Goal: Task Accomplishment & Management: Manage account settings

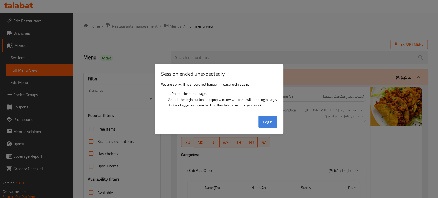
click at [269, 125] on button "Login" at bounding box center [268, 122] width 18 height 12
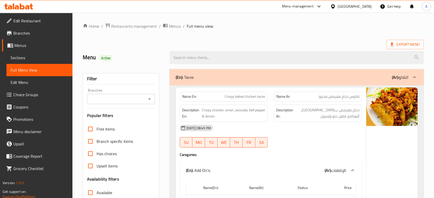
click at [366, 7] on div "Bahrain" at bounding box center [355, 7] width 34 height 6
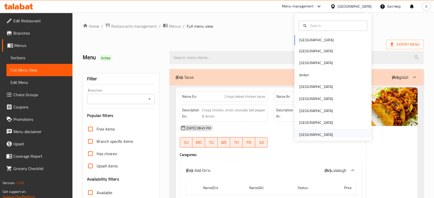
click at [319, 132] on div "[GEOGRAPHIC_DATA]" at bounding box center [316, 135] width 34 height 6
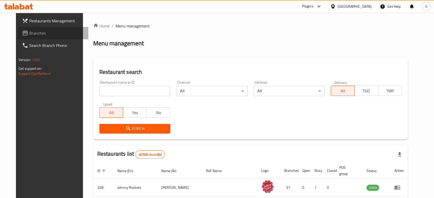
click at [42, 36] on link "Branches" at bounding box center [53, 33] width 70 height 12
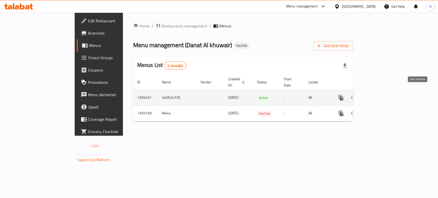
click at [381, 95] on icon "enhanced table" at bounding box center [378, 98] width 6 height 6
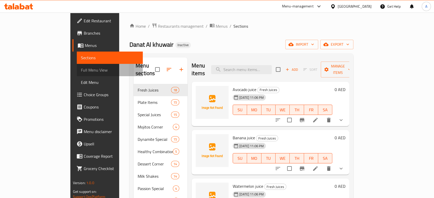
click at [81, 68] on span "Full Menu View" at bounding box center [110, 70] width 58 height 6
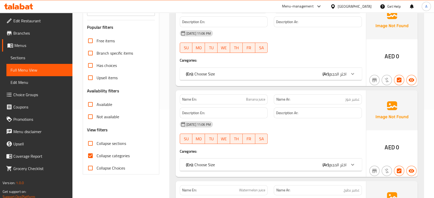
scroll to position [101, 0]
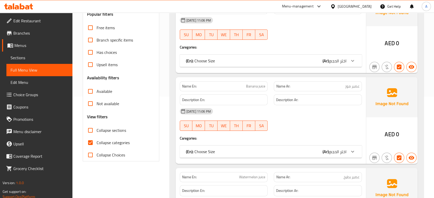
click at [111, 140] on span "Collapse categories" at bounding box center [113, 143] width 33 height 6
click at [97, 139] on input "Collapse categories" at bounding box center [90, 143] width 12 height 12
checkbox input "false"
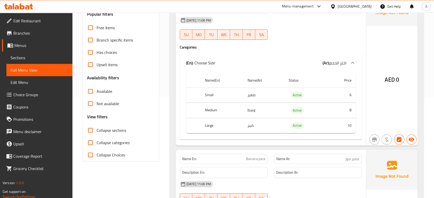
scroll to position [65, 0]
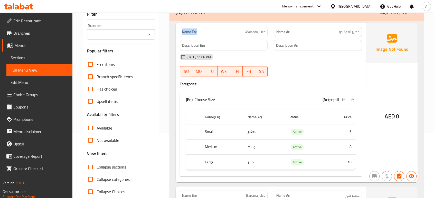
click at [183, 34] on p "Name En: Avocado juice" at bounding box center [223, 31] width 83 height 5
copy strong "Name En:"
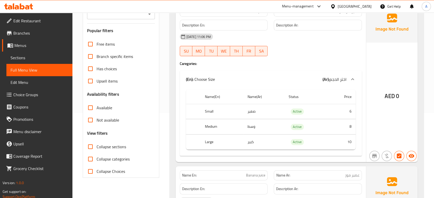
scroll to position [83, 0]
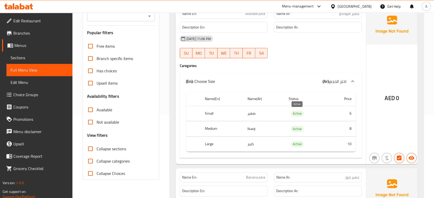
click at [297, 115] on span "Active" at bounding box center [297, 114] width 13 height 6
copy span "Active"
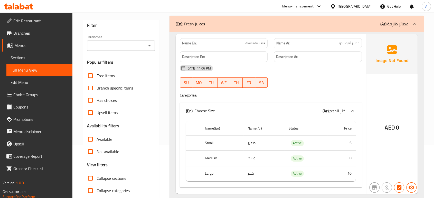
scroll to position [0, 0]
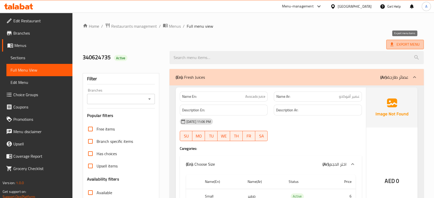
click at [404, 47] on span "Export Menu" at bounding box center [404, 44] width 29 height 6
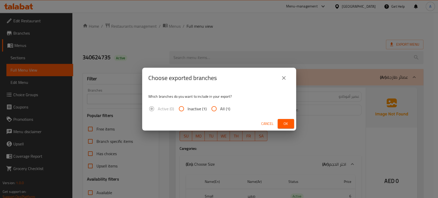
click at [226, 108] on span "All (1)" at bounding box center [225, 109] width 10 height 6
click at [220, 108] on input "All (1)" at bounding box center [214, 109] width 12 height 12
radio input "true"
click at [283, 123] on span "Ok" at bounding box center [286, 124] width 8 height 6
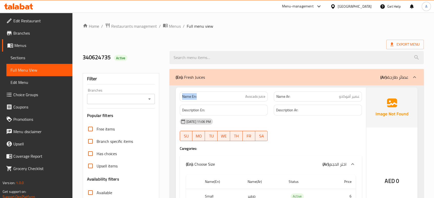
drag, startPoint x: 209, startPoint y: 96, endPoint x: 175, endPoint y: 96, distance: 33.9
copy strong "Name En:"
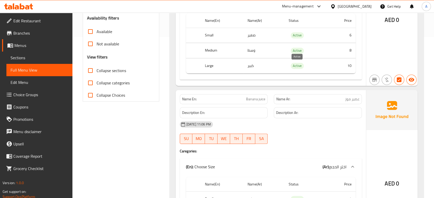
click at [298, 66] on span "Active" at bounding box center [297, 66] width 13 height 6
copy span "Active"
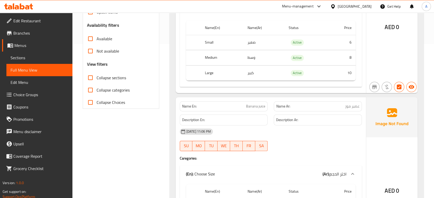
scroll to position [156, 0]
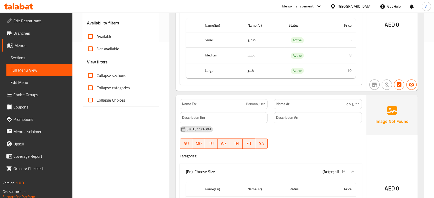
click at [117, 74] on span "Collapse sections" at bounding box center [112, 75] width 30 height 6
click at [97, 74] on input "Collapse sections" at bounding box center [90, 75] width 12 height 12
checkbox input "true"
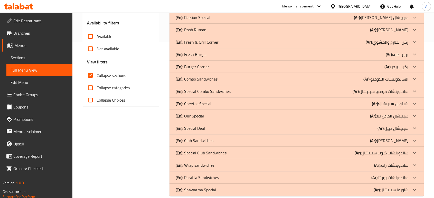
scroll to position [25, 0]
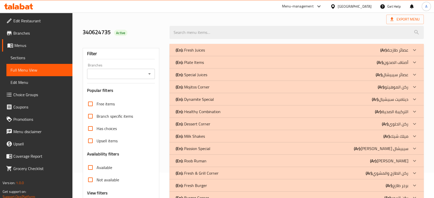
click at [239, 53] on div "(En): Dynamite Special (Ar): ديناميت سبيشيال" at bounding box center [292, 50] width 233 height 6
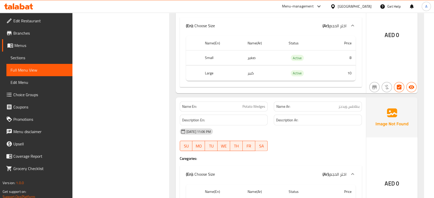
scroll to position [1196, 0]
click at [27, 61] on link "Sections" at bounding box center [39, 58] width 66 height 12
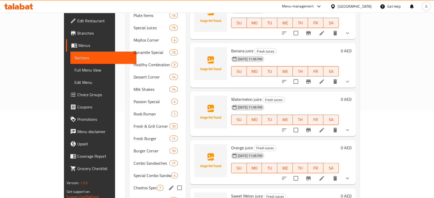
scroll to position [86, 0]
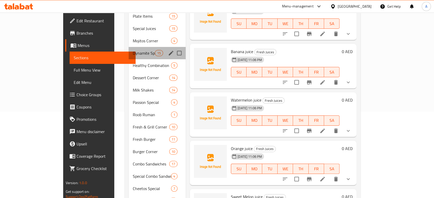
click at [129, 49] on div "Dynamite Special 15" at bounding box center [157, 53] width 57 height 12
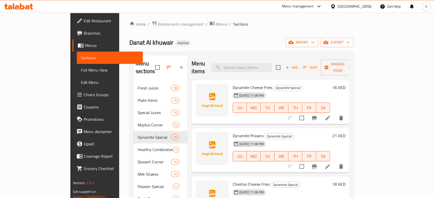
scroll to position [1, 0]
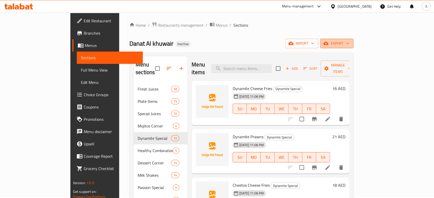
click at [349, 44] on span "export" at bounding box center [336, 43] width 25 height 6
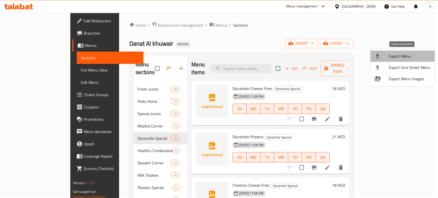
click at [399, 52] on li "Export Menu" at bounding box center [403, 56] width 64 height 11
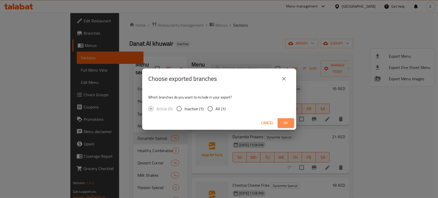
click at [287, 125] on span "Ok" at bounding box center [286, 123] width 8 height 6
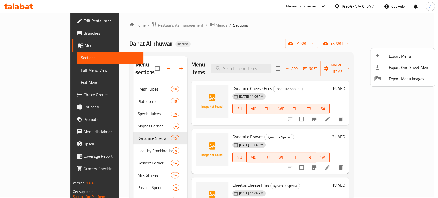
click at [48, 49] on div at bounding box center [219, 99] width 438 height 198
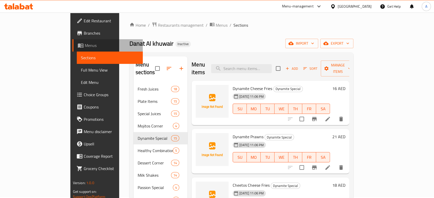
click at [72, 49] on link "Menus" at bounding box center [107, 45] width 70 height 12
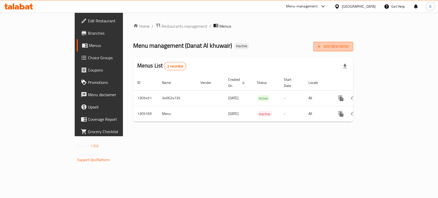
click at [349, 44] on span "Add New Menu" at bounding box center [334, 46] width 32 height 6
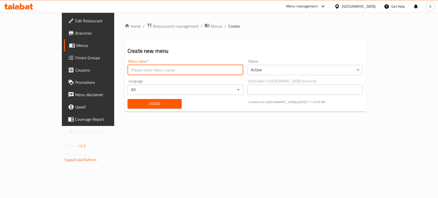
click at [222, 72] on input "text" at bounding box center [186, 70] width 116 height 10
type input "menu"
click at [132, 102] on span "Create" at bounding box center [155, 104] width 46 height 6
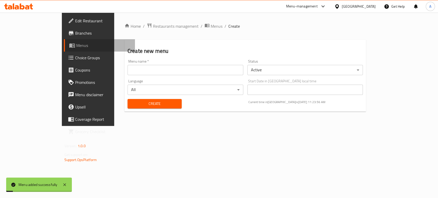
click at [76, 45] on span "Menus" at bounding box center [103, 45] width 55 height 6
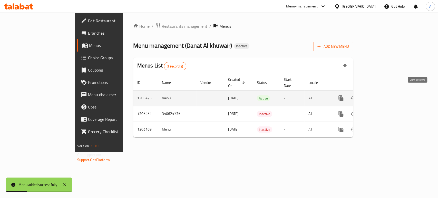
click at [381, 95] on icon "enhanced table" at bounding box center [378, 98] width 6 height 6
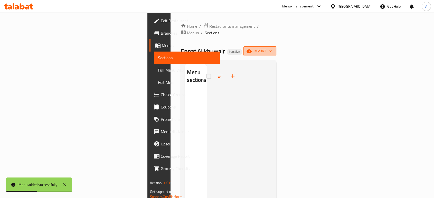
click at [272, 48] on span "import" at bounding box center [260, 51] width 25 height 6
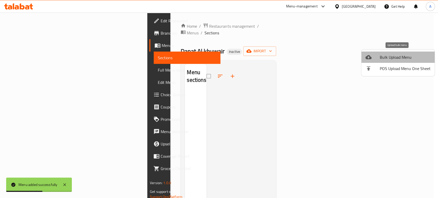
click at [403, 54] on span "Bulk Upload Menu" at bounding box center [405, 57] width 51 height 6
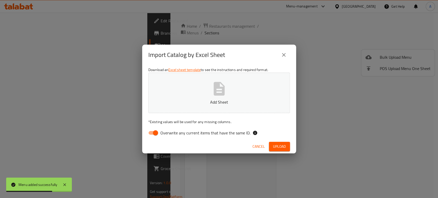
click at [163, 131] on span "Overwrite any current items that have the same ID." at bounding box center [205, 133] width 90 height 6
click at [163, 131] on input "Overwrite any current items that have the same ID." at bounding box center [155, 133] width 29 height 10
checkbox input "false"
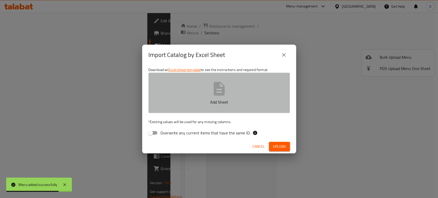
click at [230, 82] on button "Add Sheet" at bounding box center [219, 93] width 142 height 41
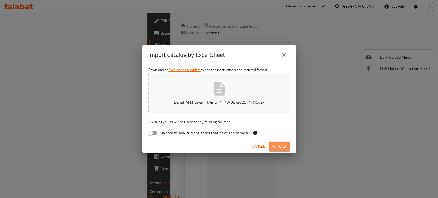
click at [278, 145] on span "Upload" at bounding box center [279, 147] width 13 height 6
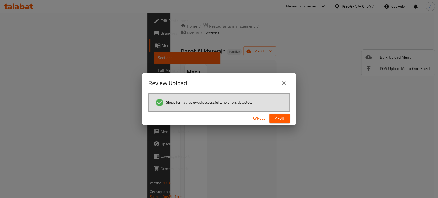
click at [286, 113] on div "Cancel Import" at bounding box center [219, 119] width 154 height 14
click at [285, 115] on span "Import" at bounding box center [280, 118] width 12 height 6
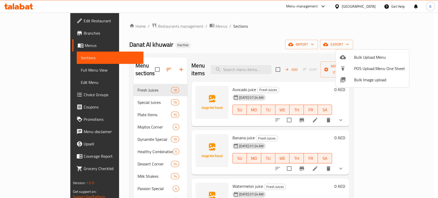
click at [349, 6] on div at bounding box center [219, 99] width 438 height 198
click at [349, 6] on div "[GEOGRAPHIC_DATA]" at bounding box center [359, 7] width 34 height 6
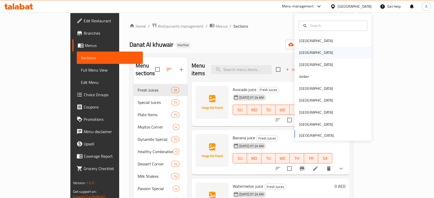
click at [304, 53] on div "Egypt" at bounding box center [316, 53] width 42 height 12
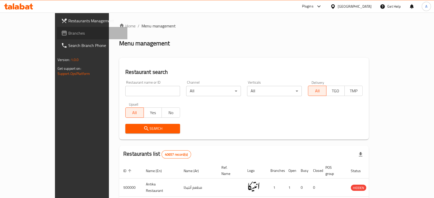
click at [57, 36] on link "Branches" at bounding box center [92, 33] width 70 height 12
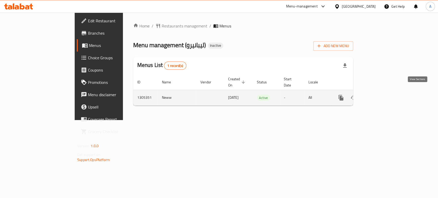
click at [381, 95] on icon "enhanced table" at bounding box center [378, 98] width 6 height 6
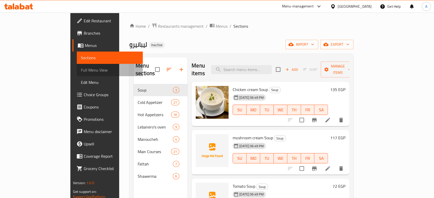
click at [81, 68] on span "Full Menu View" at bounding box center [110, 70] width 58 height 6
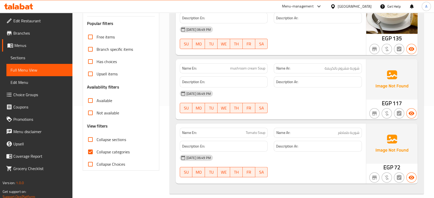
scroll to position [93, 0]
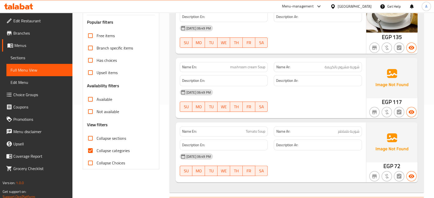
click at [100, 155] on label "Collapse categories" at bounding box center [106, 151] width 45 height 12
click at [97, 155] on input "Collapse categories" at bounding box center [90, 151] width 12 height 12
checkbox input "false"
click at [102, 140] on span "Collapse sections" at bounding box center [112, 138] width 30 height 6
click at [97, 140] on input "Collapse sections" at bounding box center [90, 138] width 12 height 12
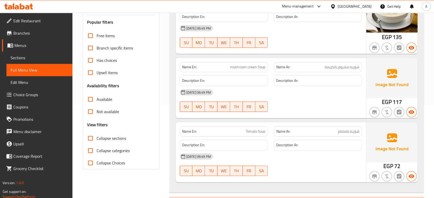
checkbox input "true"
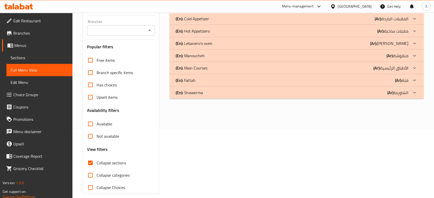
scroll to position [68, 0]
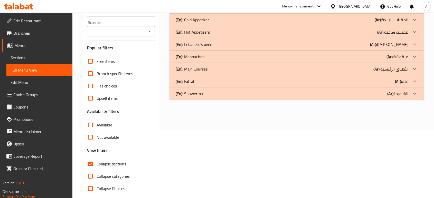
click at [218, 11] on div "(En): Shawerma (Ar): الشاورما" at bounding box center [292, 7] width 233 height 6
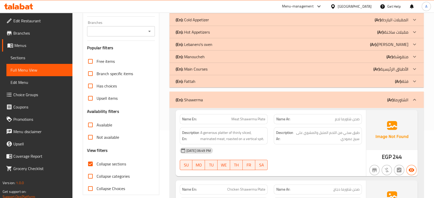
click at [222, 11] on div "(En): Fattah (Ar): فتة" at bounding box center [292, 7] width 233 height 6
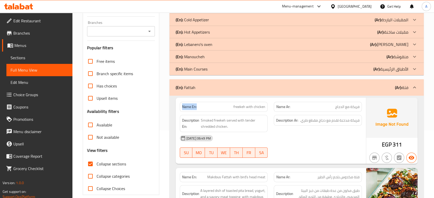
drag, startPoint x: 197, startPoint y: 107, endPoint x: 177, endPoint y: 107, distance: 20.3
click at [177, 107] on div "Name En: freekeh with chicken" at bounding box center [224, 107] width 94 height 16
copy strong "Name En:"
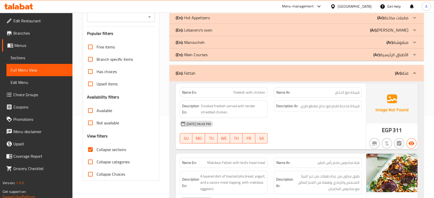
scroll to position [85, 0]
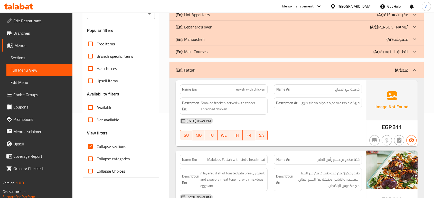
click at [301, 88] on p "Name Ar: فريكة مع الدجاج" at bounding box center [317, 89] width 83 height 5
click at [254, 91] on span "freekeh with chicken" at bounding box center [249, 89] width 32 height 5
copy span "freekeh with chicken"
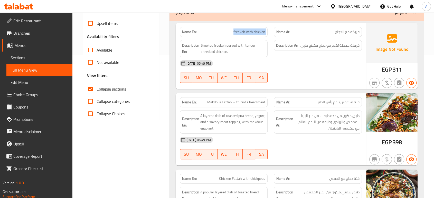
scroll to position [143, 0]
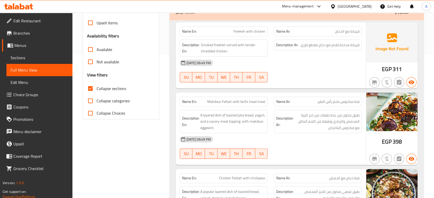
click at [262, 138] on div "12-08-2025 06:49 PM" at bounding box center [271, 139] width 188 height 12
click at [338, 74] on div "12-08-2025 06:49 PM SU MO TU WE TH FR SA" at bounding box center [271, 71] width 188 height 29
click at [305, 88] on div "Name En: freekeh with chicken Name Ar: فريكة مع الدجاج Description En: Smoked f…" at bounding box center [271, 55] width 190 height 66
click at [264, 137] on div "12-08-2025 06:49 PM" at bounding box center [271, 139] width 188 height 12
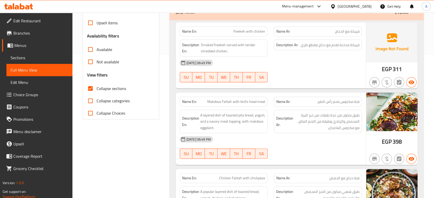
click at [257, 106] on div "Name En: Makdous Fattah with bird's head meat" at bounding box center [224, 102] width 88 height 10
copy span "Makdous Fattah with bird's head meat"
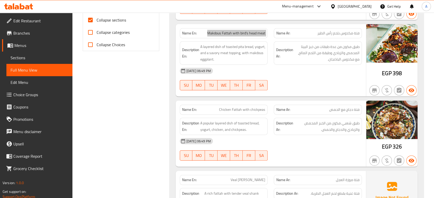
scroll to position [212, 0]
click at [225, 45] on span "A layered dish of toasted pita bread, yogurt, and a savory meat topping, with m…" at bounding box center [232, 52] width 65 height 19
click at [306, 76] on div "12-08-2025 06:49 PM" at bounding box center [271, 70] width 188 height 12
click at [308, 135] on div "12-08-2025 06:49 PM" at bounding box center [271, 141] width 188 height 12
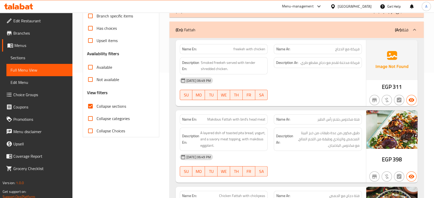
scroll to position [126, 0]
click at [280, 103] on div "Name En: freekeh with chicken Name Ar: فريكة مع الدجاج Description En: Smoked f…" at bounding box center [271, 73] width 190 height 66
click at [266, 136] on div "Description En: A layered dish of toasted pita bread, yogurt, and a savory meat…" at bounding box center [224, 139] width 88 height 24
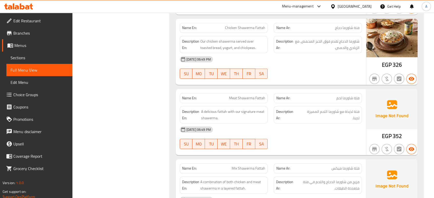
scroll to position [434, 0]
click at [263, 98] on span "Meat Shawerma Fattah" at bounding box center [247, 98] width 36 height 5
copy span "Meat Shawerma Fattah"
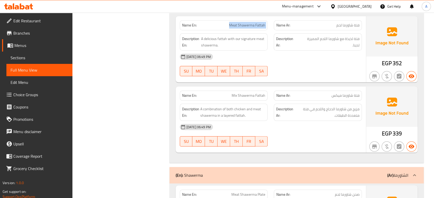
scroll to position [507, 0]
click at [309, 150] on div "Name En: Mix Shawerma Fattah Name Ar: فتة شاورما ميكس Description En: A combina…" at bounding box center [271, 120] width 190 height 66
drag, startPoint x: 309, startPoint y: 150, endPoint x: 328, endPoint y: 127, distance: 30.1
click at [328, 127] on div "Name En: Mix Shawerma Fattah Name Ar: فتة شاورما ميكس Description En: A combina…" at bounding box center [271, 120] width 190 height 66
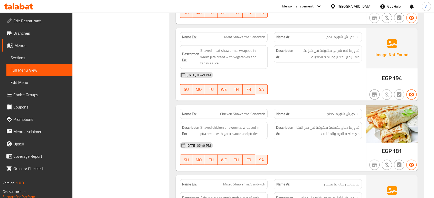
scroll to position [876, 0]
click at [336, 5] on icon at bounding box center [332, 6] width 5 height 5
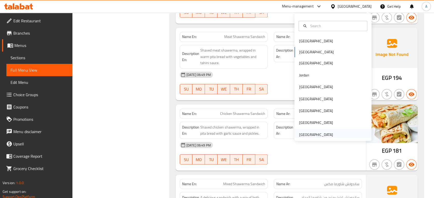
click at [323, 132] on div "[GEOGRAPHIC_DATA]" at bounding box center [316, 135] width 34 height 6
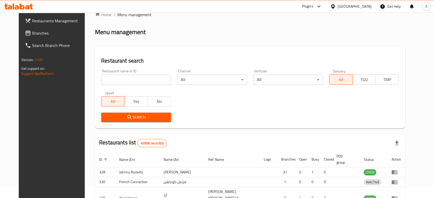
scroll to position [182, 0]
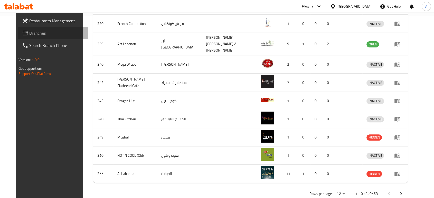
click at [41, 32] on span "Branches" at bounding box center [56, 33] width 55 height 6
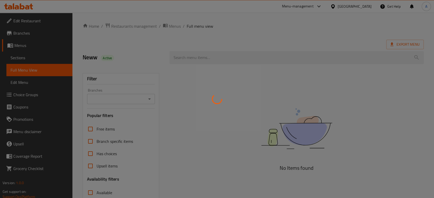
click at [39, 61] on div at bounding box center [217, 99] width 434 height 198
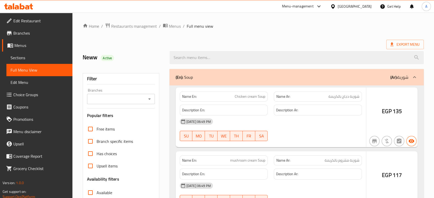
click at [39, 61] on div at bounding box center [217, 99] width 434 height 198
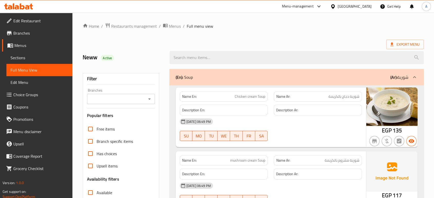
click at [37, 60] on span "Sections" at bounding box center [40, 58] width 58 height 6
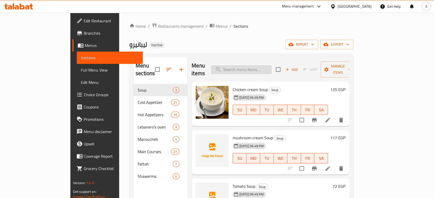
click at [267, 69] on input "search" at bounding box center [241, 69] width 61 height 9
paste input "freekeh with chicken"
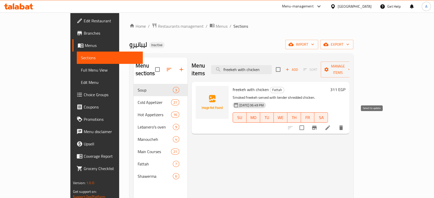
type input "freekeh with chicken"
click at [307, 122] on input "checkbox" at bounding box center [301, 127] width 11 height 11
checkbox input "true"
click at [351, 68] on span "Manage items" at bounding box center [338, 69] width 26 height 13
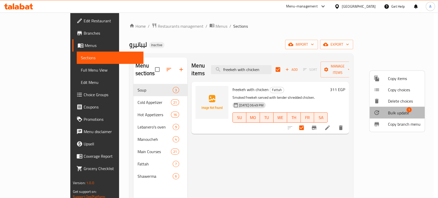
click at [390, 116] on span "Bulk update" at bounding box center [398, 113] width 21 height 6
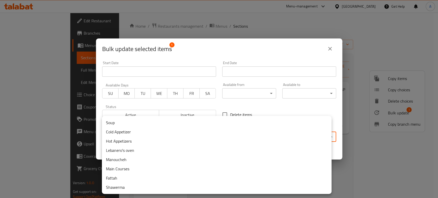
click at [243, 141] on body "​ Menu-management Egypt Get Help A Edit Restaurant Branches Menus Sections Full…" at bounding box center [219, 106] width 438 height 186
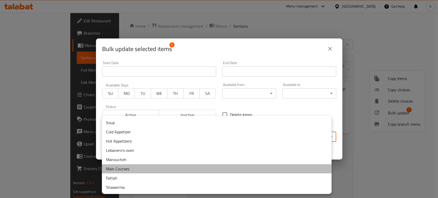
click at [173, 170] on li "Main Courses" at bounding box center [217, 168] width 230 height 9
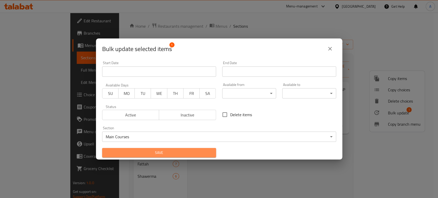
click at [183, 158] on button "Save" at bounding box center [159, 153] width 114 height 10
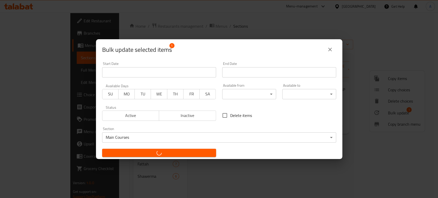
checkbox input "false"
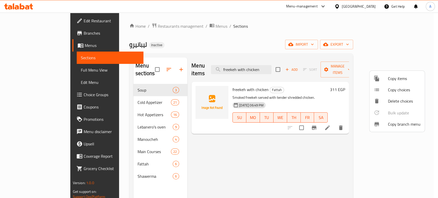
click at [278, 52] on div at bounding box center [219, 99] width 438 height 198
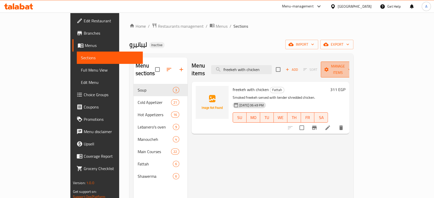
click at [351, 64] on span "Manage items" at bounding box center [338, 69] width 26 height 13
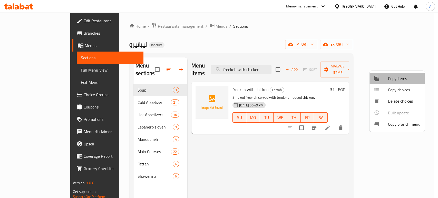
click at [372, 79] on li "Copy items" at bounding box center [397, 78] width 55 height 11
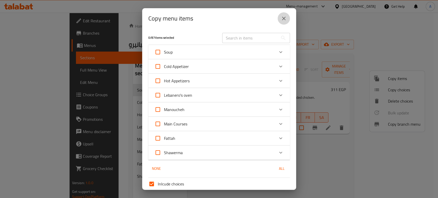
click at [283, 19] on icon "close" at bounding box center [284, 19] width 4 height 4
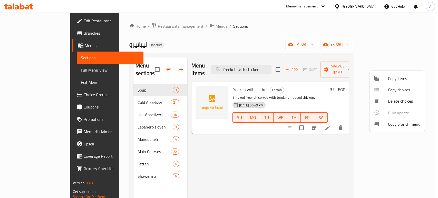
click at [340, 48] on div at bounding box center [219, 99] width 438 height 198
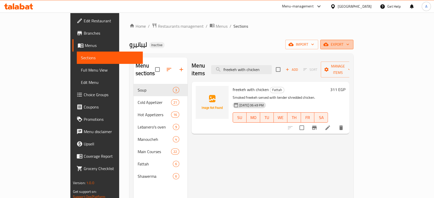
click at [353, 49] on button "export" at bounding box center [336, 45] width 33 height 10
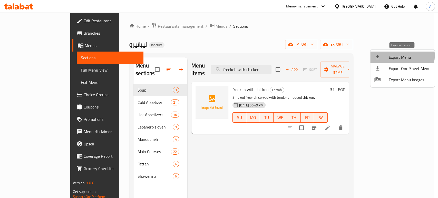
click at [396, 56] on span "Export Menu" at bounding box center [410, 57] width 42 height 6
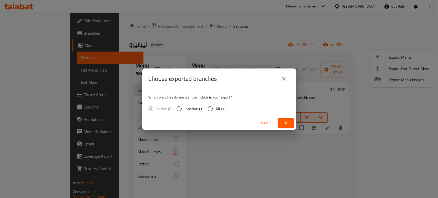
click at [219, 111] on span "All (1)" at bounding box center [221, 109] width 10 height 6
click at [216, 111] on input "All (1)" at bounding box center [210, 108] width 11 height 11
radio input "true"
click at [285, 121] on span "Ok" at bounding box center [286, 123] width 8 height 6
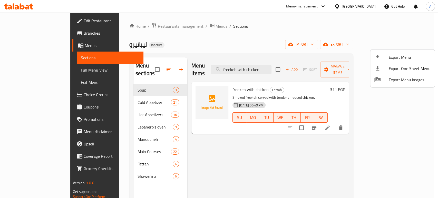
click at [263, 66] on div at bounding box center [219, 99] width 438 height 198
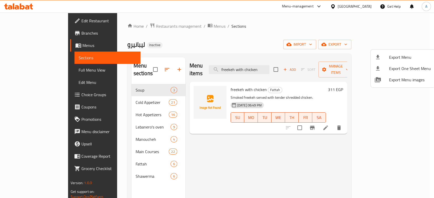
click at [263, 66] on input "freekeh with chicken" at bounding box center [239, 69] width 61 height 9
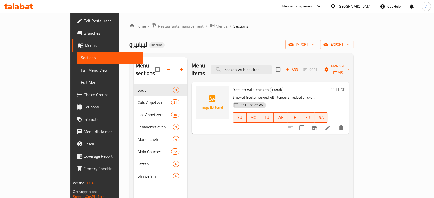
click at [263, 66] on input "freekeh with chicken" at bounding box center [241, 69] width 61 height 9
paste input "Meat Shawerma Fattah"
type input "Meat Shawerma Fattah"
click at [335, 123] on li at bounding box center [327, 127] width 14 height 9
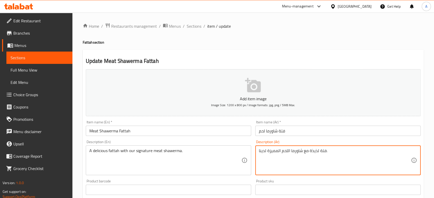
click at [284, 150] on textarea "فتة لذيذة مع شاورما اللحم المميزة لدينا." at bounding box center [335, 160] width 152 height 24
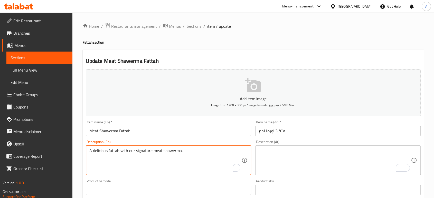
click at [207, 153] on textarea "A delicious fattah with our signature meat shawerma." at bounding box center [165, 160] width 152 height 24
type textarea "\"
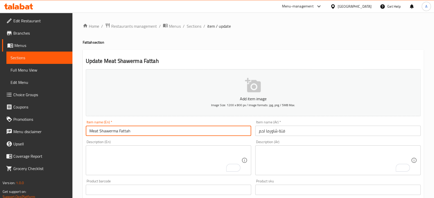
click at [195, 130] on input "Meat Shawerma Fattah" at bounding box center [168, 131] width 165 height 10
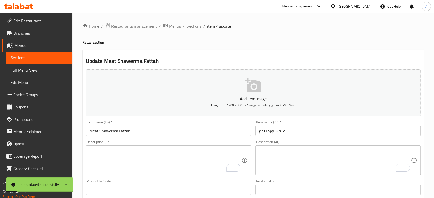
click at [195, 29] on span "Sections" at bounding box center [194, 26] width 15 height 6
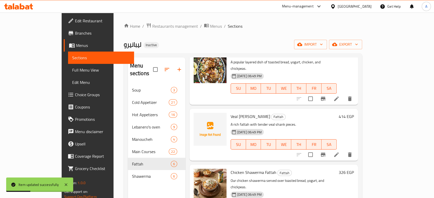
scroll to position [98, 0]
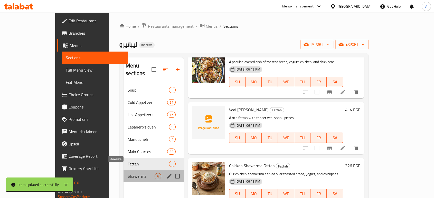
click at [137, 173] on span "Shawerma" at bounding box center [141, 176] width 27 height 6
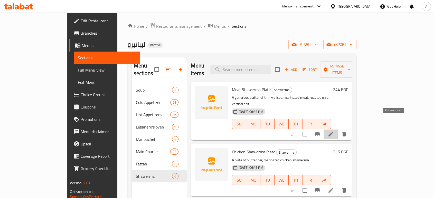
click at [334, 131] on icon at bounding box center [331, 134] width 6 height 6
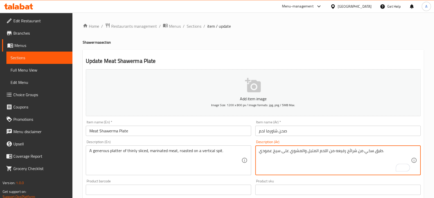
type textarea "طبق سخي من شرائح رفيعه من اللحم المتبل والمشوي على سيخ عمودي."
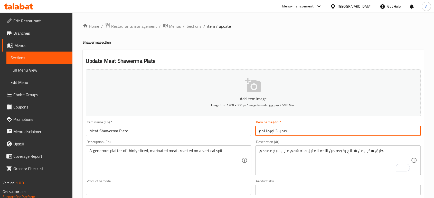
click at [337, 131] on input "صحن شاورما لحم" at bounding box center [337, 131] width 165 height 10
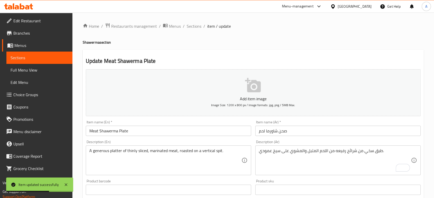
click at [192, 30] on div "Home / Restaurants management / Menus / Sections / item / update Shawerma secti…" at bounding box center [253, 188] width 341 height 330
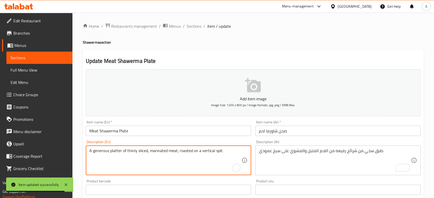
click at [143, 149] on textarea "A generous platter of thinly sliced, marinated meat, roasted on a vertical spit." at bounding box center [165, 160] width 152 height 24
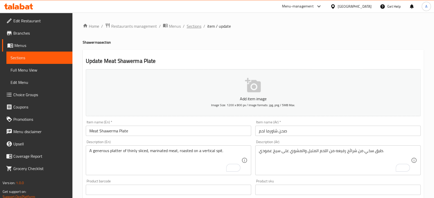
click at [196, 27] on span "Sections" at bounding box center [194, 26] width 15 height 6
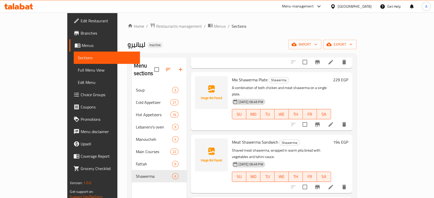
scroll to position [151, 0]
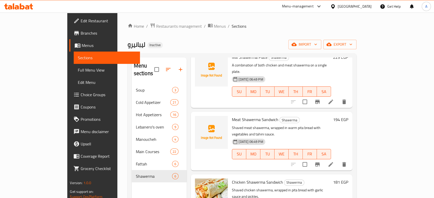
click at [232, 187] on p "Shaved chicken shawerma, wrapped in pita bread with garlic sauce and pickles." at bounding box center [281, 193] width 99 height 13
copy p "Shaved"
click at [341, 143] on div "Meat Shawerma Sandwich Shawerma Shaved meat shawerma, wrapped in warm pita brea…" at bounding box center [271, 141] width 161 height 59
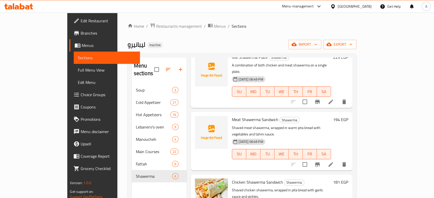
click at [341, 143] on div "Meat Shawerma Sandwich Shawerma Shaved meat shawerma, wrapped in warm pita brea…" at bounding box center [271, 141] width 161 height 59
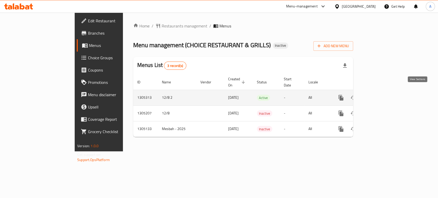
click at [381, 95] on icon "enhanced table" at bounding box center [378, 98] width 6 height 6
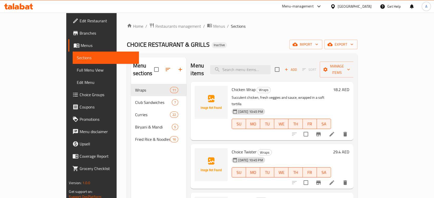
click at [77, 72] on span "Full Menu View" at bounding box center [106, 70] width 58 height 6
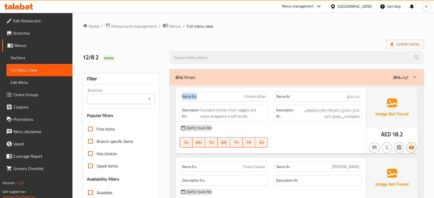
drag, startPoint x: 201, startPoint y: 98, endPoint x: 178, endPoint y: 97, distance: 23.1
click at [178, 97] on div "Name En: Chicken Wrap" at bounding box center [224, 97] width 94 height 16
copy strong "Name En:"
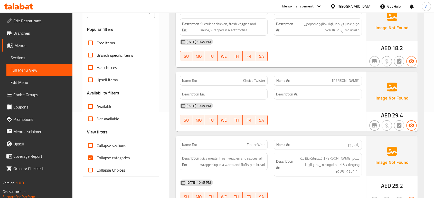
scroll to position [89, 0]
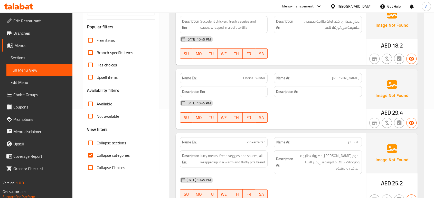
click at [120, 151] on label "Collapse categories" at bounding box center [106, 155] width 45 height 12
click at [97, 151] on input "Collapse categories" at bounding box center [90, 155] width 12 height 12
checkbox input "false"
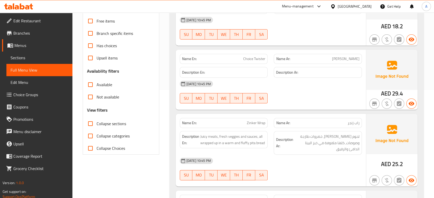
scroll to position [0, 0]
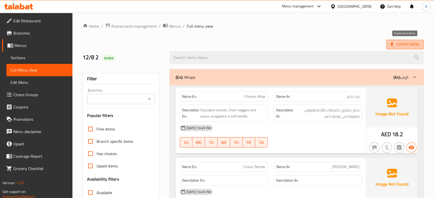
click at [411, 45] on span "Export Menu" at bounding box center [404, 44] width 29 height 6
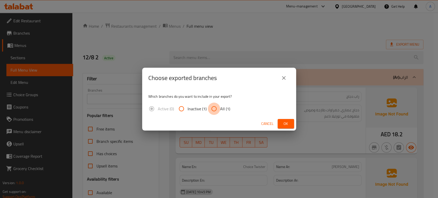
click at [215, 107] on input "All (1)" at bounding box center [214, 109] width 12 height 12
radio input "true"
click at [289, 123] on span "Ok" at bounding box center [286, 124] width 8 height 6
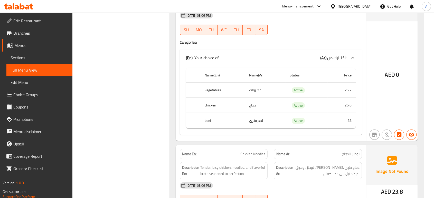
scroll to position [3952, 0]
click at [299, 117] on span "Active" at bounding box center [298, 120] width 13 height 6
copy span "Active"
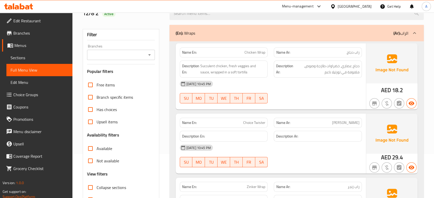
scroll to position [0, 0]
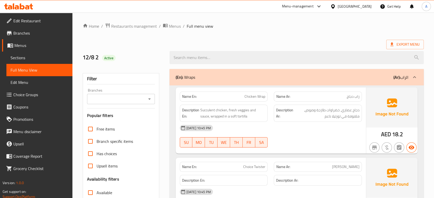
click at [242, 27] on ol "Home / Restaurants management / Menus / Full menu view" at bounding box center [253, 26] width 341 height 7
click at [235, 44] on div "Export Menu" at bounding box center [253, 45] width 341 height 10
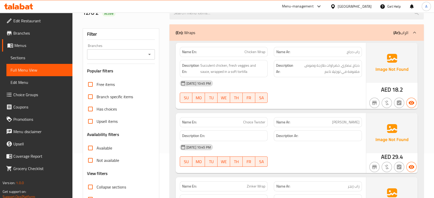
scroll to position [45, 0]
click at [271, 72] on div "Description Ar: دجاج عصاري، خضراوات طازجة وصوص، ملفوفة في تورتيلا ناعم" at bounding box center [318, 67] width 94 height 23
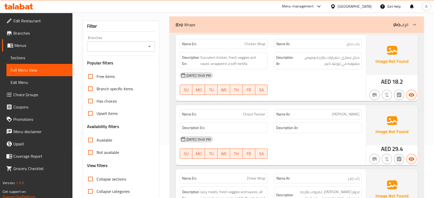
scroll to position [52, 0]
click at [39, 15] on link "Edit Restaurant" at bounding box center [37, 21] width 70 height 12
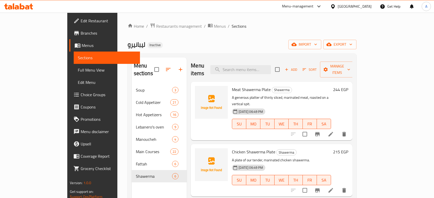
click at [292, 14] on div "Home / Restaurants management / Menus / Sections ليبانيرو Inactive import expor…" at bounding box center [241, 142] width 249 height 258
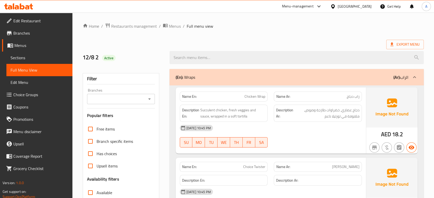
click at [20, 58] on span "Sections" at bounding box center [40, 58] width 58 height 6
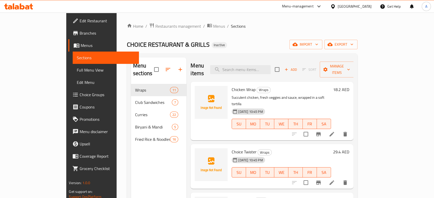
click at [251, 38] on div "Home / Restaurants management / Menus / Sections CHOICE RESTAURANT & GRILLS Ina…" at bounding box center [242, 141] width 231 height 237
click at [216, 43] on div "CHOICE RESTAURANT & GRILLS Inactive import export" at bounding box center [242, 45] width 231 height 10
click at [262, 25] on ol "Home / Restaurants management / Menus / Sections" at bounding box center [242, 26] width 231 height 7
click at [228, 33] on div "Home / Restaurants management / Menus / Sections CHOICE RESTAURANT & GRILLS Ina…" at bounding box center [242, 141] width 231 height 237
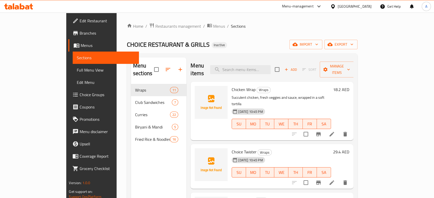
click at [197, 43] on div "CHOICE RESTAURANT & GRILLS Inactive import export" at bounding box center [242, 45] width 231 height 10
click at [240, 38] on div "Home / Restaurants management / Menus / Sections CHOICE RESTAURANT & GRILLS Ina…" at bounding box center [242, 141] width 231 height 237
click at [220, 32] on div "Home / Restaurants management / Menus / Sections CHOICE RESTAURANT & GRILLS Ina…" at bounding box center [242, 141] width 231 height 237
click at [81, 42] on span "Menus" at bounding box center [108, 45] width 54 height 6
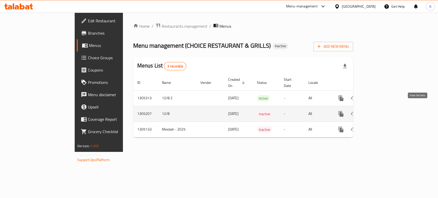
click at [381, 111] on icon "enhanced table" at bounding box center [378, 114] width 6 height 6
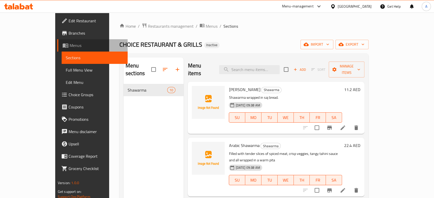
click at [57, 49] on link "Menus" at bounding box center [92, 45] width 70 height 12
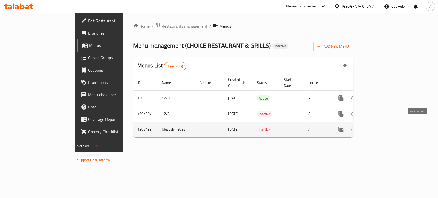
click at [381, 127] on icon "enhanced table" at bounding box center [378, 130] width 6 height 6
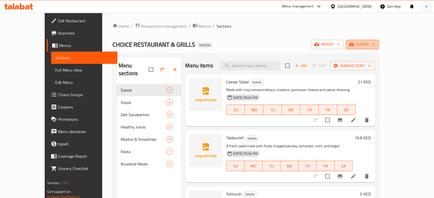
click at [375, 43] on span "export" at bounding box center [362, 44] width 25 height 6
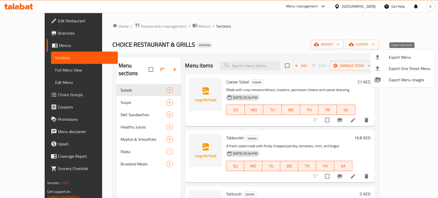
click at [401, 55] on span "Export Menu" at bounding box center [410, 57] width 42 height 6
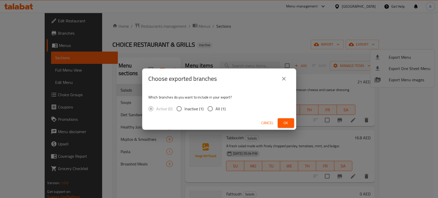
click at [217, 110] on span "All (1)" at bounding box center [221, 109] width 10 height 6
click at [216, 110] on input "All (1)" at bounding box center [210, 108] width 11 height 11
radio input "true"
click at [286, 122] on span "Ok" at bounding box center [286, 123] width 8 height 6
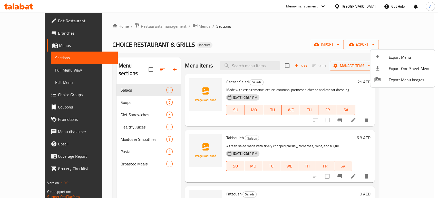
click at [67, 44] on div at bounding box center [219, 99] width 438 height 198
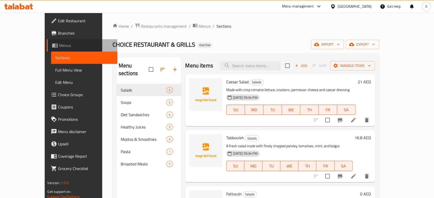
click at [59, 44] on span "Menus" at bounding box center [86, 45] width 54 height 6
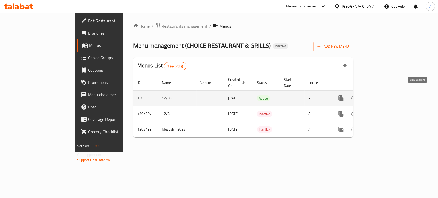
click at [381, 95] on icon "enhanced table" at bounding box center [378, 98] width 6 height 6
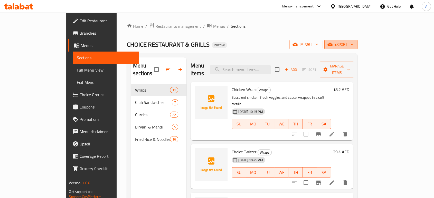
click at [353, 46] on span "export" at bounding box center [340, 44] width 25 height 6
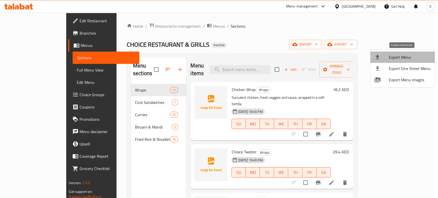
click at [403, 52] on li "Export Menu" at bounding box center [403, 57] width 64 height 11
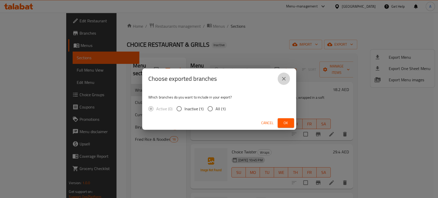
click at [281, 75] on button "close" at bounding box center [284, 79] width 12 height 12
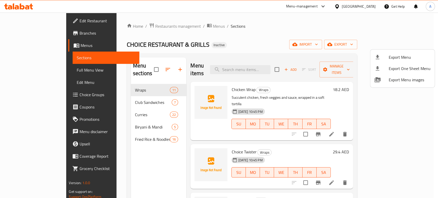
click at [306, 47] on div at bounding box center [219, 99] width 438 height 198
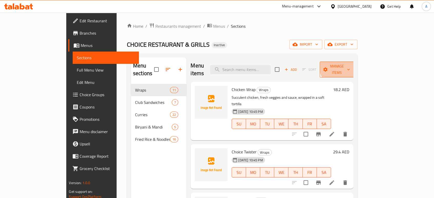
click at [350, 66] on span "Manage items" at bounding box center [337, 69] width 26 height 13
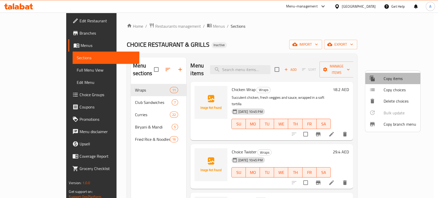
click at [388, 76] on span "Copy items" at bounding box center [400, 78] width 33 height 6
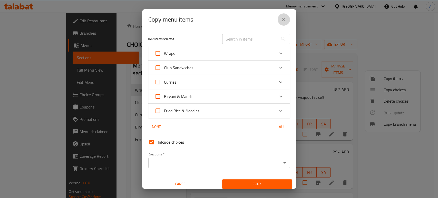
click at [286, 18] on icon "close" at bounding box center [284, 19] width 6 height 6
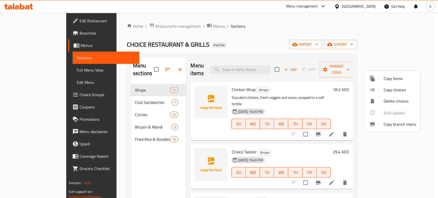
click at [363, 48] on div at bounding box center [219, 99] width 438 height 198
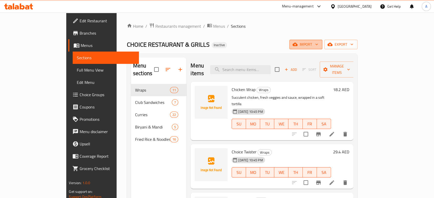
click at [318, 46] on span "import" at bounding box center [305, 44] width 25 height 6
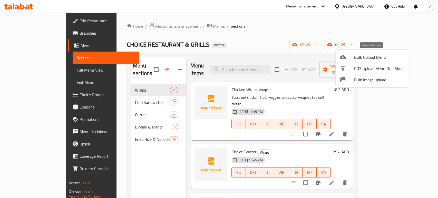
click at [359, 54] on span "Bulk Upload Menu" at bounding box center [379, 57] width 51 height 6
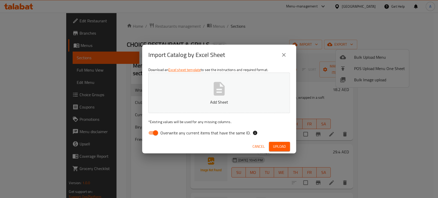
click at [154, 133] on input "Overwrite any current items that have the same ID." at bounding box center [155, 133] width 29 height 10
checkbox input "false"
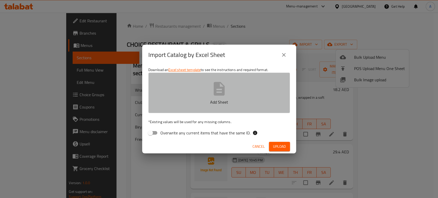
click at [197, 106] on button "Add Sheet" at bounding box center [219, 93] width 142 height 41
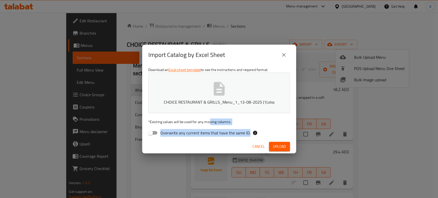
drag, startPoint x: 259, startPoint y: 147, endPoint x: 273, endPoint y: 143, distance: 15.0
click at [273, 143] on div "Import Catalog by Excel Sheet Download an Excel sheet template to see the instr…" at bounding box center [219, 99] width 154 height 109
click at [273, 144] on span "Upload" at bounding box center [279, 147] width 13 height 6
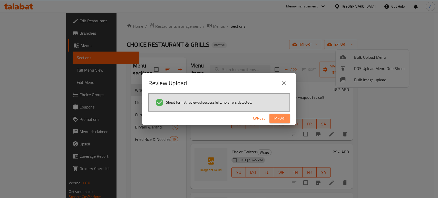
click at [280, 118] on span "Import" at bounding box center [280, 118] width 12 height 6
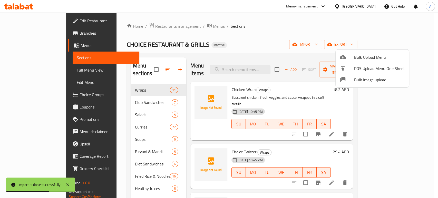
click at [172, 100] on div at bounding box center [219, 99] width 438 height 198
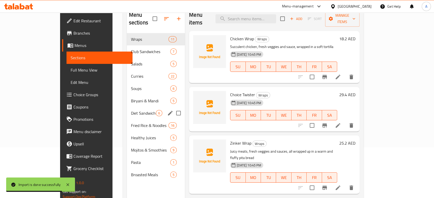
scroll to position [72, 0]
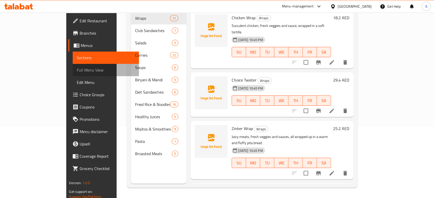
click at [77, 69] on span "Full Menu View" at bounding box center [106, 70] width 58 height 6
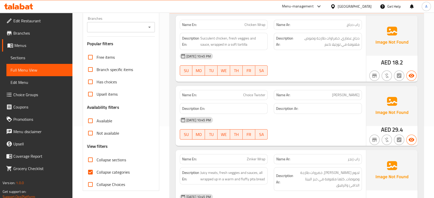
scroll to position [24, 0]
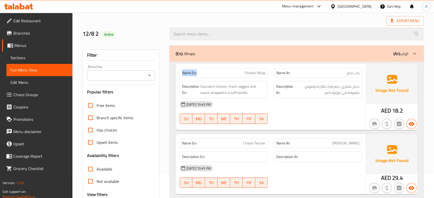
drag, startPoint x: 205, startPoint y: 73, endPoint x: 181, endPoint y: 73, distance: 24.9
click at [181, 73] on div "Name En: Chicken Wrap" at bounding box center [224, 73] width 88 height 10
copy strong "Name En:"
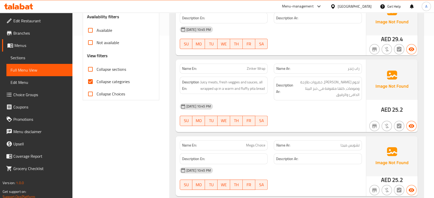
scroll to position [0, 0]
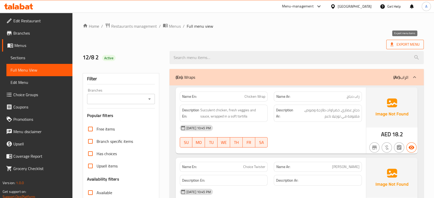
click at [416, 45] on span "Export Menu" at bounding box center [404, 44] width 29 height 6
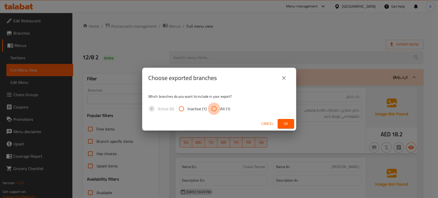
click at [214, 110] on input "All (1)" at bounding box center [214, 109] width 12 height 12
radio input "true"
click at [287, 123] on span "Ok" at bounding box center [286, 124] width 8 height 6
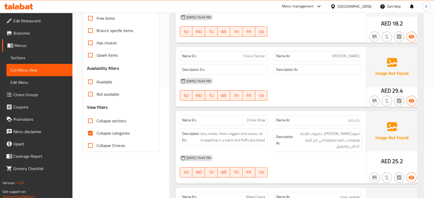
scroll to position [98, 0]
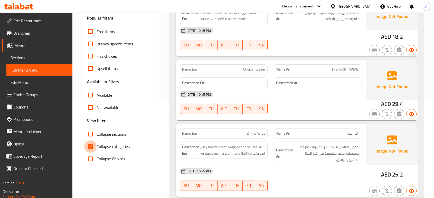
click at [89, 146] on input "Collapse categories" at bounding box center [90, 146] width 12 height 12
checkbox input "false"
click at [111, 56] on span "Has choices" at bounding box center [107, 56] width 20 height 6
click at [97, 56] on input "Has choices" at bounding box center [90, 56] width 12 height 12
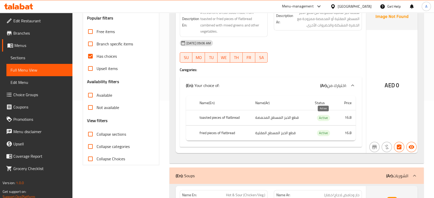
click at [320, 117] on span "Active" at bounding box center [323, 118] width 13 height 6
copy span "Active"
click at [109, 59] on span "Has choices" at bounding box center [107, 56] width 20 height 6
click at [97, 59] on input "Has choices" at bounding box center [90, 56] width 12 height 12
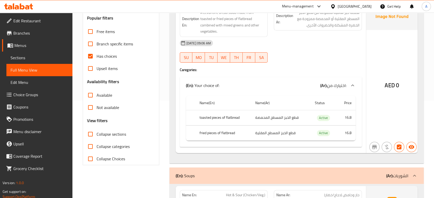
checkbox input "false"
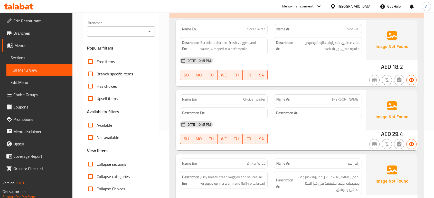
scroll to position [76, 0]
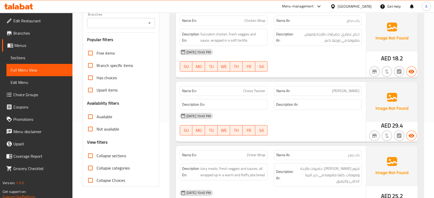
click at [106, 155] on span "Collapse sections" at bounding box center [112, 156] width 30 height 6
click at [97, 155] on input "Collapse sections" at bounding box center [90, 156] width 12 height 12
checkbox input "true"
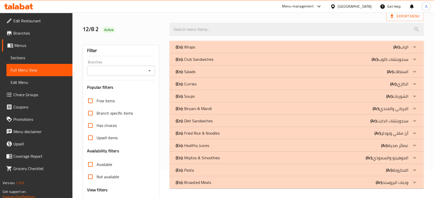
scroll to position [28, 0]
click at [216, 53] on div "(En): Pasta (Ar): المكرونة" at bounding box center [296, 47] width 254 height 12
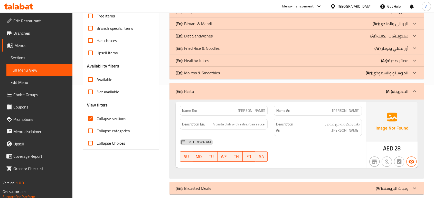
scroll to position [113, 0]
click at [234, 94] on div "(En): Pasta (Ar): المكرونة" at bounding box center [292, 91] width 233 height 6
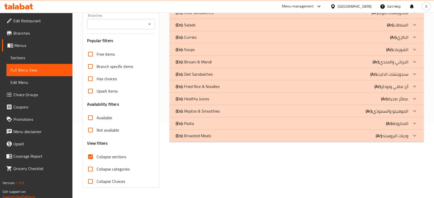
scroll to position [75, 0]
click at [219, 4] on div "(En): Broasted Meals (Ar): وجبات البروستد" at bounding box center [292, 0] width 233 height 6
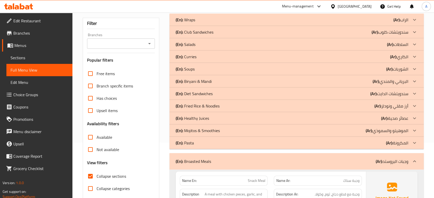
scroll to position [56, 0]
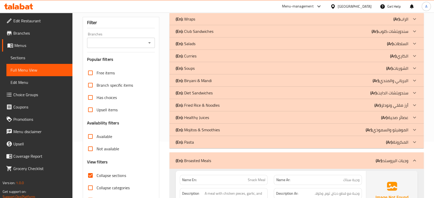
click at [209, 162] on p "(En): Broasted Meals" at bounding box center [193, 161] width 35 height 6
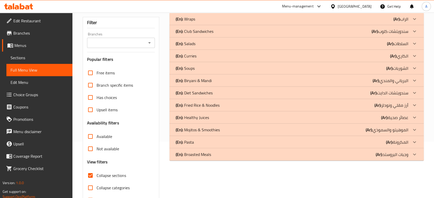
click at [222, 25] on div "(En): Club Sandwiches (Ar): سندويتشات كلوب" at bounding box center [296, 19] width 254 height 12
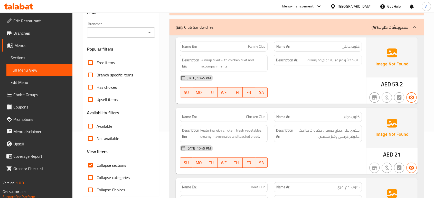
scroll to position [67, 0]
click at [210, 28] on p "(En): Club Sandwiches" at bounding box center [195, 27] width 38 height 6
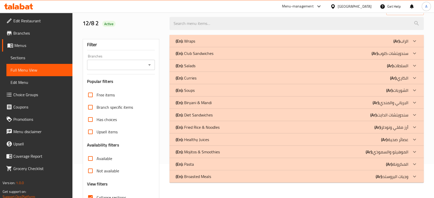
scroll to position [34, 0]
click at [201, 45] on div "(En): Soups (Ar): الشوربات" at bounding box center [292, 42] width 233 height 6
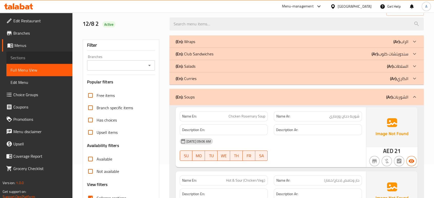
click at [19, 56] on span "Sections" at bounding box center [40, 58] width 58 height 6
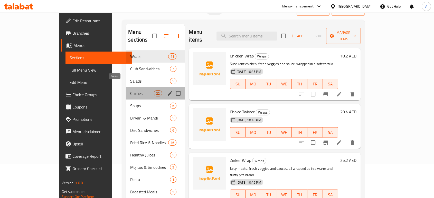
click at [130, 90] on span "Curries" at bounding box center [142, 93] width 24 height 6
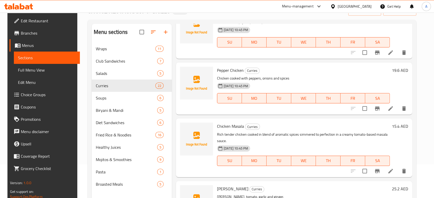
scroll to position [209, 0]
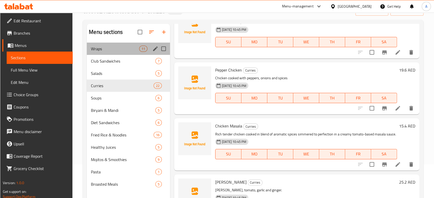
click at [135, 53] on div "Wraps 11" at bounding box center [128, 49] width 83 height 12
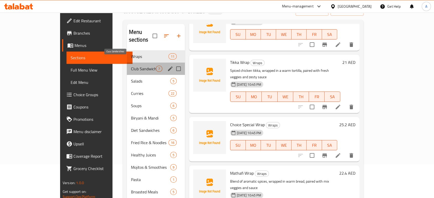
click at [133, 66] on span "Club Sandwiches" at bounding box center [143, 69] width 25 height 6
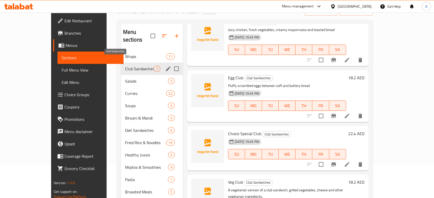
scroll to position [199, 0]
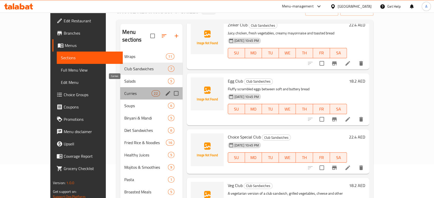
click at [124, 90] on span "Curries" at bounding box center [137, 93] width 27 height 6
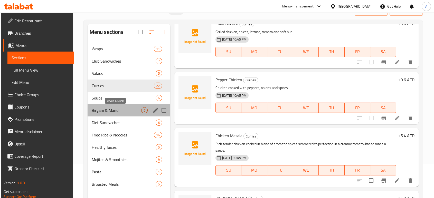
click at [118, 110] on span "Biryani & Mandi" at bounding box center [117, 110] width 50 height 6
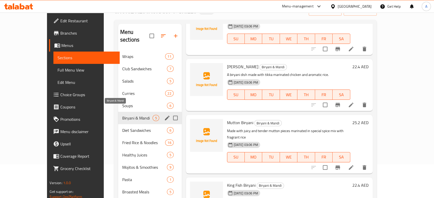
scroll to position [87, 0]
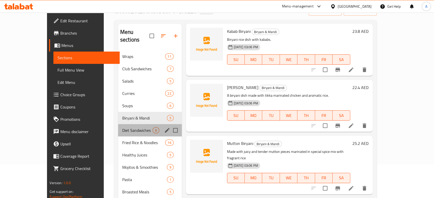
click at [118, 126] on div "Diet Sandwiches 6" at bounding box center [150, 130] width 64 height 12
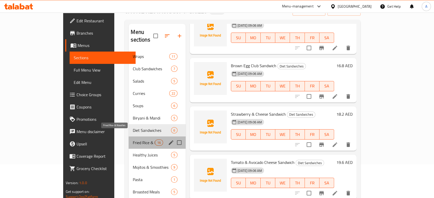
click at [133, 140] on span "Fried Rice & Noodles" at bounding box center [144, 143] width 22 height 6
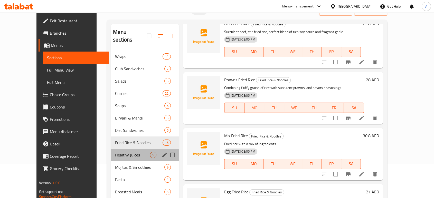
click at [125, 149] on div "Healthy Juices 5" at bounding box center [145, 155] width 68 height 12
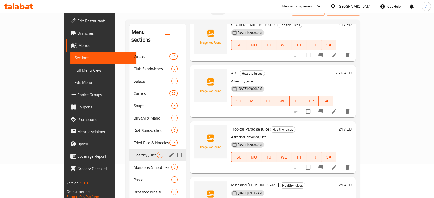
scroll to position [72, 0]
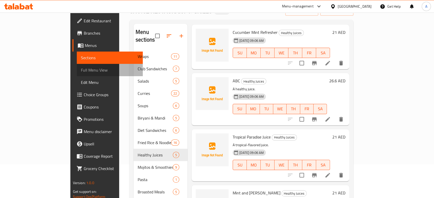
click at [81, 72] on span "Full Menu View" at bounding box center [110, 70] width 58 height 6
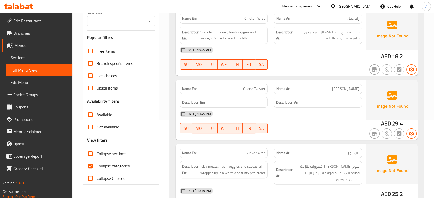
scroll to position [98, 0]
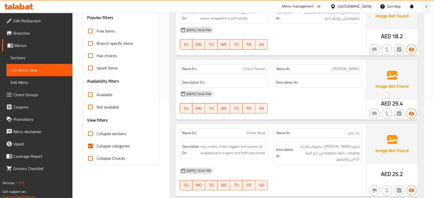
click at [103, 145] on span "Collapse categories" at bounding box center [113, 146] width 33 height 6
click at [97, 145] on input "Collapse categories" at bounding box center [90, 146] width 12 height 12
checkbox input "false"
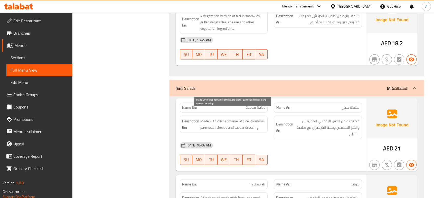
scroll to position [1322, 0]
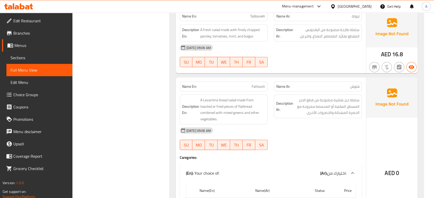
scroll to position [1511, 0]
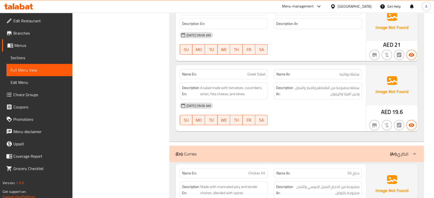
scroll to position [1694, 0]
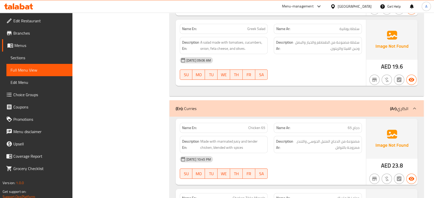
scroll to position [1740, 0]
click at [207, 138] on span "Made with marinated juicy and tender chicken, blended with spices" at bounding box center [232, 144] width 65 height 13
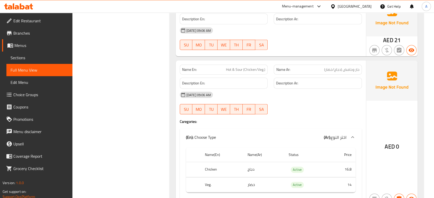
scroll to position [3527, 0]
click at [283, 119] on h4 "Caregories:" at bounding box center [271, 121] width 182 height 5
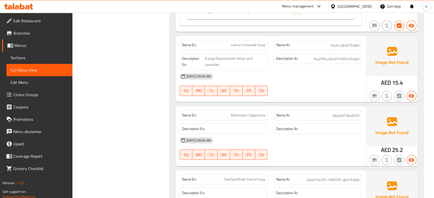
scroll to position [3850, 0]
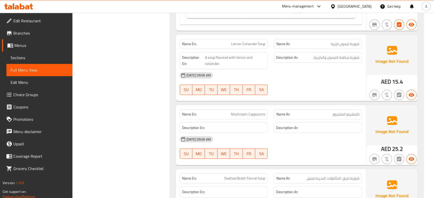
type button "6"
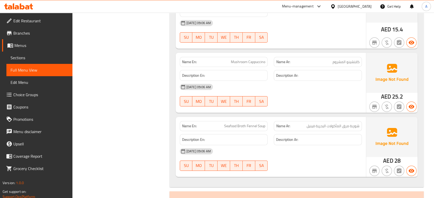
scroll to position [3903, 0]
type button "6"
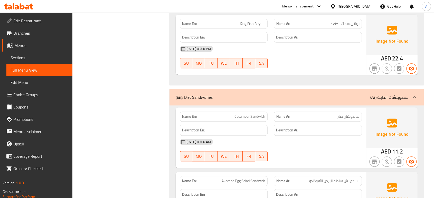
copy span "Cucumber Sandwich"
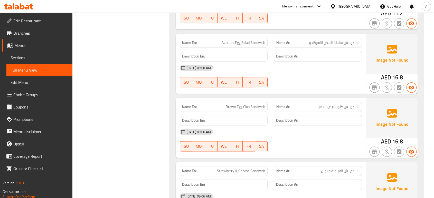
scroll to position [4525, 0]
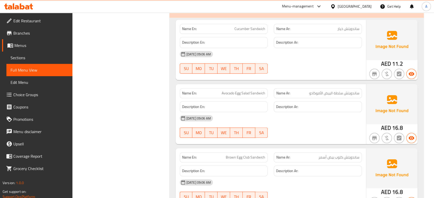
scroll to position [4474, 0]
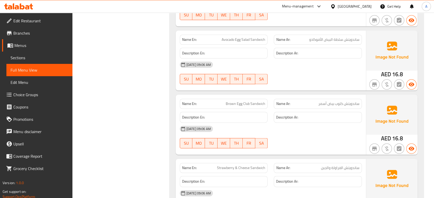
scroll to position [4528, 0]
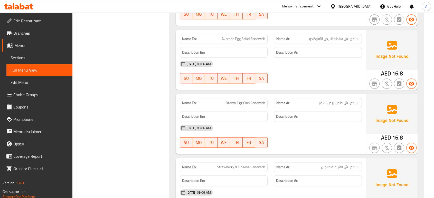
copy span "Brown Egg Club Sandwich"
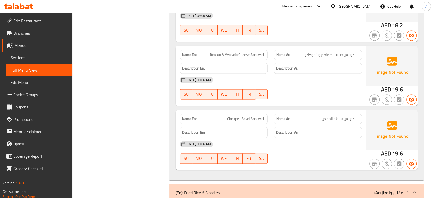
scroll to position [4705, 0]
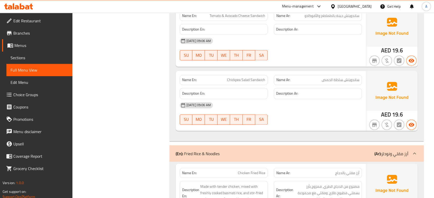
scroll to position [4744, 0]
type button "2"
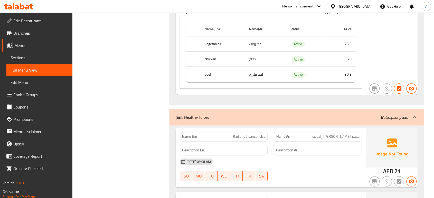
scroll to position [6173, 0]
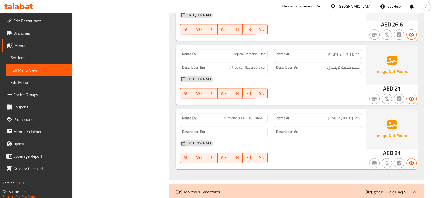
scroll to position [6398, 0]
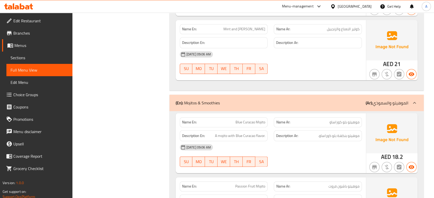
scroll to position [6522, 0]
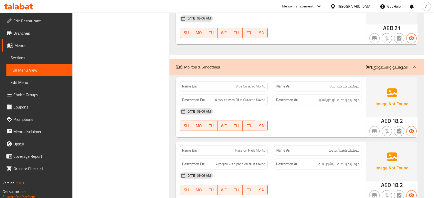
copy span "Blue Curacao Mojito"
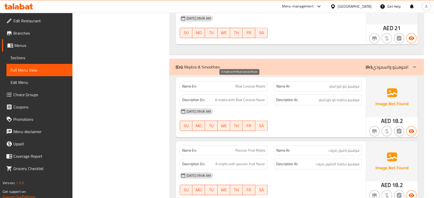
click at [229, 97] on span "A mojito with Blue Curacao flavor." at bounding box center [240, 100] width 50 height 6
click at [232, 97] on span "A mojito with Blue Curacao flavor." at bounding box center [240, 100] width 50 height 6
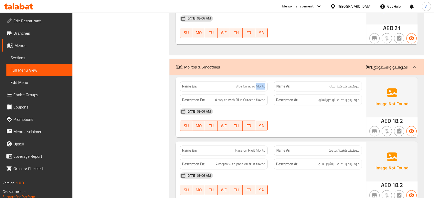
copy span "Blue Curacao Mojito"
drag, startPoint x: 255, startPoint y: 84, endPoint x: 237, endPoint y: 89, distance: 19.5
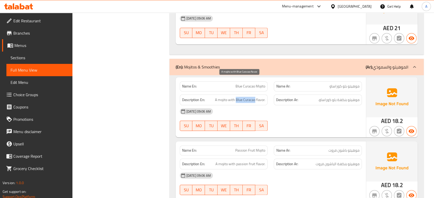
copy span "Blue Curacao"
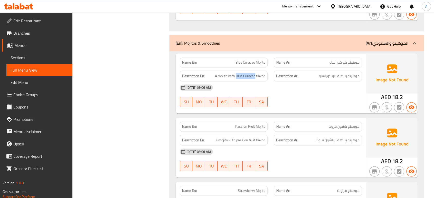
scroll to position [6579, 0]
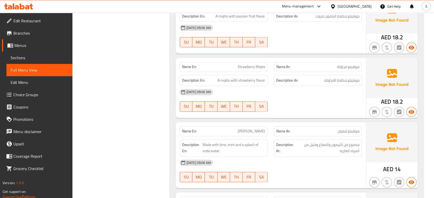
scroll to position [6693, 0]
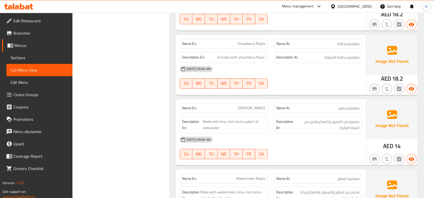
copy span "[PERSON_NAME]"
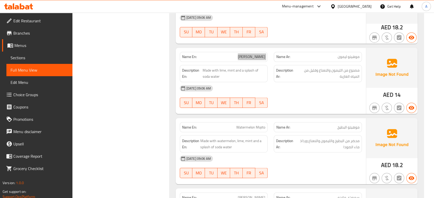
scroll to position [6779, 0]
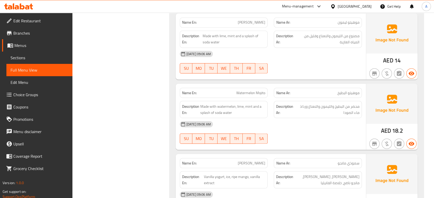
copy span "Watermelon Mojito"
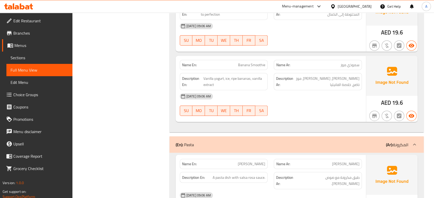
scroll to position [7121, 0]
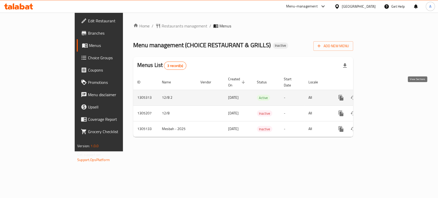
click at [381, 96] on icon "enhanced table" at bounding box center [378, 98] width 5 height 5
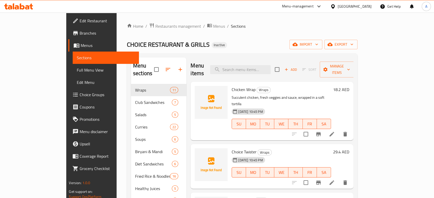
click at [304, 39] on div "Home / Restaurants management / Menus / Sections CHOICE RESTAURANT & GRILLS Ina…" at bounding box center [242, 141] width 231 height 237
click at [77, 69] on span "Full Menu View" at bounding box center [106, 70] width 58 height 6
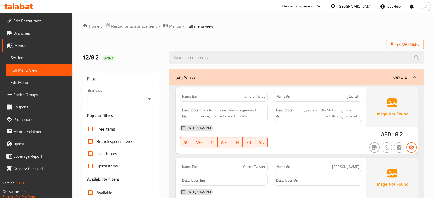
scroll to position [61, 0]
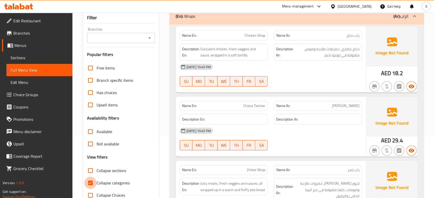
click at [93, 186] on input "Collapse categories" at bounding box center [90, 183] width 12 height 12
checkbox input "false"
click at [103, 169] on span "Collapse sections" at bounding box center [112, 171] width 30 height 6
click at [97, 169] on input "Collapse sections" at bounding box center [90, 171] width 12 height 12
checkbox input "true"
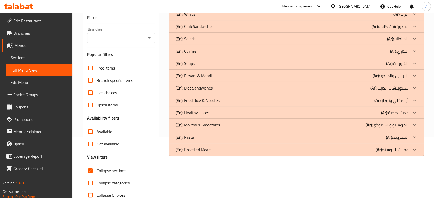
click at [218, 17] on div "(En): Salads (Ar): السلطات" at bounding box center [292, 14] width 233 height 6
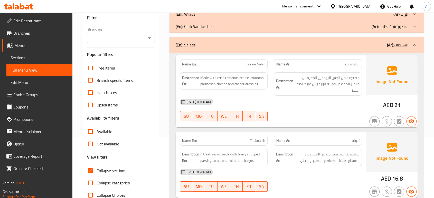
click at [249, 101] on div "[DATE] 09:06 AM" at bounding box center [271, 102] width 188 height 12
click at [215, 106] on div "[DATE] 09:06 AM" at bounding box center [271, 102] width 188 height 12
click at [34, 45] on span "Menus" at bounding box center [41, 45] width 54 height 6
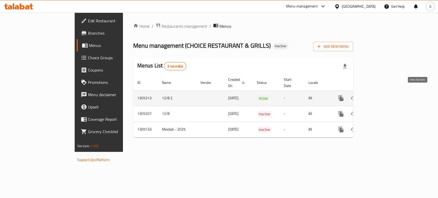
click at [384, 92] on link "enhanced table" at bounding box center [378, 98] width 12 height 12
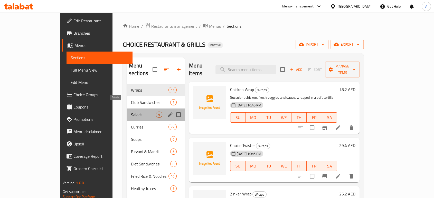
click at [131, 112] on span "Salads" at bounding box center [143, 115] width 25 height 6
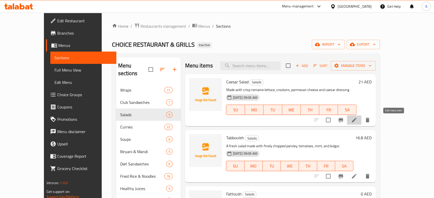
click at [357, 120] on icon at bounding box center [354, 120] width 6 height 6
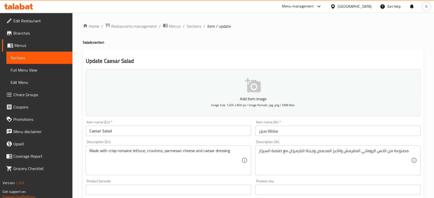
click at [194, 149] on textarea "Made with crisp romaine lettuce, croutons, parmesan cheese and caesar dressing" at bounding box center [165, 160] width 152 height 24
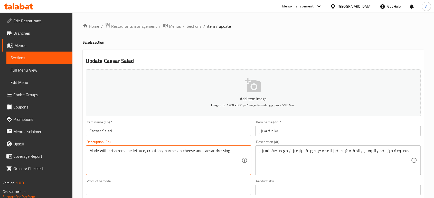
click at [194, 149] on textarea "Made with crisp romaine lettuce, croutons, parmesan cheese and caesar dressing" at bounding box center [165, 160] width 152 height 24
paste textarea "A classic salad."
type textarea "A classic salad."
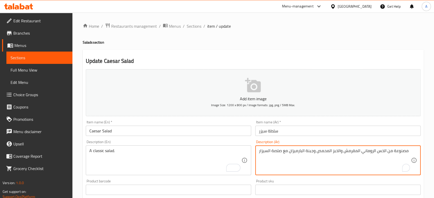
click at [308, 151] on textarea "مصنوعة من الخس الروماني المقرمش والخبز المحمص وجبنة البارميزان مع صلصة السيزار" at bounding box center [335, 160] width 152 height 24
paste textarea "سلطة كلاسيكية."
type textarea "سلطة كلاسيكية."
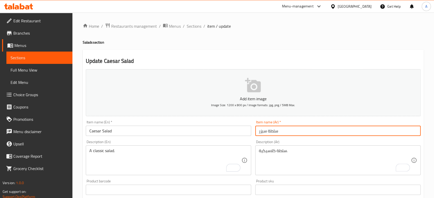
click at [295, 135] on input "سلطة سيزر" at bounding box center [337, 131] width 165 height 10
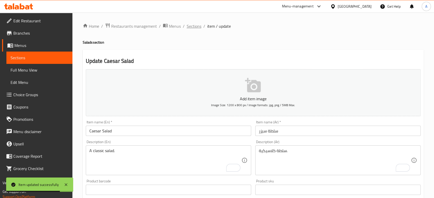
click at [195, 23] on span "Sections" at bounding box center [194, 26] width 15 height 6
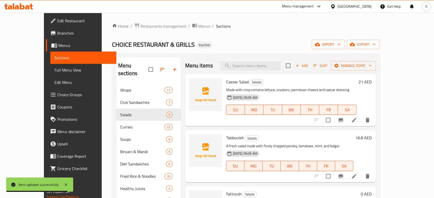
scroll to position [19, 0]
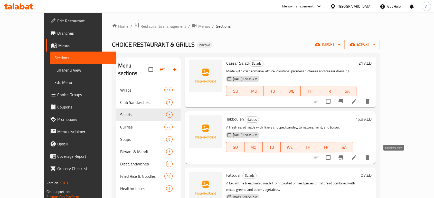
click at [356, 158] on icon at bounding box center [354, 157] width 5 height 5
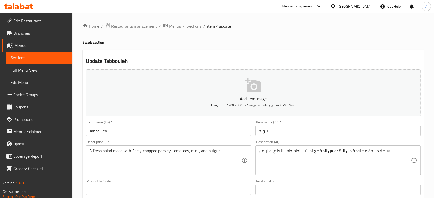
click at [150, 147] on div "A fresh salad made with finely chopped parsley, tomatoes, mint, and bulgur. Des…" at bounding box center [168, 161] width 165 height 30
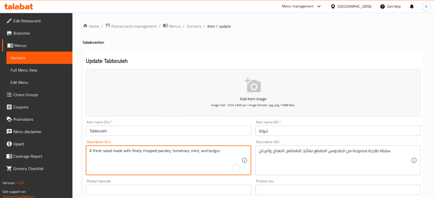
click at [150, 151] on textarea "A fresh salad made with finely chopped parsley, tomatoes, mint, and bulgur." at bounding box center [165, 160] width 152 height 24
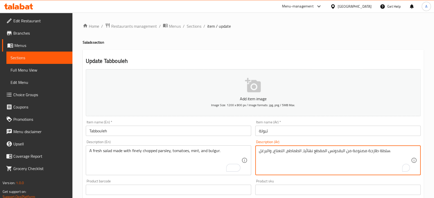
click at [309, 149] on textarea "سلطة طازجة مصنوعة من البقدونس المقطع نهائيا، الطماطم، النعناع، والبرغل." at bounding box center [335, 160] width 152 height 24
type textarea "سلطة طازجة مصنوعة من البقدونس المقطع ناعما، الطماطم، النعناع، والبرغل."
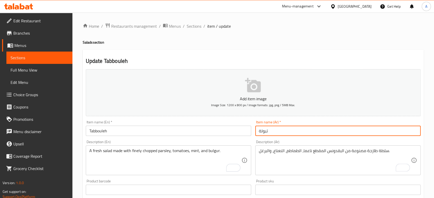
click at [297, 132] on input "تبولة" at bounding box center [337, 131] width 165 height 10
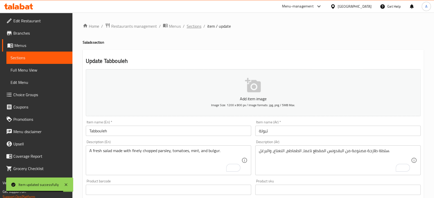
click at [197, 27] on span "Sections" at bounding box center [194, 26] width 15 height 6
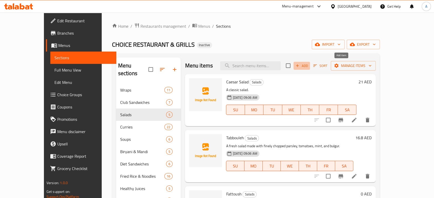
click at [309, 67] on span "Add" at bounding box center [302, 66] width 14 height 6
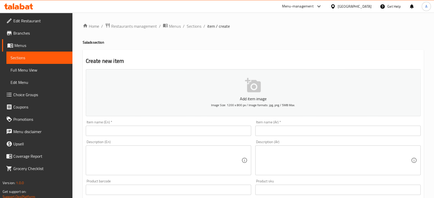
click at [288, 41] on h4 "Salads section" at bounding box center [253, 42] width 341 height 5
click at [204, 134] on input "text" at bounding box center [168, 131] width 165 height 10
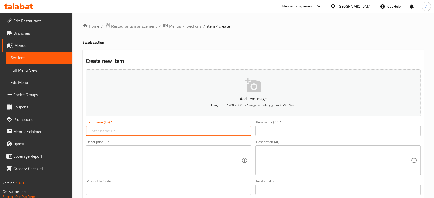
paste input "Choice Signature Salad"
type input "Choice Signature Salad"
click at [307, 132] on input "text" at bounding box center [337, 131] width 165 height 10
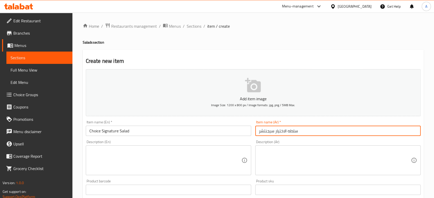
type input "سلطه الاختيار سيجنتشر"
click at [204, 167] on textarea at bounding box center [165, 160] width 152 height 24
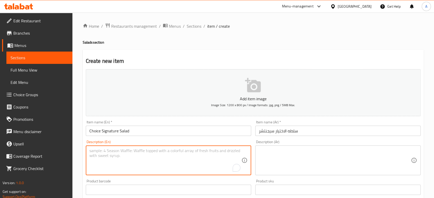
paste textarea "The restaurant's signature salad."
type textarea "The restaurant's signature salad."
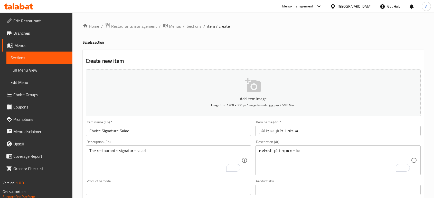
scroll to position [83, 0]
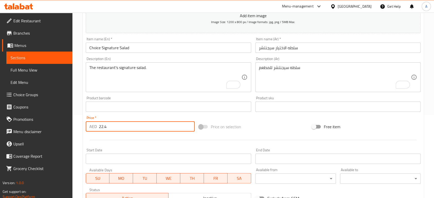
type input "22.4"
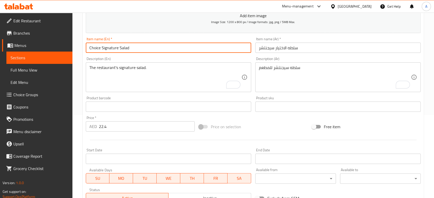
click at [154, 50] on input "Choice Signature Salad" at bounding box center [168, 48] width 165 height 10
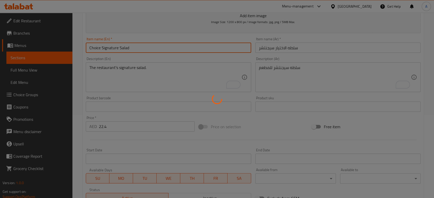
type input "0"
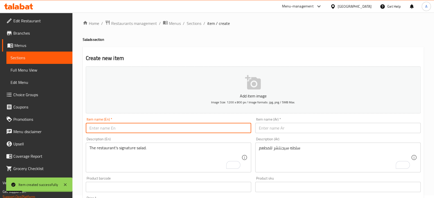
scroll to position [0, 0]
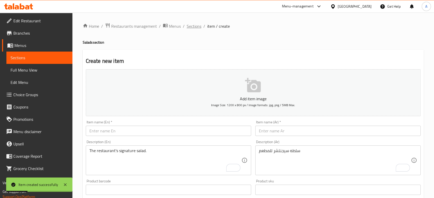
click at [195, 28] on span "Sections" at bounding box center [194, 26] width 15 height 6
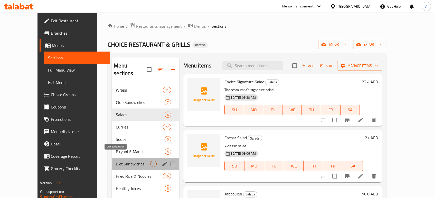
click at [124, 161] on span "Diet Sandwiches" at bounding box center [133, 164] width 34 height 6
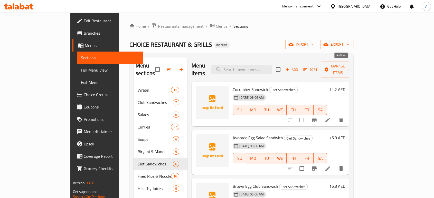
click at [299, 67] on span "Add" at bounding box center [292, 70] width 14 height 6
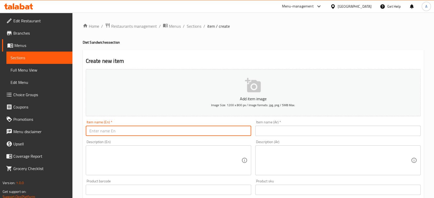
click at [160, 126] on input "text" at bounding box center [168, 131] width 165 height 10
paste input "Choice Special Diet Sandwich"
type input "Choice Special Diet Sandwich"
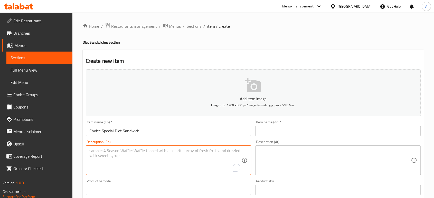
click at [229, 155] on textarea "To enrich screen reader interactions, please activate Accessibility in Grammarl…" at bounding box center [165, 160] width 152 height 24
paste textarea "A special diet sandwich from Choice."
type textarea "A special diet sandwich from Choice."
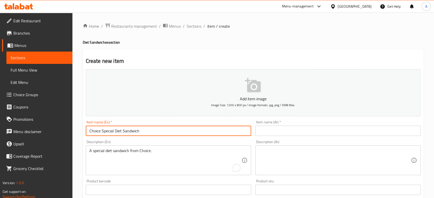
click at [158, 131] on input "Choice Special Diet Sandwich" at bounding box center [168, 131] width 165 height 10
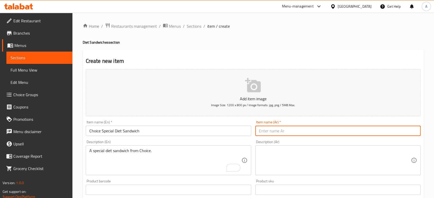
click at [278, 128] on input "text" at bounding box center [337, 131] width 165 height 10
paste input "ساندويتش اختيار النظام الغذائي الخاص"
drag, startPoint x: 304, startPoint y: 131, endPoint x: 252, endPoint y: 127, distance: 52.6
click at [252, 127] on div "Add item image Image Size: 1200 x 800 px / Image formats: jpg, png / 5MB Max. I…" at bounding box center [253, 177] width 339 height 221
type input "ساندويتش دايت حاص بالاختيار"
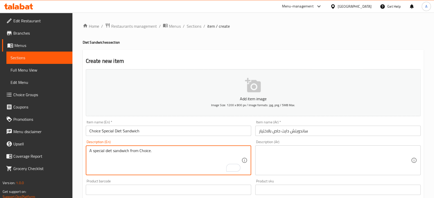
click at [98, 151] on textarea "A special diet sandwich from Choice." at bounding box center [165, 160] width 152 height 24
click at [156, 154] on textarea "A special diet sandwich from Choice." at bounding box center [165, 160] width 152 height 24
click at [164, 133] on input "Choice Special Diet Sandwich" at bounding box center [168, 131] width 165 height 10
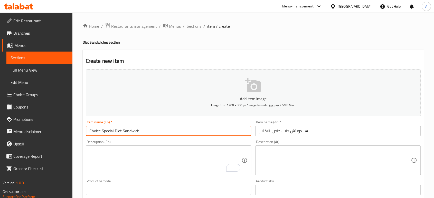
scroll to position [50, 0]
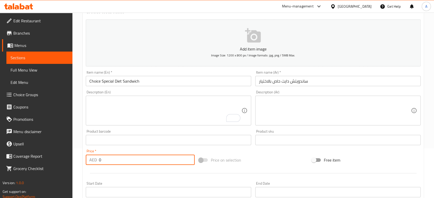
drag, startPoint x: 107, startPoint y: 160, endPoint x: 96, endPoint y: 160, distance: 11.0
click at [96, 160] on div "AED 0 Price *" at bounding box center [140, 160] width 109 height 10
type input "14"
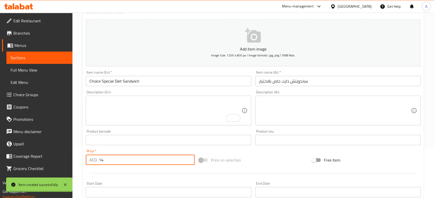
type input "0"
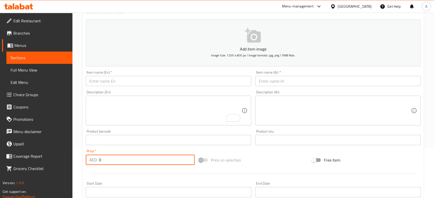
scroll to position [0, 0]
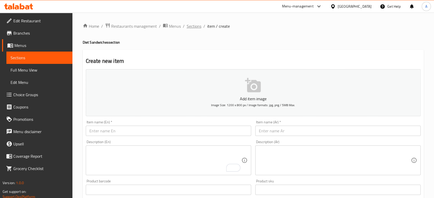
click at [187, 24] on span "Sections" at bounding box center [194, 26] width 15 height 6
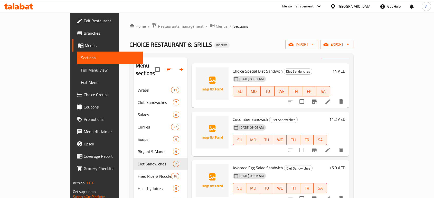
scroll to position [19, 0]
click at [305, 42] on div "CHOICE RESTAURANT & GRILLS Inactive import export" at bounding box center [241, 45] width 224 height 10
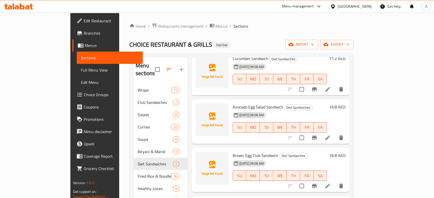
scroll to position [0, 0]
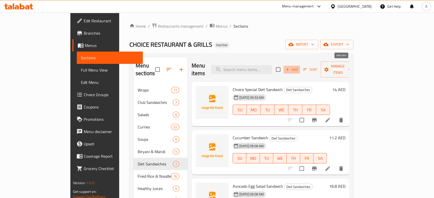
click at [299, 67] on span "Add" at bounding box center [292, 70] width 14 height 6
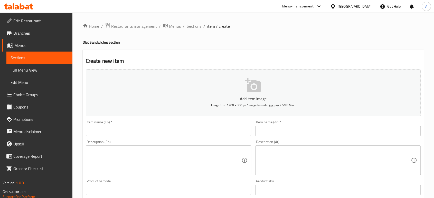
click at [281, 40] on h4 "Diet Sandwiches section" at bounding box center [253, 42] width 341 height 5
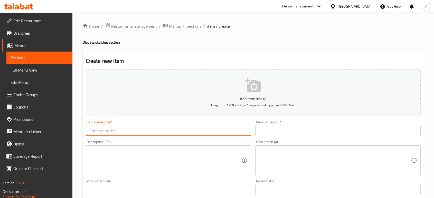
click at [196, 130] on input "text" at bounding box center [168, 131] width 165 height 10
paste input "Healthy Habit"
type input "Healthy Habit"
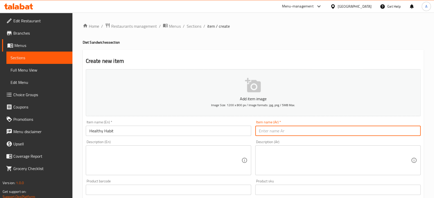
click at [283, 130] on input "text" at bounding box center [337, 131] width 165 height 10
type input "هبيت هيلثي"
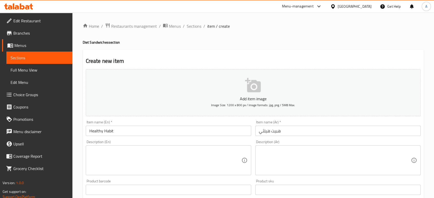
click at [282, 25] on ol "Home / Restaurants management / Menus / Sections / item / create" at bounding box center [253, 26] width 341 height 7
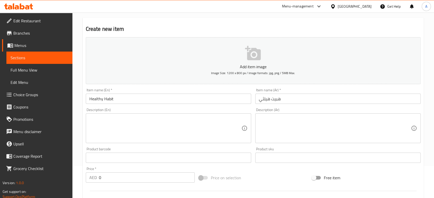
scroll to position [34, 0]
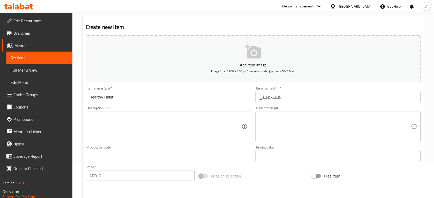
click at [212, 144] on div "Product barcode Product barcode" at bounding box center [168, 154] width 169 height 20
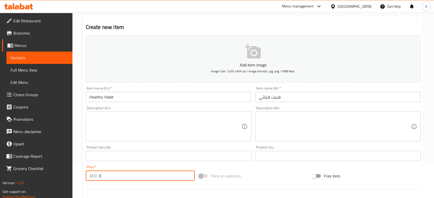
click at [124, 178] on input "0" at bounding box center [147, 176] width 96 height 10
type input "22.4"
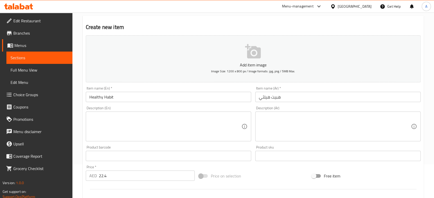
click at [284, 26] on h2 "Create new item" at bounding box center [253, 27] width 335 height 8
click at [271, 29] on h2 "Create new item" at bounding box center [253, 27] width 335 height 8
click at [355, 23] on div "Create new item Add item image Image Size: 1200 x 800 px / Image formats: jpg, …" at bounding box center [253, 165] width 341 height 299
click at [224, 120] on textarea at bounding box center [165, 127] width 152 height 24
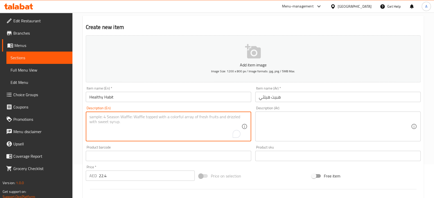
paste textarea "A healthy sandwich option."
type textarea "A healthy sandwich option."
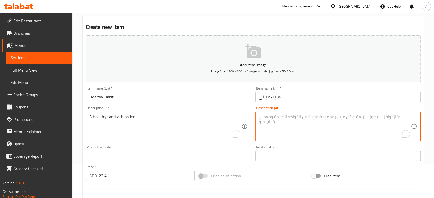
click at [277, 123] on textarea "To enrich screen reader interactions, please activate Accessibility in Grammarl…" at bounding box center [335, 127] width 152 height 24
type textarea "ا"
type textarea "اختيار ساندوتيش صحي"
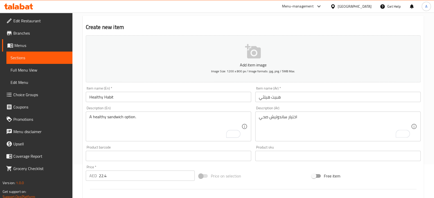
click at [221, 148] on div "Product barcode Product barcode" at bounding box center [168, 154] width 165 height 16
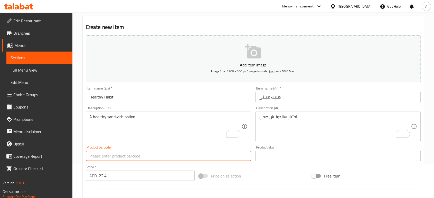
click at [193, 158] on input "text" at bounding box center [168, 156] width 165 height 10
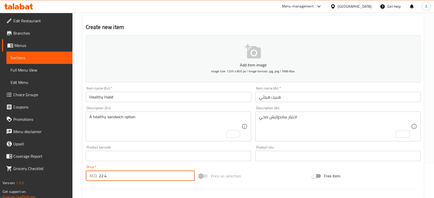
click at [150, 175] on input "22.4" at bounding box center [147, 176] width 96 height 10
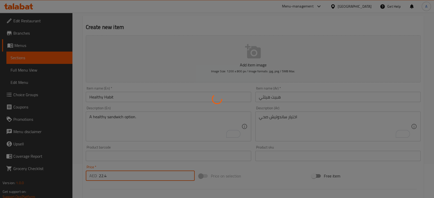
type input "0"
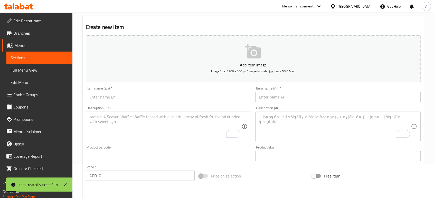
scroll to position [0, 0]
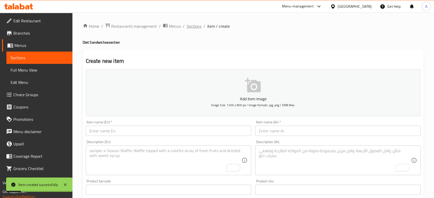
click at [195, 25] on span "Sections" at bounding box center [194, 26] width 15 height 6
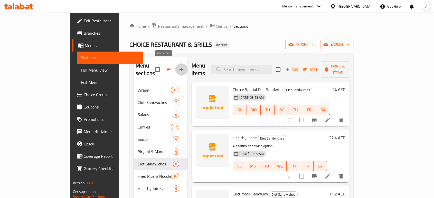
click at [178, 67] on icon "button" at bounding box center [181, 70] width 6 height 6
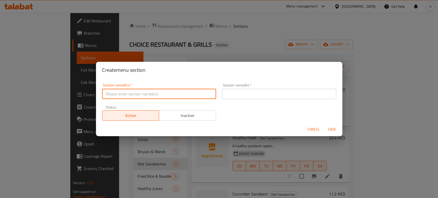
click at [191, 91] on input "text" at bounding box center [159, 94] width 114 height 10
paste input "Charcoal Grills"
type input "Charcoal Grills"
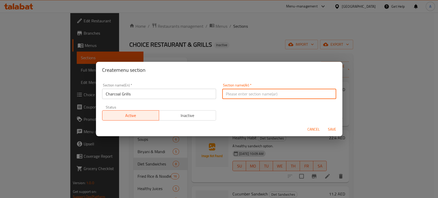
click at [239, 98] on input "text" at bounding box center [279, 94] width 114 height 10
type input "ش"
type input "مشاوي علي الفحم"
click at [324, 125] on button "Save" at bounding box center [332, 130] width 16 height 10
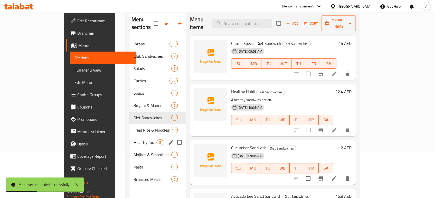
scroll to position [51, 0]
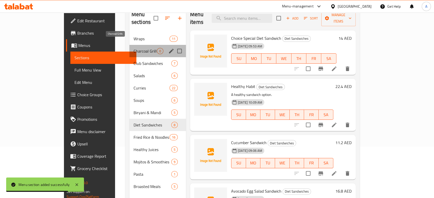
click at [134, 48] on span "Charcoal Grills" at bounding box center [145, 51] width 23 height 6
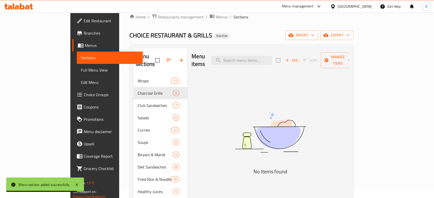
scroll to position [6, 0]
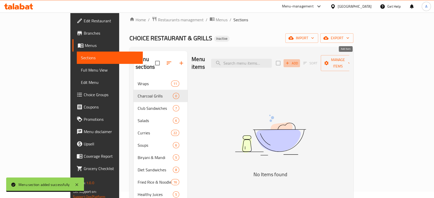
click at [300, 59] on button "Add" at bounding box center [291, 63] width 16 height 8
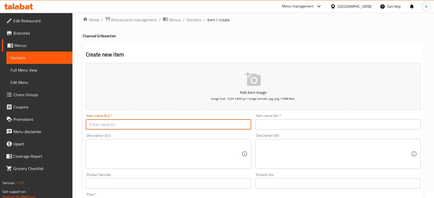
click at [199, 126] on input "text" at bounding box center [168, 124] width 165 height 10
paste input "Choice Sp. [GEOGRAPHIC_DATA]"
type input "Choice Sp. [GEOGRAPHIC_DATA]"
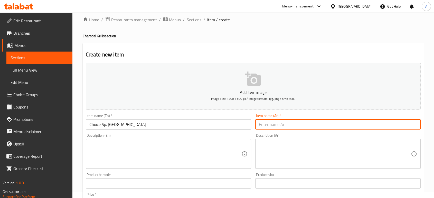
click at [276, 128] on input "text" at bounding box center [337, 124] width 165 height 10
type input "الاختيار سبيشيال علي الفحم"
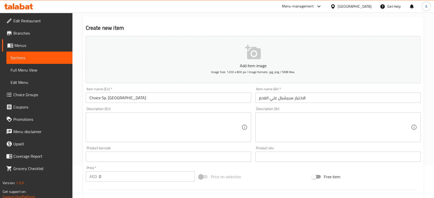
scroll to position [36, 0]
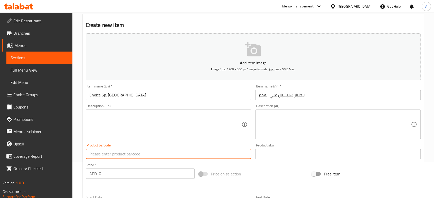
click at [207, 157] on input "text" at bounding box center [168, 154] width 165 height 10
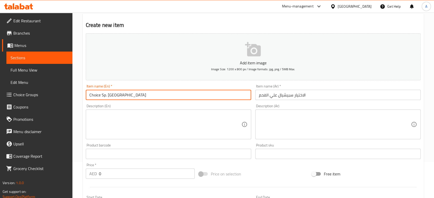
click at [186, 98] on input "Choice Sp. [GEOGRAPHIC_DATA]" at bounding box center [168, 95] width 165 height 10
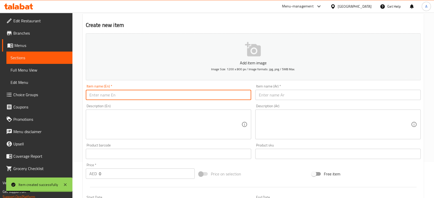
click at [197, 94] on input "text" at bounding box center [168, 95] width 165 height 10
paste input "Afghani Charcoal"
type input "Afghani Charcoal"
click at [283, 102] on div "Description (Ar) Description (Ar)" at bounding box center [337, 121] width 169 height 39
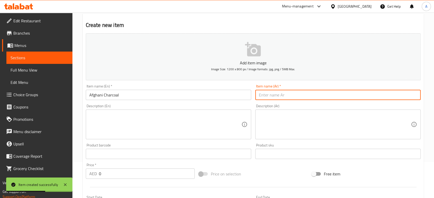
click at [283, 99] on input "text" at bounding box center [337, 95] width 165 height 10
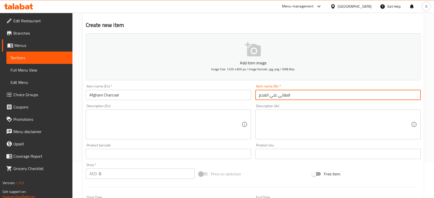
type input "افغاني علي الفحم"
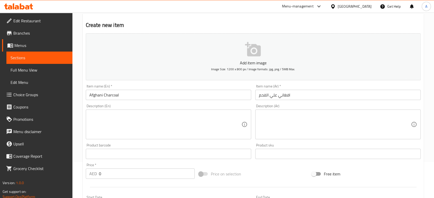
click at [198, 124] on textarea at bounding box center [165, 124] width 152 height 24
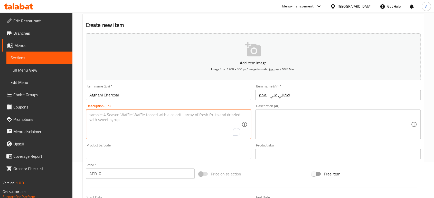
paste textarea "A charcoal grill in the Afghani style."
type textarea "A charcoal grill in the Afghani style."
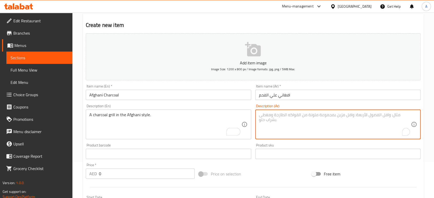
click at [310, 118] on textarea "To enrich screen reader interactions, please activate Accessibility in Grammarl…" at bounding box center [335, 124] width 152 height 24
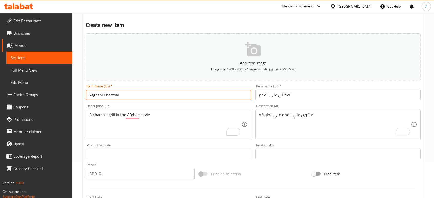
click at [99, 94] on input "Afghani Charcoal" at bounding box center [168, 95] width 165 height 10
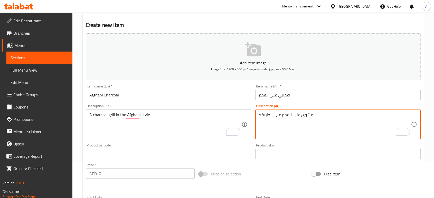
paste textarea "أفغاني"
type textarea "مشوي علي الفحم علي الطريقه أفغاني"
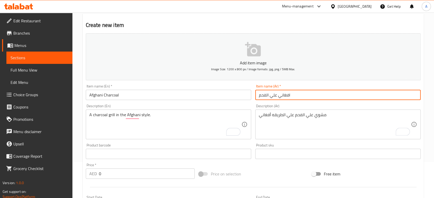
click at [306, 96] on input "افغاني علي الفحم" at bounding box center [337, 95] width 165 height 10
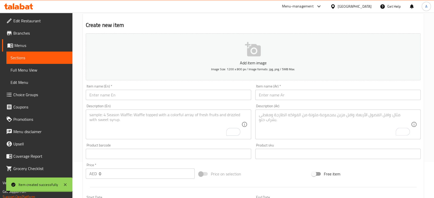
click at [293, 24] on h2 "Create new item" at bounding box center [253, 25] width 335 height 8
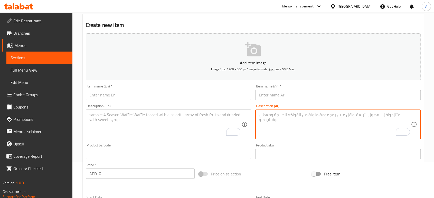
click at [341, 131] on textarea "To enrich screen reader interactions, please activate Accessibility in Grammarl…" at bounding box center [335, 124] width 152 height 24
click at [150, 96] on input "text" at bounding box center [168, 95] width 165 height 10
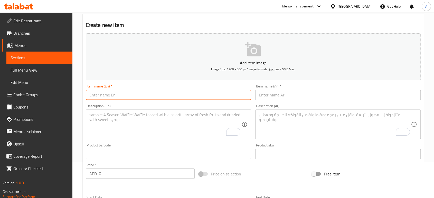
paste input "Green Chilli Chicken Charcoal"
type input "Green Chilli Chicken Charcoal"
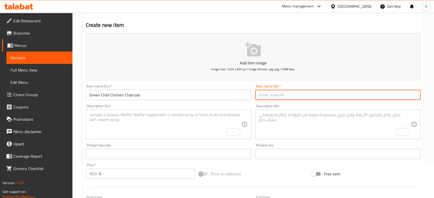
click at [281, 95] on input "text" at bounding box center [337, 95] width 165 height 10
type input "دجاج علي الفحم تشيلي اخضر"
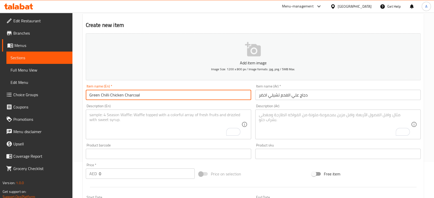
click at [187, 97] on input "Green Chilli Chicken Charcoal" at bounding box center [168, 95] width 165 height 10
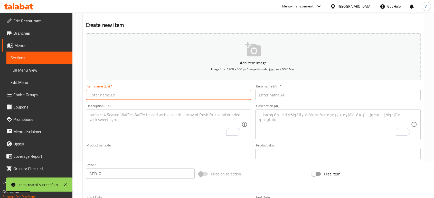
click at [188, 91] on input "text" at bounding box center [168, 95] width 165 height 10
paste input "Eri Pori Chicken Charcoal"
type input "Eri Pori Chicken Charcoal"
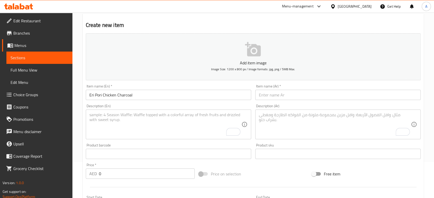
drag, startPoint x: 339, startPoint y: 89, endPoint x: 338, endPoint y: 94, distance: 5.2
click at [338, 94] on div "Item name (Ar)   * Item name (Ar) *" at bounding box center [337, 92] width 165 height 16
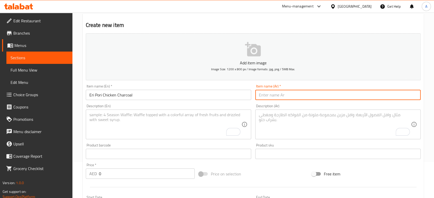
click at [338, 94] on input "text" at bounding box center [337, 95] width 165 height 10
paste input "دجاج [PERSON_NAME] على الفحم"
type input "دجاج [PERSON_NAME] على الفحم"
click at [308, 94] on input "دجاج [PERSON_NAME] على الفحم" at bounding box center [337, 95] width 165 height 10
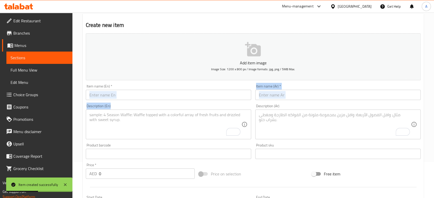
drag, startPoint x: 212, startPoint y: 106, endPoint x: 191, endPoint y: 96, distance: 23.0
click at [191, 96] on div "Add item image Image Size: 1200 x 800 px / Image formats: jpg, png / 5MB Max. I…" at bounding box center [253, 141] width 339 height 221
click at [191, 96] on input "text" at bounding box center [168, 95] width 165 height 10
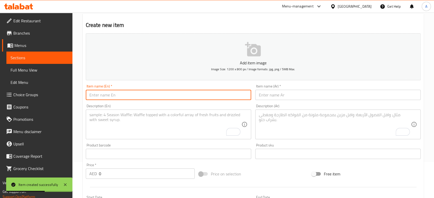
paste input "Pepper Chicken Charcoal"
type input "Pepper Chicken Charcoal"
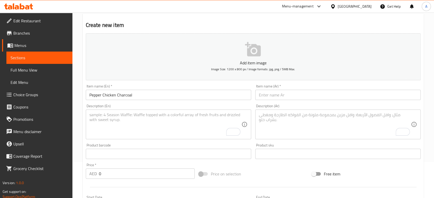
click at [296, 91] on input "text" at bounding box center [337, 95] width 165 height 10
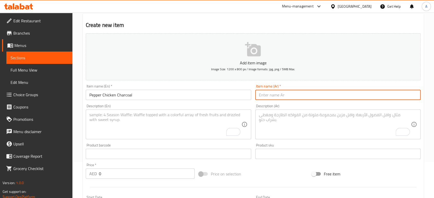
paste input "Pepper Chicken Charcoal"
type input "Pepper Chicken Charcoal"
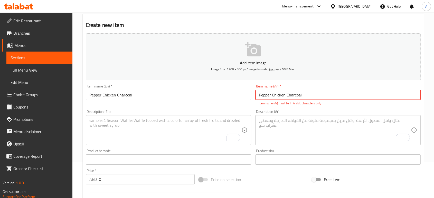
drag, startPoint x: 296, startPoint y: 91, endPoint x: 302, endPoint y: 93, distance: 6.9
click at [302, 93] on input "Pepper Chicken Charcoal" at bounding box center [337, 95] width 165 height 10
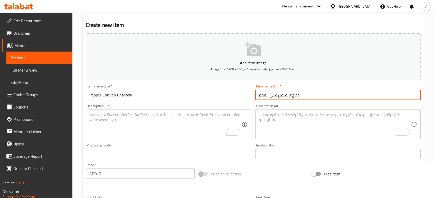
type input "دجاج بالفلفل علي الفحم"
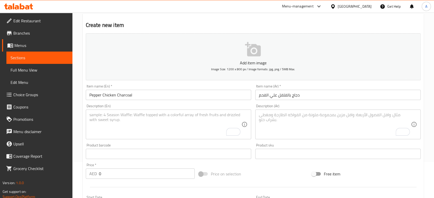
click at [297, 23] on h2 "Create new item" at bounding box center [253, 25] width 335 height 8
click at [201, 96] on input "Pepper Chicken Charcoal" at bounding box center [168, 95] width 165 height 10
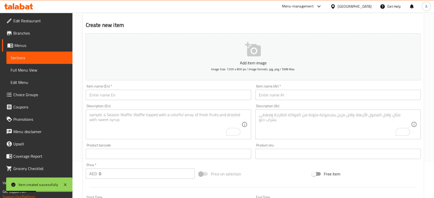
click at [201, 24] on h2 "Create new item" at bounding box center [253, 25] width 335 height 8
click at [159, 95] on input "text" at bounding box center [168, 95] width 165 height 10
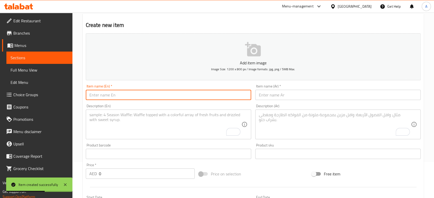
paste input "Chicken Charcoal"
type input "Chicken Charcoal"
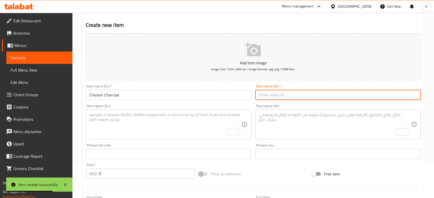
click at [270, 98] on input "text" at bounding box center [337, 95] width 165 height 10
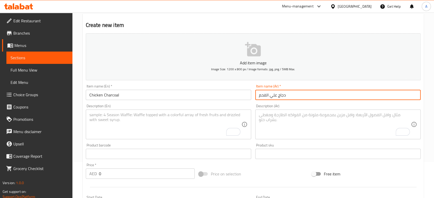
type input "دجاج علي الفحم"
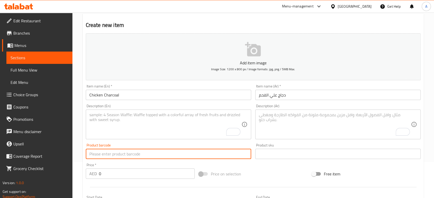
click at [201, 153] on input "text" at bounding box center [168, 154] width 165 height 10
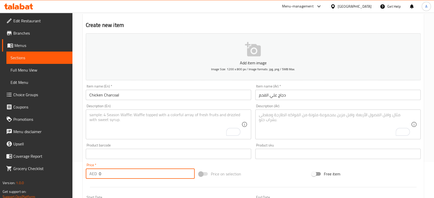
click at [131, 174] on input "0" at bounding box center [147, 174] width 96 height 10
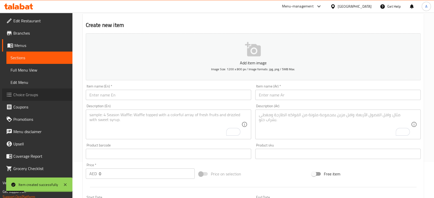
click at [40, 98] on link "Choice Groups" at bounding box center [37, 95] width 70 height 12
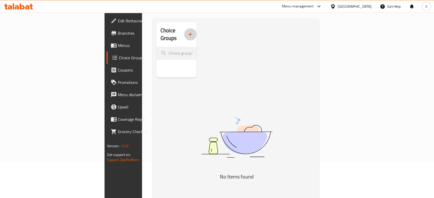
click at [184, 35] on button "button" at bounding box center [190, 34] width 12 height 12
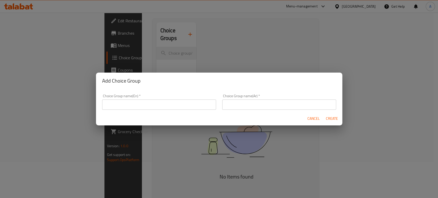
click at [162, 35] on div "Add Choice Group Choice Group name(En)   * Choice Group name(En) * Choice Group…" at bounding box center [219, 99] width 438 height 198
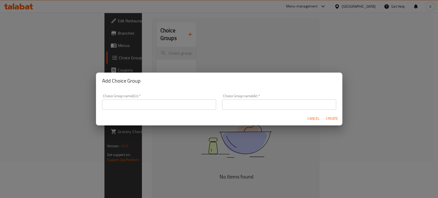
click at [184, 108] on input "text" at bounding box center [159, 105] width 114 height 10
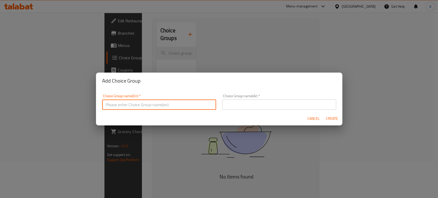
type input "Your Choice Of:"
click at [234, 106] on input "text" at bounding box center [279, 105] width 114 height 10
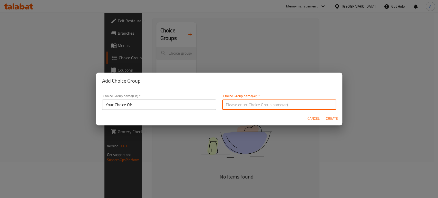
type input "اختيارك من"
click at [333, 116] on span "Create" at bounding box center [332, 119] width 12 height 6
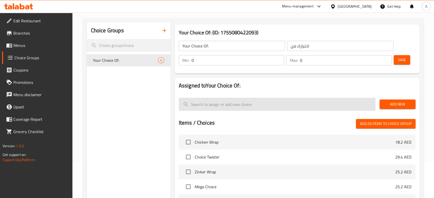
click at [216, 101] on input "search" at bounding box center [277, 104] width 197 height 13
type input "ة"
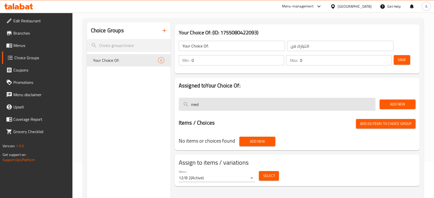
drag, startPoint x: 224, startPoint y: 102, endPoint x: 185, endPoint y: 106, distance: 39.2
click at [185, 106] on input "med" at bounding box center [277, 104] width 197 height 13
paste input "Medium"
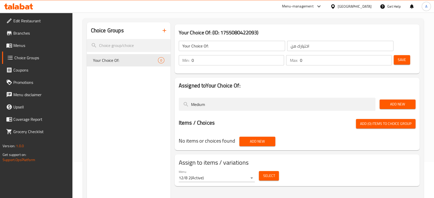
type input "Medium"
click at [395, 102] on span "Add New" at bounding box center [398, 104] width 28 height 6
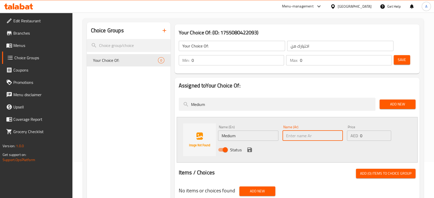
click at [297, 134] on input "text" at bounding box center [312, 136] width 60 height 10
type input "وسط"
click at [251, 150] on icon "save" at bounding box center [249, 150] width 5 height 5
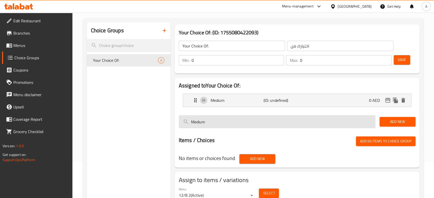
drag, startPoint x: 238, startPoint y: 121, endPoint x: 190, endPoint y: 124, distance: 47.4
click at [190, 124] on input "Medium" at bounding box center [277, 121] width 197 height 13
paste input "Large"
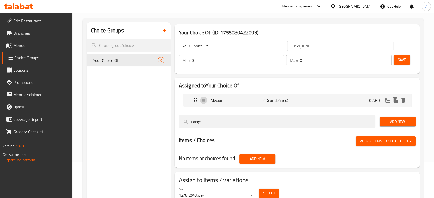
type input "Large"
click at [389, 121] on span "Add New" at bounding box center [398, 122] width 28 height 6
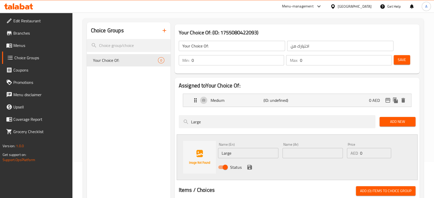
click at [289, 150] on input "text" at bounding box center [312, 153] width 60 height 10
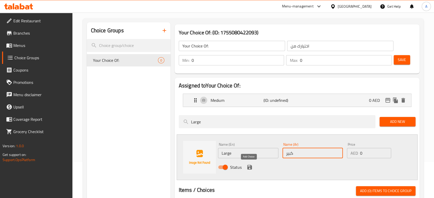
type input "كبير"
click at [252, 168] on button "save" at bounding box center [250, 168] width 8 height 8
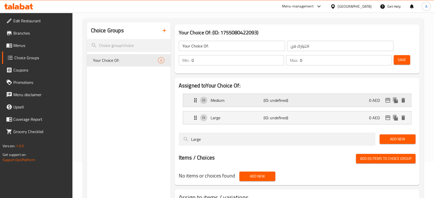
click at [271, 101] on p "(ID: undefined)" at bounding box center [280, 100] width 35 height 6
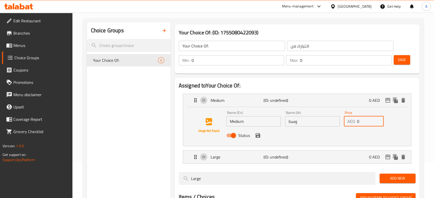
drag, startPoint x: 362, startPoint y: 122, endPoint x: 356, endPoint y: 122, distance: 5.9
click at [356, 122] on div "AED 0 Price" at bounding box center [364, 121] width 40 height 10
paste input "39.2"
click at [259, 135] on icon "save" at bounding box center [257, 135] width 5 height 5
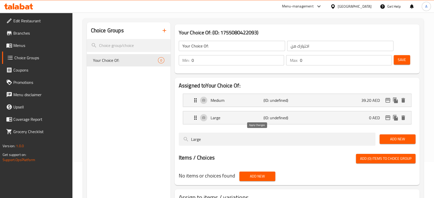
type input "39.20"
drag, startPoint x: 213, startPoint y: 66, endPoint x: 212, endPoint y: 61, distance: 5.1
click at [212, 61] on div "Min: 0 ​ Max: 0 ​ Save" at bounding box center [296, 60] width 241 height 16
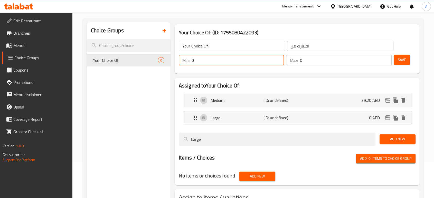
drag, startPoint x: 207, startPoint y: 61, endPoint x: 190, endPoint y: 61, distance: 17.2
click at [190, 61] on div "Min: 0 ​" at bounding box center [232, 60] width 106 height 10
type input "1"
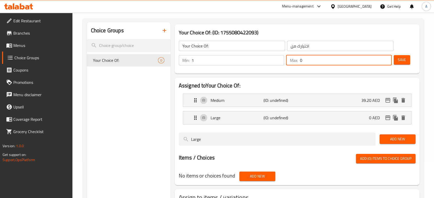
drag, startPoint x: 301, startPoint y: 62, endPoint x: 292, endPoint y: 63, distance: 9.0
click at [292, 63] on div "Max: 0 ​" at bounding box center [339, 60] width 106 height 10
click at [282, 121] on p "(ID: undefined)" at bounding box center [280, 118] width 35 height 6
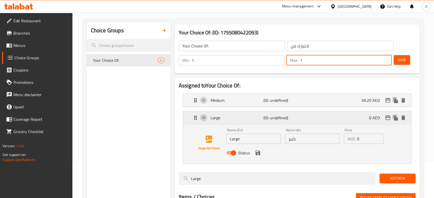
type input "1"
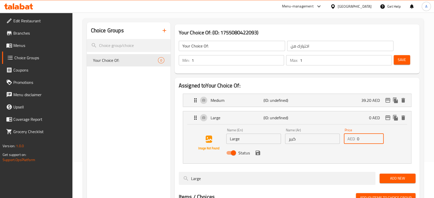
drag, startPoint x: 363, startPoint y: 140, endPoint x: 353, endPoint y: 140, distance: 9.5
click at [353, 140] on div "AED 0 Price" at bounding box center [364, 139] width 40 height 10
paste input "74.2"
click at [259, 153] on icon "save" at bounding box center [257, 153] width 5 height 5
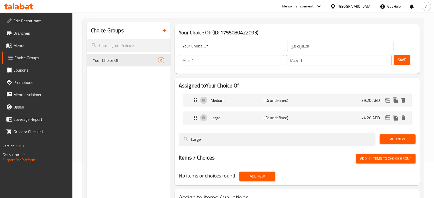
type input "74.20"
click at [405, 63] on span "Save" at bounding box center [402, 60] width 8 height 6
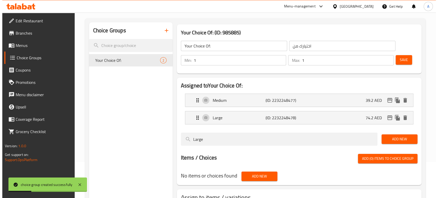
scroll to position [75, 0]
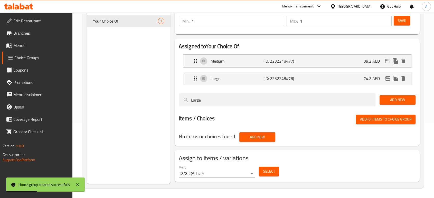
click at [269, 170] on span "Select" at bounding box center [269, 171] width 12 height 6
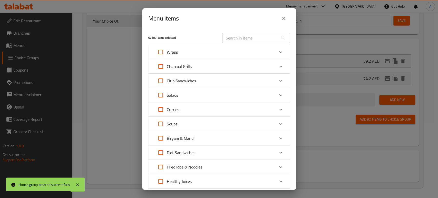
click at [278, 67] on icon "Expand" at bounding box center [281, 66] width 6 height 6
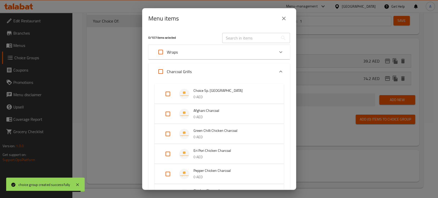
click at [170, 94] on input "Expand" at bounding box center [168, 94] width 12 height 12
checkbox input "true"
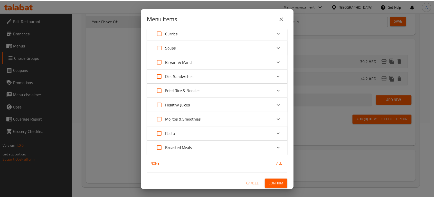
scroll to position [224, 0]
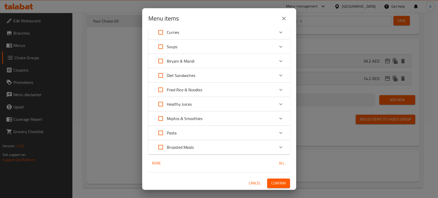
click at [279, 182] on span "Confirm" at bounding box center [278, 183] width 15 height 6
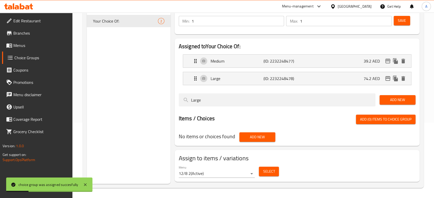
scroll to position [18, 0]
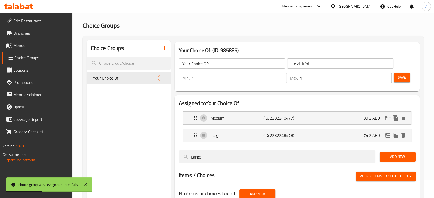
click at [166, 48] on icon "button" at bounding box center [164, 48] width 6 height 6
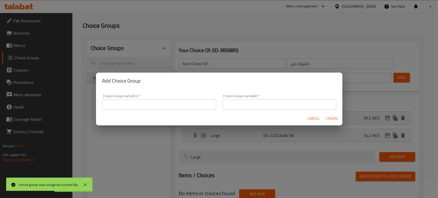
click at [309, 118] on span "Cancel" at bounding box center [314, 119] width 12 height 6
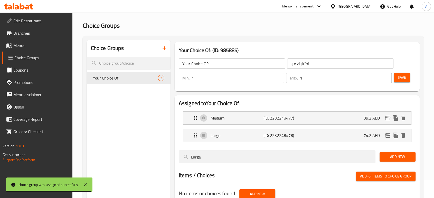
drag, startPoint x: 235, startPoint y: 32, endPoint x: 224, endPoint y: 39, distance: 14.0
click at [235, 32] on div "Home / Restaurants management / Choice Groups Choice Groups Choice Groups Your …" at bounding box center [253, 125] width 341 height 241
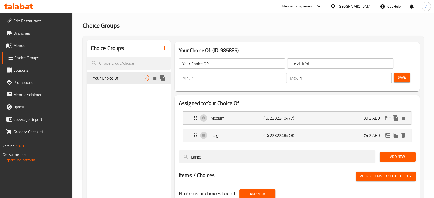
click at [159, 78] on icon "duplicate" at bounding box center [162, 78] width 6 height 6
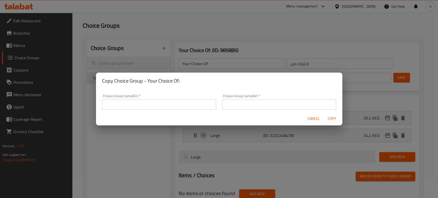
click at [172, 105] on input "text" at bounding box center [159, 105] width 114 height 10
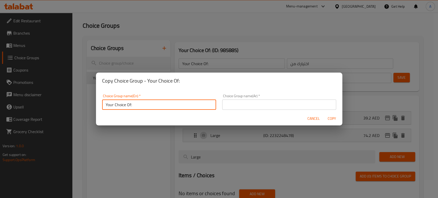
click at [128, 105] on input "Your Choice Of:" at bounding box center [159, 105] width 114 height 10
type input "Your Choice of:"
click at [265, 106] on input "text" at bounding box center [279, 105] width 114 height 10
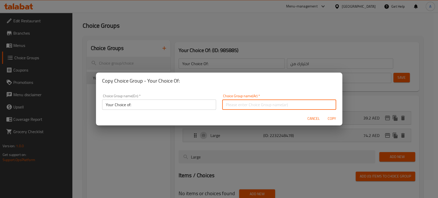
type input "اختيارك من:"
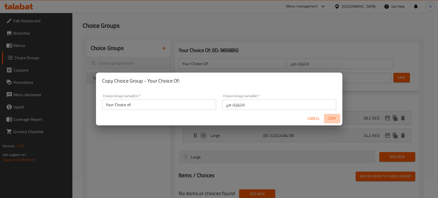
click at [336, 117] on span "Copy" at bounding box center [332, 119] width 12 height 6
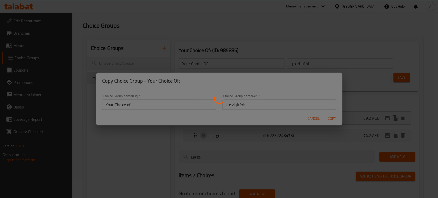
type input "Your Choice of:"
type input "اختيارك من:"
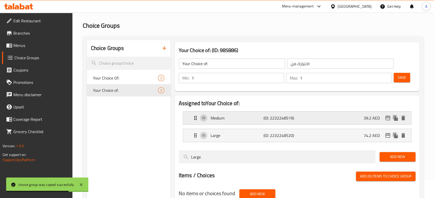
click at [298, 116] on div "Medium (ID: 2232248519) 39.2 AED" at bounding box center [298, 118] width 213 height 13
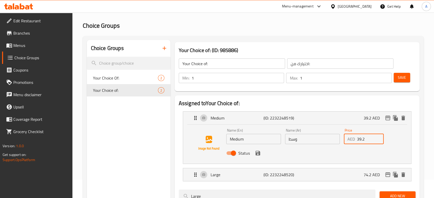
drag, startPoint x: 365, startPoint y: 141, endPoint x: 354, endPoint y: 140, distance: 10.8
click at [354, 140] on div "AED 39.2 Price" at bounding box center [364, 139] width 40 height 10
paste input "3.60"
click at [260, 155] on icon "save" at bounding box center [258, 153] width 6 height 6
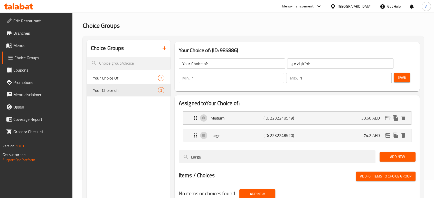
type input "33.60"
click at [258, 139] on div "Large (ID: 2232248520) 74.2 AED" at bounding box center [298, 135] width 213 height 13
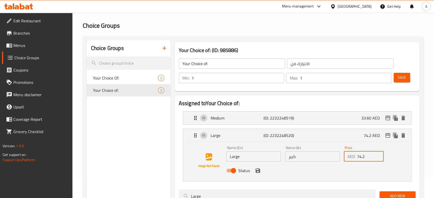
click at [362, 159] on input "74.2" at bounding box center [370, 156] width 27 height 10
drag, startPoint x: 366, startPoint y: 158, endPoint x: 351, endPoint y: 158, distance: 14.6
click at [351, 158] on div "AED 74.2 Price" at bounding box center [364, 156] width 40 height 10
paste input "64.40"
click at [257, 171] on icon "save" at bounding box center [257, 170] width 5 height 5
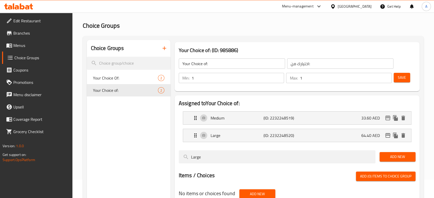
type input "64.40"
click at [407, 82] on button "Save" at bounding box center [402, 78] width 16 height 10
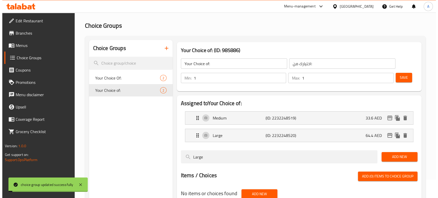
scroll to position [75, 0]
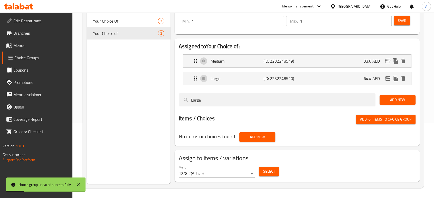
click at [270, 172] on span "Select" at bounding box center [269, 171] width 12 height 6
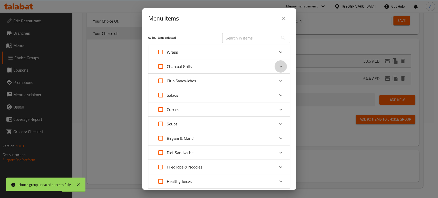
click at [278, 67] on icon "Expand" at bounding box center [281, 66] width 6 height 6
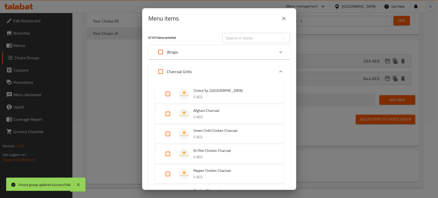
click at [174, 113] on div "Expand" at bounding box center [172, 114] width 14 height 12
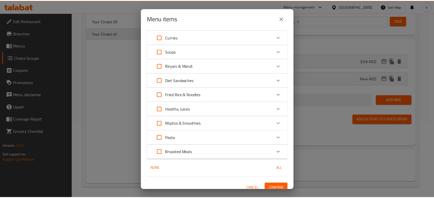
scroll to position [220, 0]
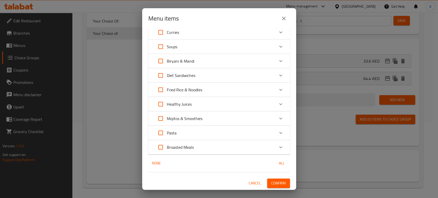
click at [284, 179] on button "Confirm" at bounding box center [278, 184] width 23 height 10
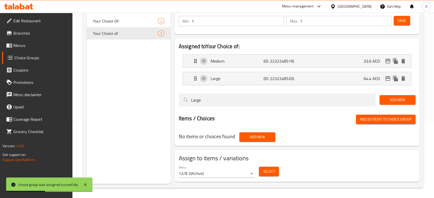
click at [211, 111] on div at bounding box center [297, 113] width 237 height 4
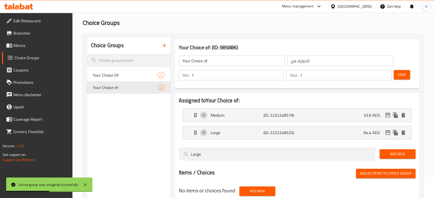
scroll to position [0, 0]
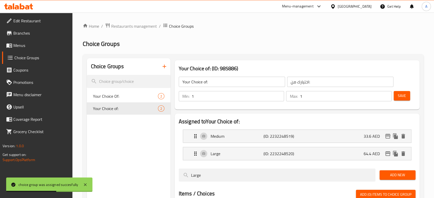
click at [165, 68] on icon "button" at bounding box center [164, 66] width 6 height 6
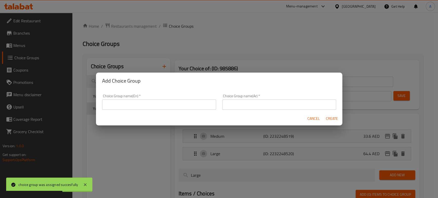
click at [169, 102] on input "text" at bounding box center [159, 105] width 114 height 10
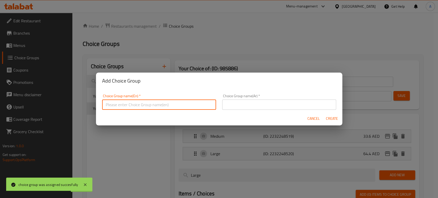
type input "Your choice Of Size:"
click at [236, 106] on input "text" at bounding box center [279, 105] width 114 height 10
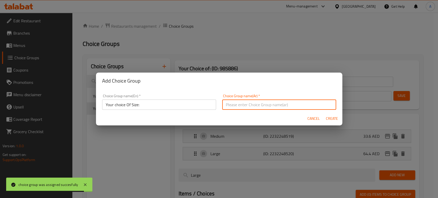
type input "اختيارك من الحجم:"
click at [331, 118] on span "Create" at bounding box center [332, 119] width 12 height 6
type input "Your choice Of Size:"
type input "اختيارك من الحجم:"
type input "0"
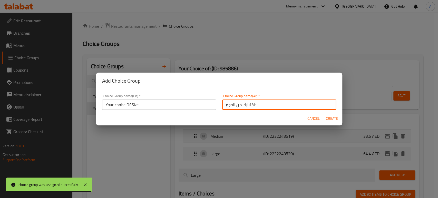
type input "0"
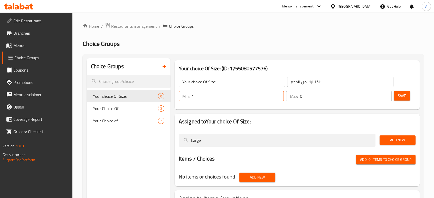
drag, startPoint x: 206, startPoint y: 96, endPoint x: 191, endPoint y: 97, distance: 15.2
click at [192, 97] on input "1" at bounding box center [238, 96] width 93 height 10
type input "1"
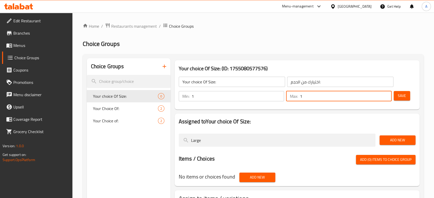
drag, startPoint x: 306, startPoint y: 96, endPoint x: 294, endPoint y: 97, distance: 11.8
click at [294, 97] on div "Max: 1 ​" at bounding box center [339, 96] width 106 height 10
type input "1"
click at [293, 108] on div "Your choice Of Size: (ID: 1755080577576) Your choice Of Size: ​ اختيارك من الحج…" at bounding box center [297, 84] width 245 height 49
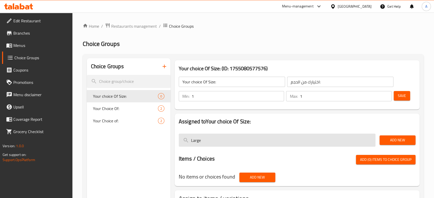
drag, startPoint x: 213, startPoint y: 142, endPoint x: 210, endPoint y: 138, distance: 5.5
click at [187, 141] on input "Large" at bounding box center [277, 140] width 197 height 13
paste input "Whole Chicken"
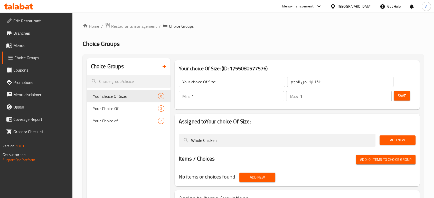
type input "Whole Chicken"
click at [391, 140] on span "Add New" at bounding box center [398, 140] width 28 height 6
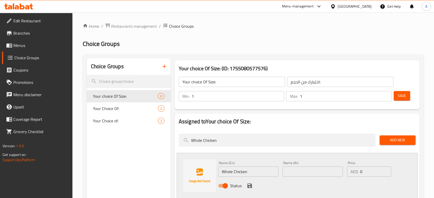
click at [298, 173] on input "text" at bounding box center [312, 172] width 60 height 10
paste input "دجاجة"
type input "دجاجة"
click at [250, 186] on icon "save" at bounding box center [249, 186] width 5 height 5
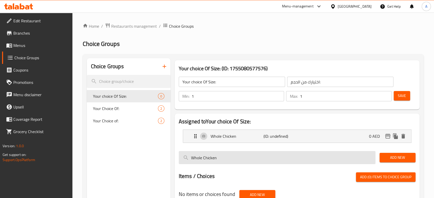
drag, startPoint x: 239, startPoint y: 151, endPoint x: 191, endPoint y: 155, distance: 48.7
click at [191, 155] on input "Whole Chicken" at bounding box center [277, 157] width 197 height 13
click at [190, 155] on input "Whole Chicken" at bounding box center [277, 157] width 197 height 13
paste input "Half"
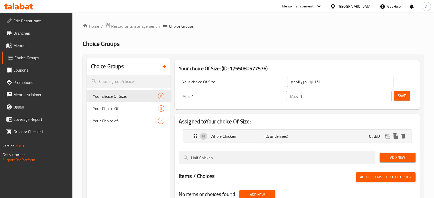
type input "Half Chicken"
click at [398, 159] on span "Add New" at bounding box center [398, 158] width 28 height 6
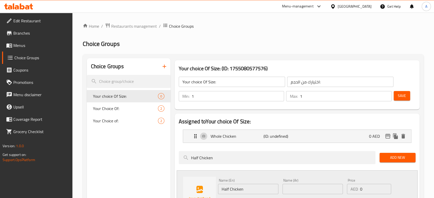
click at [310, 191] on input "text" at bounding box center [312, 189] width 60 height 10
paste input "نصف دجاجة"
type input "نصف دجاجة"
click at [387, 111] on div "Your choice Of Size: (ID: 1755080577576) Your choice Of Size: ​ اختيارك من الحج…" at bounding box center [297, 84] width 249 height 53
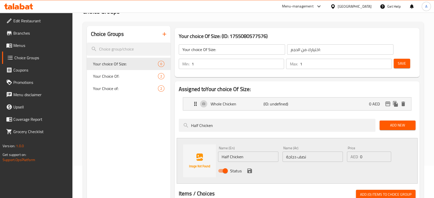
scroll to position [57, 0]
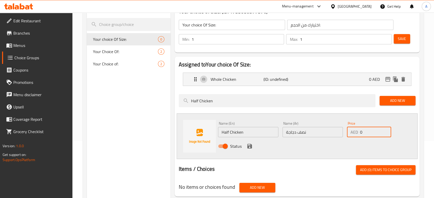
drag, startPoint x: 363, startPoint y: 132, endPoint x: 359, endPoint y: 132, distance: 3.6
click at [359, 132] on div "AED 0 Price" at bounding box center [369, 132] width 44 height 10
paste input "35.0"
click at [283, 80] on p "(ID: undefined)" at bounding box center [280, 79] width 35 height 6
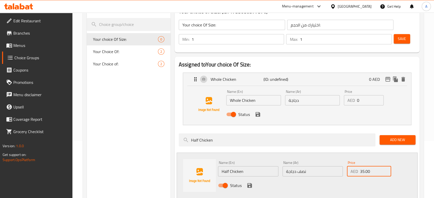
type input "35.00"
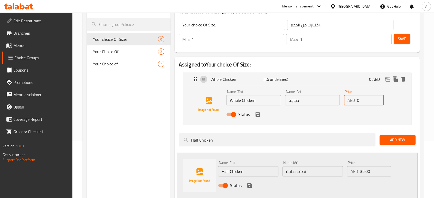
drag, startPoint x: 358, startPoint y: 100, endPoint x: 355, endPoint y: 101, distance: 2.6
click at [355, 101] on div "AED 0 Price" at bounding box center [364, 100] width 40 height 10
paste input "67.2"
click at [258, 115] on icon "save" at bounding box center [258, 114] width 6 height 6
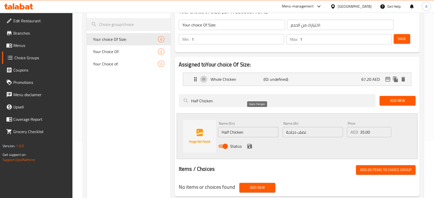
type input "67.20"
click at [247, 145] on icon "save" at bounding box center [250, 146] width 6 height 6
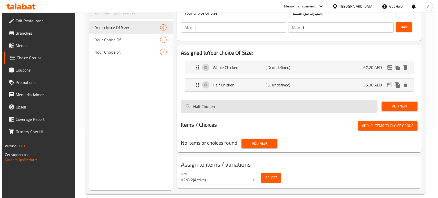
scroll to position [75, 0]
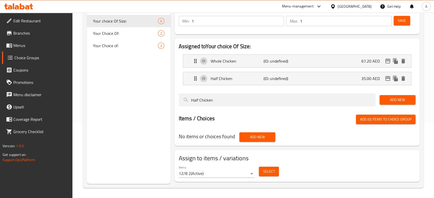
click at [277, 171] on button "Select" at bounding box center [269, 172] width 20 height 10
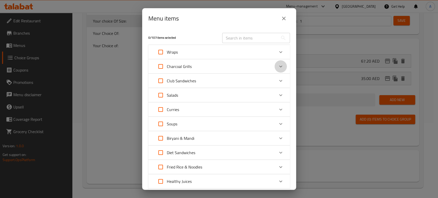
click at [279, 68] on icon "Expand" at bounding box center [281, 66] width 6 height 6
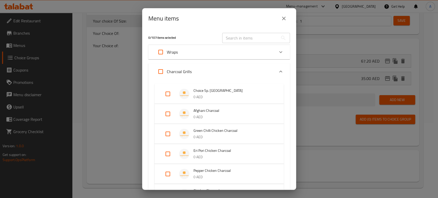
click at [164, 136] on input "Expand" at bounding box center [168, 134] width 12 height 12
checkbox input "true"
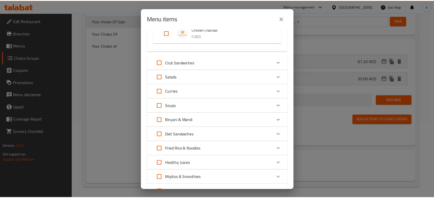
scroll to position [228, 0]
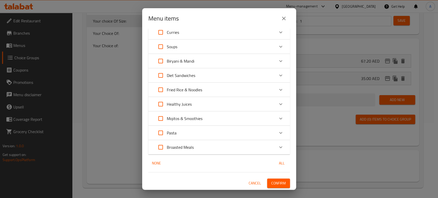
click at [277, 181] on span "Confirm" at bounding box center [278, 183] width 15 height 6
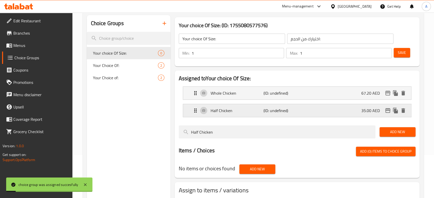
scroll to position [0, 0]
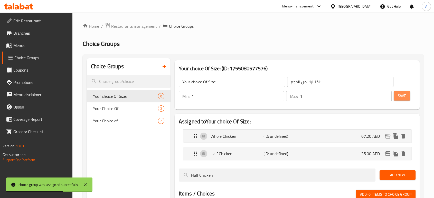
click at [400, 96] on span "Save" at bounding box center [402, 96] width 8 height 6
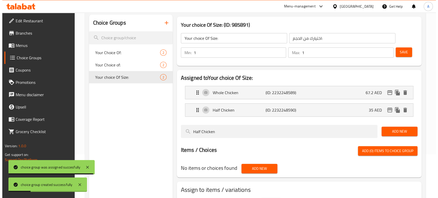
scroll to position [75, 0]
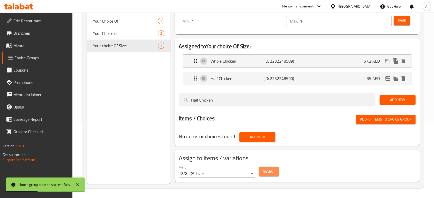
click at [264, 172] on span "Select" at bounding box center [269, 171] width 12 height 6
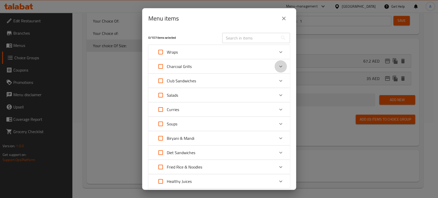
click at [278, 68] on icon "Expand" at bounding box center [281, 66] width 6 height 6
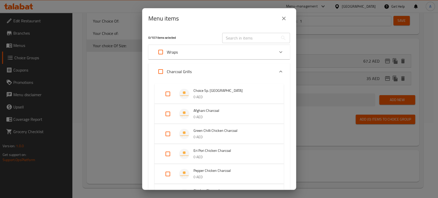
click at [238, 139] on p "0 AED" at bounding box center [234, 137] width 80 height 6
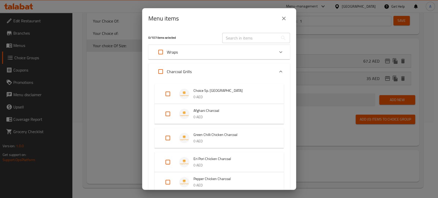
click at [168, 140] on input "Expand" at bounding box center [168, 138] width 12 height 12
checkbox input "true"
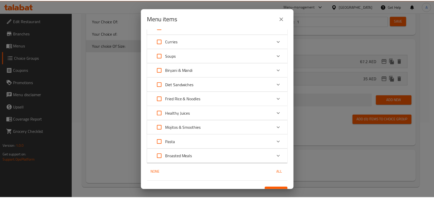
scroll to position [220, 0]
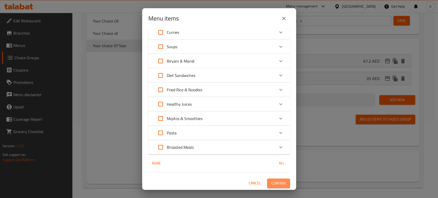
click at [281, 180] on span "Confirm" at bounding box center [278, 183] width 15 height 6
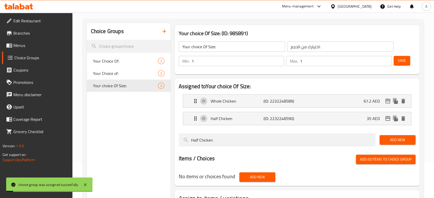
scroll to position [0, 0]
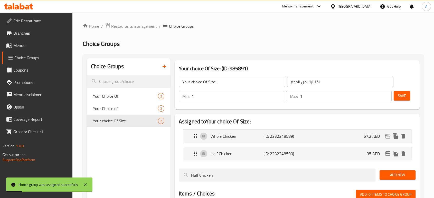
click at [399, 93] on span "Save" at bounding box center [402, 96] width 8 height 6
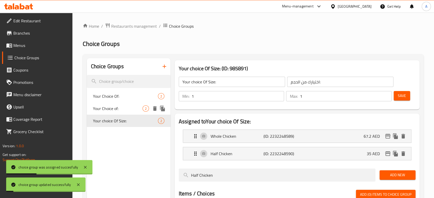
click at [127, 110] on span "Your Choice of:" at bounding box center [118, 109] width 50 height 6
type input "Your Choice of:"
type input "اختيارك من:"
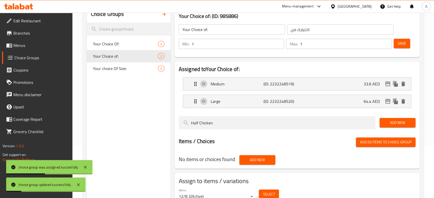
scroll to position [75, 0]
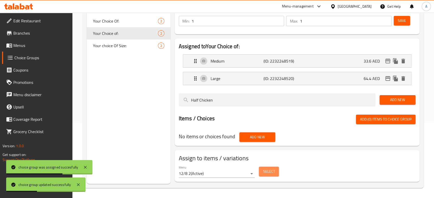
click at [272, 170] on span "Select" at bounding box center [269, 171] width 12 height 6
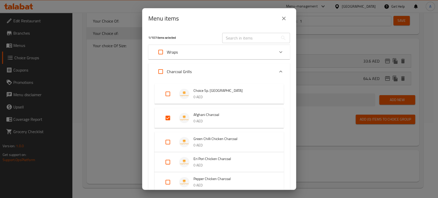
click at [286, 21] on icon "close" at bounding box center [284, 18] width 6 height 6
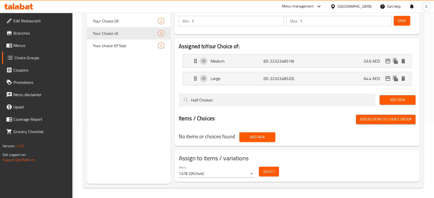
scroll to position [47, 0]
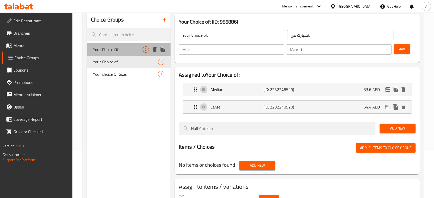
click at [134, 47] on span "Your Choice Of:" at bounding box center [118, 49] width 50 height 6
type input "Your Choice Of:"
type input "اختيارك من"
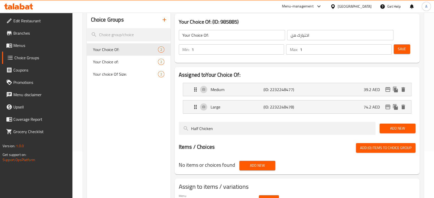
scroll to position [75, 0]
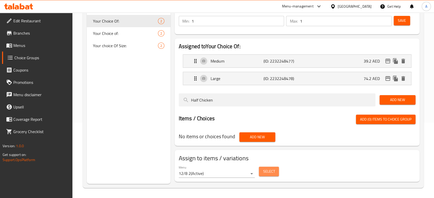
click at [270, 167] on button "Select" at bounding box center [269, 172] width 20 height 10
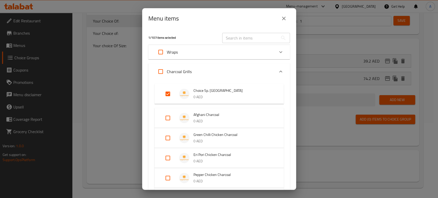
click at [283, 15] on button "close" at bounding box center [284, 18] width 12 height 12
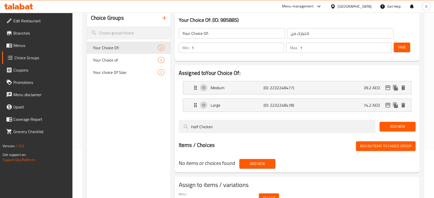
scroll to position [18, 0]
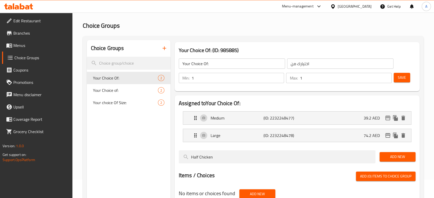
click at [164, 48] on icon "button" at bounding box center [164, 48] width 6 height 6
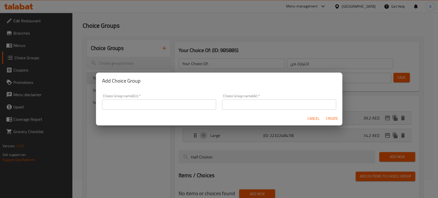
click at [238, 143] on div "Add Choice Group Choice Group name(En)   * Choice Group name(En) * Choice Group…" at bounding box center [219, 99] width 438 height 198
click at [317, 118] on span "Cancel" at bounding box center [314, 119] width 12 height 6
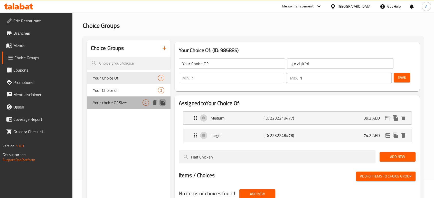
click at [163, 103] on icon "duplicate" at bounding box center [162, 103] width 5 height 6
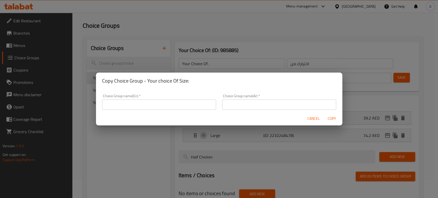
click at [173, 105] on input "text" at bounding box center [159, 105] width 114 height 10
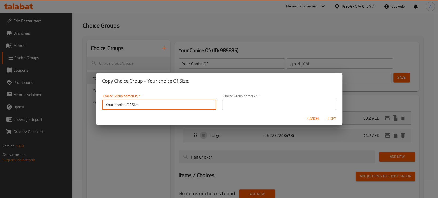
click at [131, 106] on input "Your choice Of Size:" at bounding box center [159, 105] width 114 height 10
type input "Your choice Of size:"
click at [247, 106] on input "text" at bounding box center [279, 105] width 114 height 10
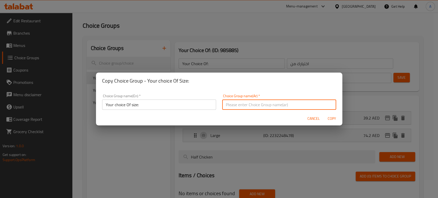
type input "اختيارك من الحجم:"
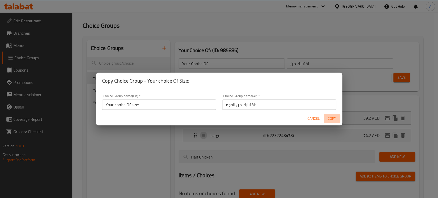
click at [330, 117] on span "Copy" at bounding box center [332, 119] width 12 height 6
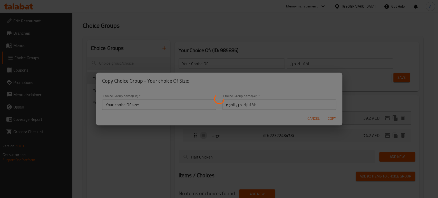
type input "Your choice Of size:"
type input "اختيارك من الحجم:"
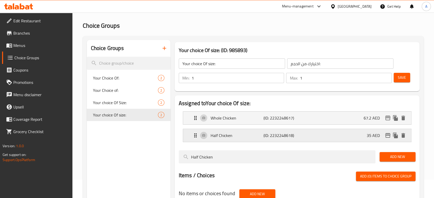
click at [318, 135] on div "Half Chicken (ID: 2232248618) 35 AED" at bounding box center [298, 135] width 213 height 13
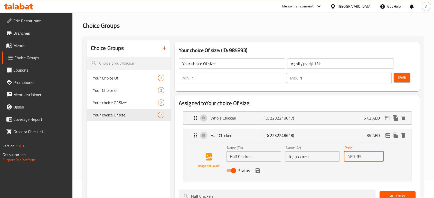
drag, startPoint x: 367, startPoint y: 156, endPoint x: 353, endPoint y: 156, distance: 13.6
click at [353, 156] on div "AED 35 Price" at bounding box center [364, 156] width 40 height 10
paste input "6.40"
type input "36.40"
click at [343, 118] on div "Whole Chicken (ID: 2232248617) 67.2 AED" at bounding box center [298, 118] width 213 height 13
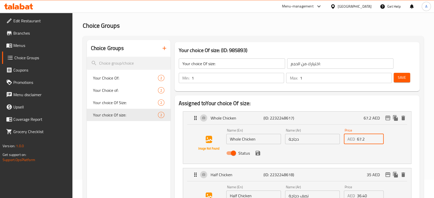
drag, startPoint x: 365, startPoint y: 139, endPoint x: 354, endPoint y: 139, distance: 11.6
click at [354, 139] on div "AED 67.2 Price" at bounding box center [364, 139] width 40 height 10
type input "70"
click at [255, 156] on button "save" at bounding box center [258, 153] width 8 height 8
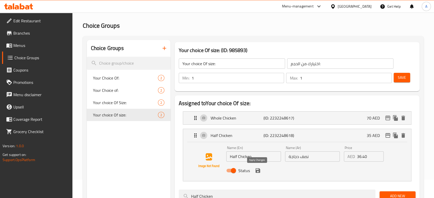
click at [256, 170] on icon "save" at bounding box center [257, 170] width 5 height 5
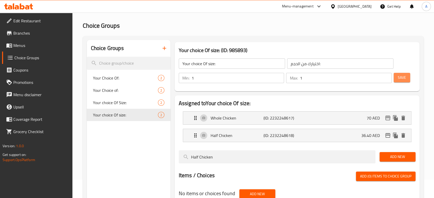
click at [397, 80] on button "Save" at bounding box center [402, 78] width 16 height 10
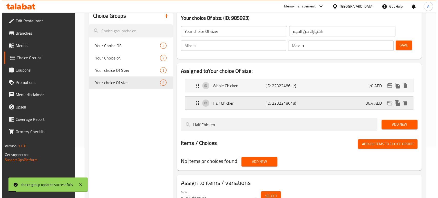
scroll to position [75, 0]
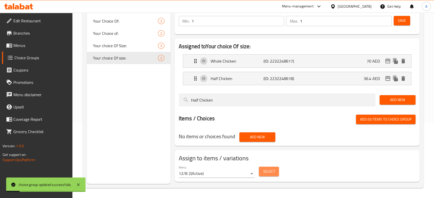
click at [275, 172] on button "Select" at bounding box center [269, 172] width 20 height 10
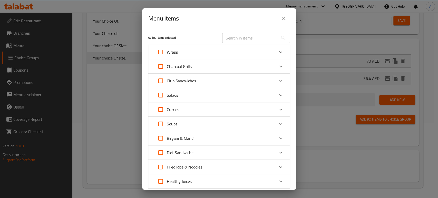
click at [278, 65] on icon "Expand" at bounding box center [281, 66] width 6 height 6
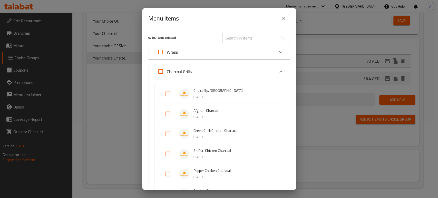
click at [216, 151] on span "Eri Pori Chicken Charcoal" at bounding box center [234, 151] width 80 height 6
click at [164, 158] on input "Expand" at bounding box center [168, 158] width 12 height 12
checkbox input "true"
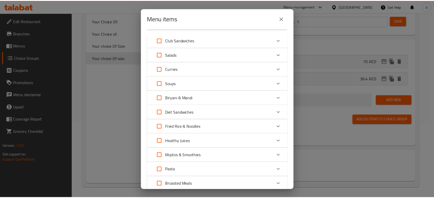
scroll to position [220, 0]
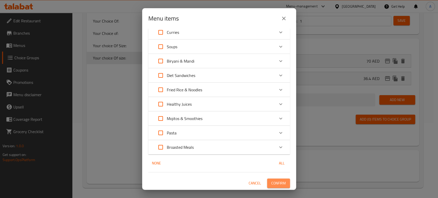
click at [283, 182] on button "Confirm" at bounding box center [278, 184] width 23 height 10
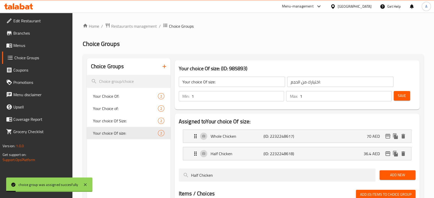
scroll to position [0, 0]
click at [398, 90] on div "Save" at bounding box center [403, 96] width 20 height 12
click at [398, 93] on span "Save" at bounding box center [402, 96] width 8 height 6
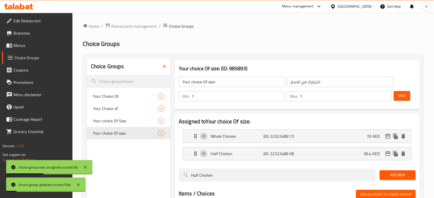
click at [411, 97] on div "Save" at bounding box center [403, 96] width 20 height 12
click at [410, 97] on div "Save" at bounding box center [403, 96] width 20 height 12
click at [405, 96] on span "Save" at bounding box center [402, 96] width 8 height 6
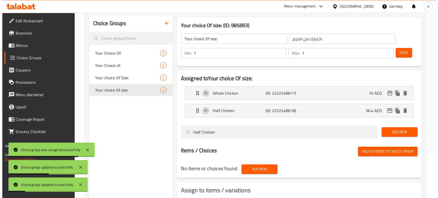
scroll to position [75, 0]
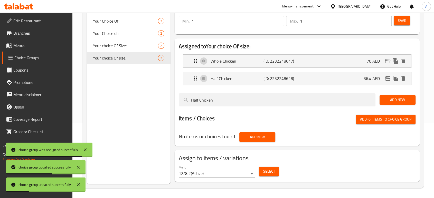
click at [271, 170] on span "Select" at bounding box center [269, 171] width 12 height 6
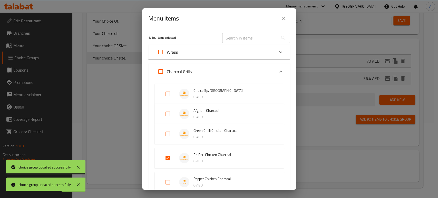
scroll to position [57, 0]
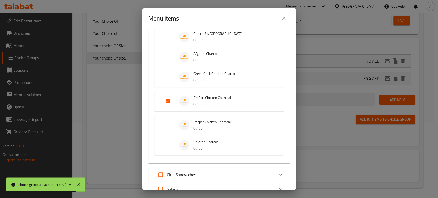
click at [282, 20] on icon "close" at bounding box center [284, 18] width 6 height 6
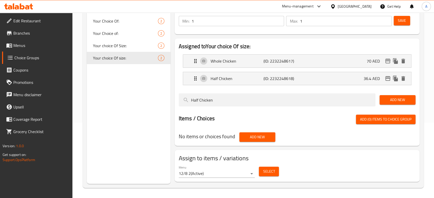
click at [194, 109] on div at bounding box center [297, 109] width 237 height 4
click at [160, 45] on icon "duplicate" at bounding box center [162, 46] width 5 height 6
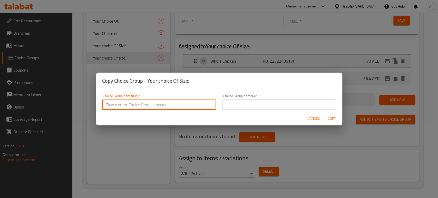
click at [167, 109] on input "text" at bounding box center [159, 105] width 114 height 10
click at [128, 106] on input "Your choice Of Size:" at bounding box center [159, 105] width 114 height 10
type input "Your choice of Size:"
click at [244, 105] on input "text" at bounding box center [279, 105] width 114 height 10
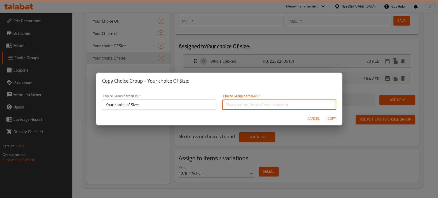
type input "اختيارك من الحجم:"
click at [327, 121] on span "Copy" at bounding box center [332, 119] width 12 height 6
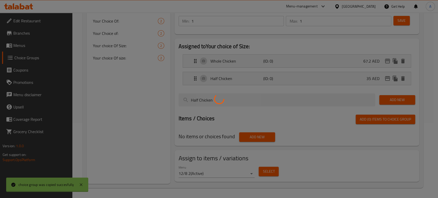
type input "Your choice of Size:"
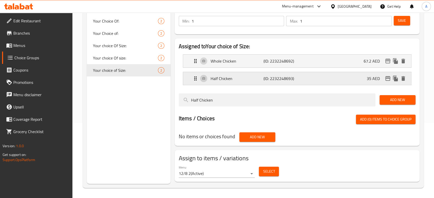
click at [294, 76] on p "(ID: 2232248693)" at bounding box center [280, 78] width 35 height 6
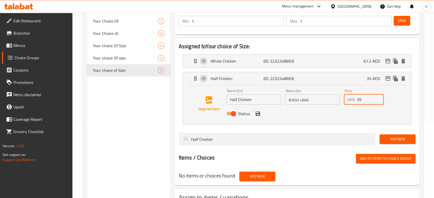
drag, startPoint x: 370, startPoint y: 101, endPoint x: 341, endPoint y: 100, distance: 29.0
click at [341, 100] on div "Name (En) Half Chicken Name (En) Name (Ar) نصف دجاجة Name (Ar) Price AED 35 Pri…" at bounding box center [312, 104] width 176 height 34
paste input "3.60"
click at [257, 112] on icon "save" at bounding box center [258, 114] width 6 height 6
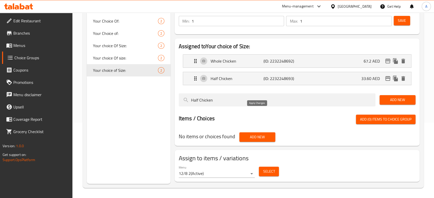
type input "33.60"
click at [348, 60] on div "Whole Chicken (ID: 2232248692) 67.2 AED" at bounding box center [298, 61] width 213 height 13
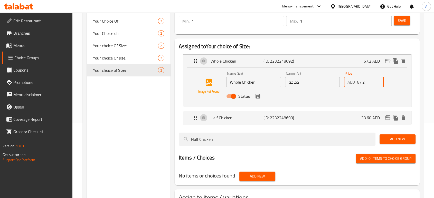
drag, startPoint x: 371, startPoint y: 83, endPoint x: 352, endPoint y: 84, distance: 19.0
click at [352, 84] on div "AED 67.2 Price" at bounding box center [364, 82] width 40 height 10
paste input "4.40"
click at [257, 99] on icon "save" at bounding box center [258, 96] width 6 height 6
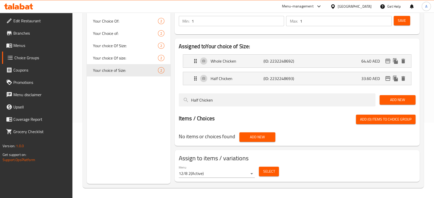
type input "64.40"
click at [402, 24] on button "Save" at bounding box center [402, 21] width 16 height 10
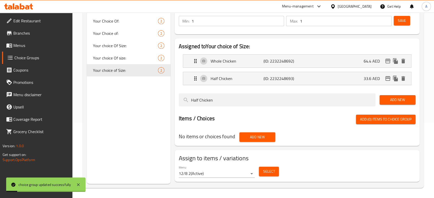
click at [272, 169] on span "Select" at bounding box center [269, 171] width 12 height 6
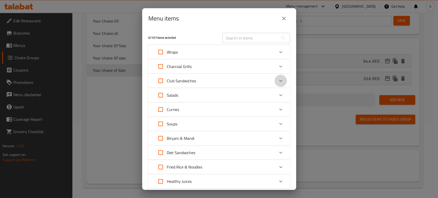
click at [278, 80] on icon "Expand" at bounding box center [281, 81] width 6 height 6
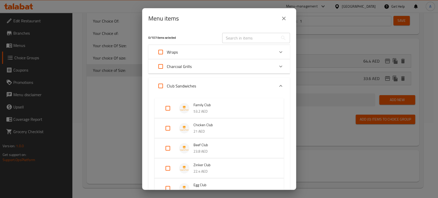
click at [279, 87] on icon "Expand" at bounding box center [280, 86] width 3 height 2
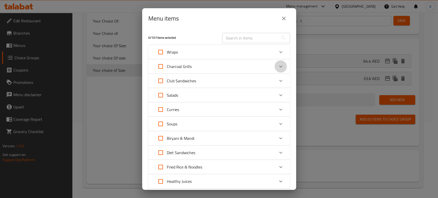
click at [278, 65] on icon "Expand" at bounding box center [281, 66] width 6 height 6
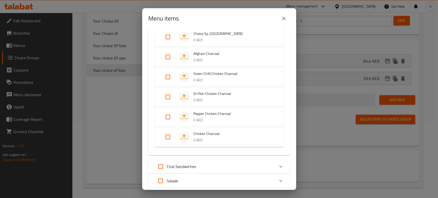
click at [220, 115] on span "Pepper Chicken Charcoal" at bounding box center [234, 114] width 80 height 6
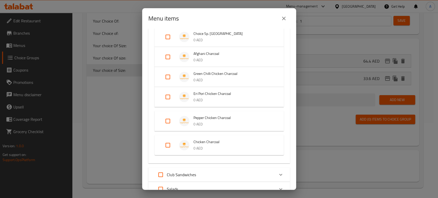
click at [171, 121] on input "Expand" at bounding box center [168, 121] width 12 height 12
checkbox input "true"
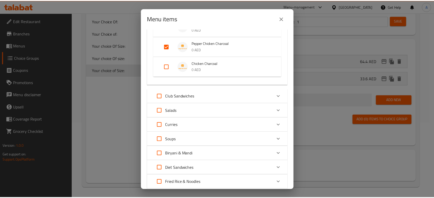
scroll to position [220, 0]
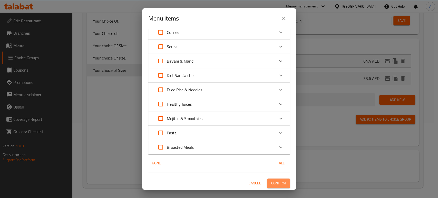
click at [282, 180] on button "Confirm" at bounding box center [278, 184] width 23 height 10
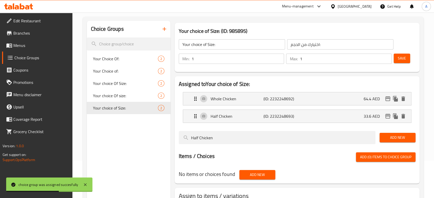
scroll to position [0, 0]
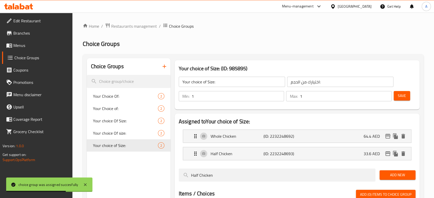
click at [396, 93] on button "Save" at bounding box center [402, 96] width 16 height 10
click at [162, 145] on icon "duplicate" at bounding box center [162, 146] width 5 height 6
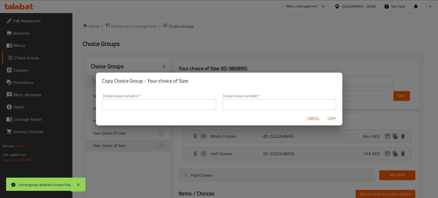
click at [147, 106] on input "text" at bounding box center [159, 105] width 114 height 10
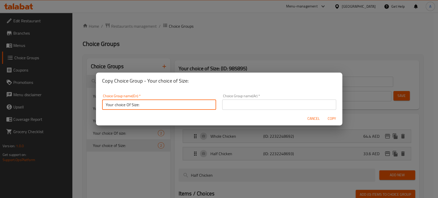
click at [116, 106] on input "Your choice Of Size:" at bounding box center [159, 105] width 114 height 10
type input "Your Choice Of Size:"
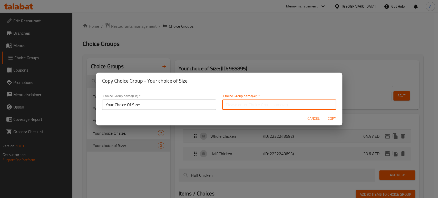
drag, startPoint x: 237, startPoint y: 106, endPoint x: 244, endPoint y: 110, distance: 8.5
click at [237, 106] on input "text" at bounding box center [279, 105] width 114 height 10
type input "اختيارك من الحجم:"
click at [337, 118] on span "Copy" at bounding box center [332, 119] width 12 height 6
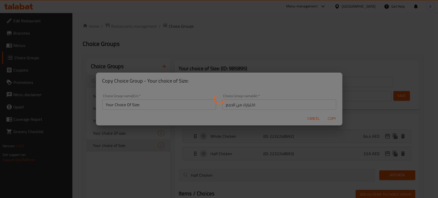
type input "Your Choice Of Size:"
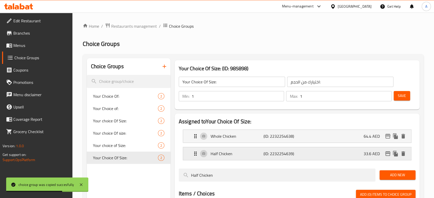
click at [288, 156] on p "(ID: 2232254639)" at bounding box center [280, 154] width 35 height 6
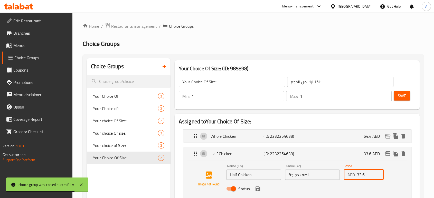
drag, startPoint x: 370, startPoint y: 172, endPoint x: 350, endPoint y: 172, distance: 20.0
click at [350, 172] on div "AED 33.6 Price" at bounding box center [364, 175] width 40 height 10
paste input "0.80"
click at [260, 188] on icon "save" at bounding box center [258, 189] width 6 height 6
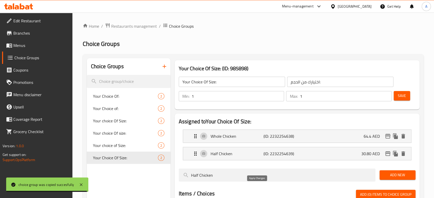
type input "30.80"
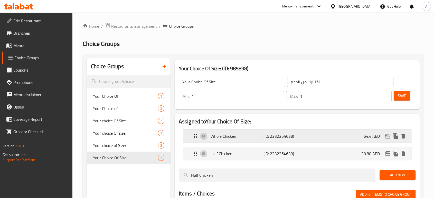
click at [336, 139] on div "Whole Chicken (ID: 2232254638) 64.4 AED" at bounding box center [298, 136] width 213 height 13
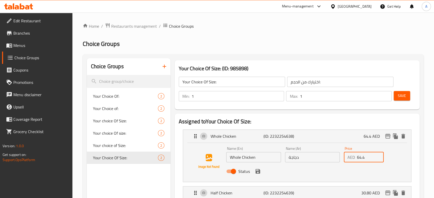
drag, startPoint x: 364, startPoint y: 158, endPoint x: 342, endPoint y: 158, distance: 22.1
click at [342, 158] on div "Price AED 64.4 Price" at bounding box center [364, 155] width 44 height 20
paste input "58.80"
click at [259, 170] on icon "save" at bounding box center [257, 171] width 5 height 5
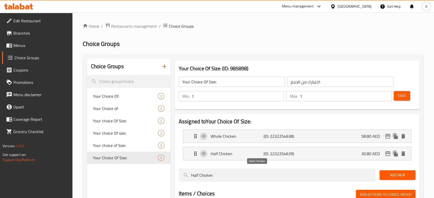
type input "58.80"
click at [402, 100] on button "Save" at bounding box center [402, 96] width 16 height 10
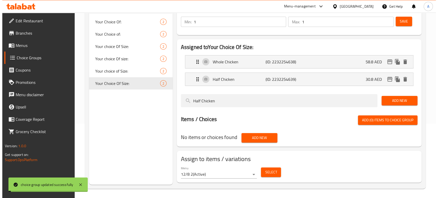
scroll to position [75, 0]
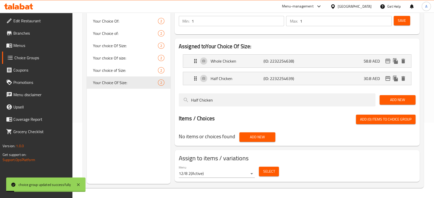
click at [273, 174] on span "Select" at bounding box center [269, 171] width 12 height 6
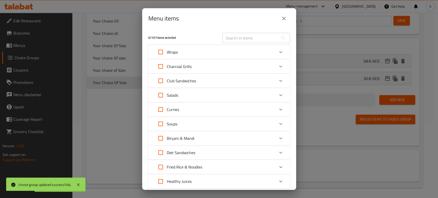
click at [275, 69] on div "Expand" at bounding box center [281, 66] width 12 height 12
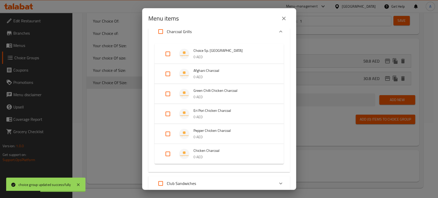
scroll to position [86, 0]
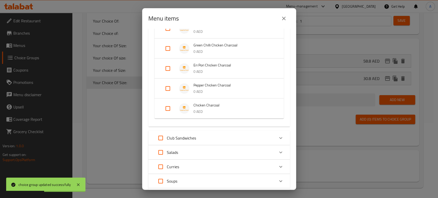
click at [216, 108] on span "Chicken Charcoal" at bounding box center [234, 105] width 80 height 6
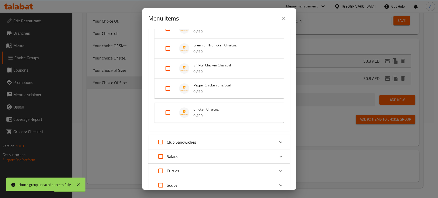
click at [168, 113] on input "Expand" at bounding box center [168, 113] width 12 height 12
checkbox input "true"
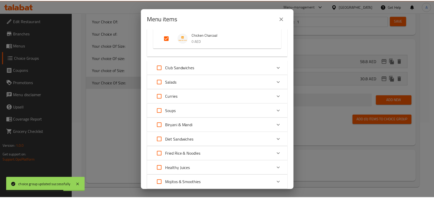
scroll to position [220, 0]
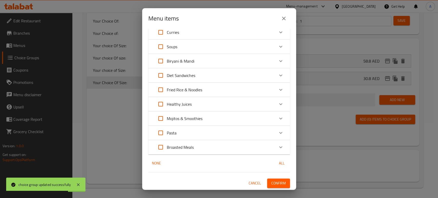
click at [283, 179] on button "Confirm" at bounding box center [278, 184] width 23 height 10
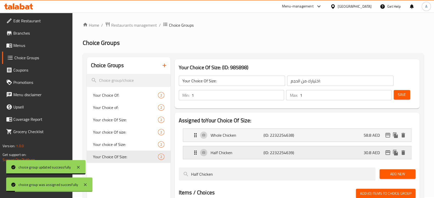
scroll to position [0, 0]
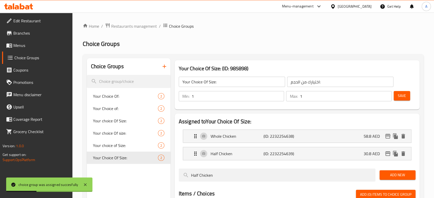
click at [398, 92] on button "Save" at bounding box center [402, 96] width 16 height 10
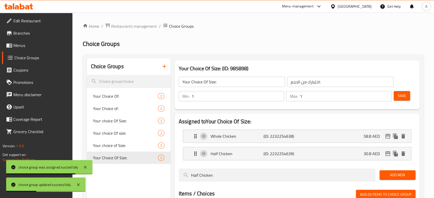
click at [32, 58] on span "Choice Groups" at bounding box center [41, 58] width 54 height 6
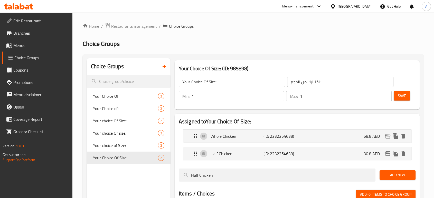
click at [19, 46] on span "Menus" at bounding box center [40, 45] width 55 height 6
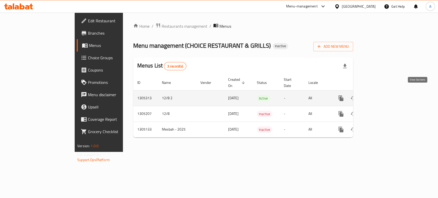
click at [381, 95] on icon "enhanced table" at bounding box center [378, 98] width 6 height 6
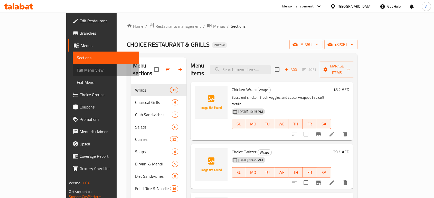
click at [77, 71] on span "Full Menu View" at bounding box center [106, 70] width 58 height 6
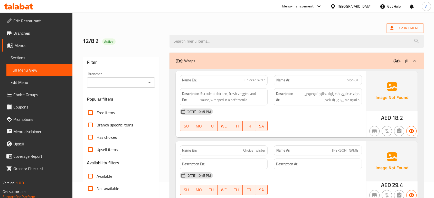
scroll to position [57, 0]
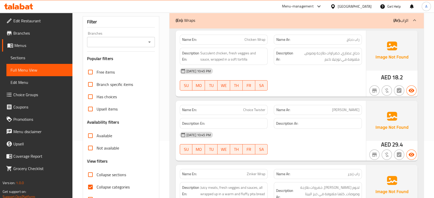
click at [106, 181] on label "Collapse categories" at bounding box center [106, 187] width 45 height 12
click at [97, 181] on input "Collapse categories" at bounding box center [90, 187] width 12 height 12
checkbox input "false"
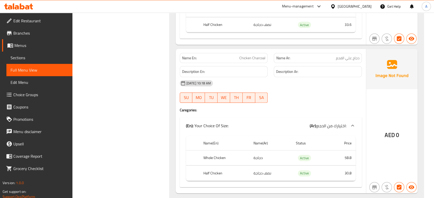
scroll to position [1569, 0]
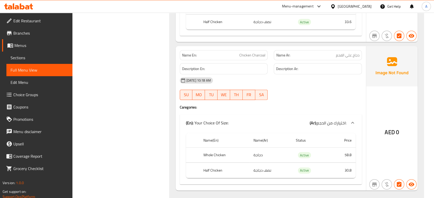
click at [41, 59] on span "Sections" at bounding box center [40, 58] width 58 height 6
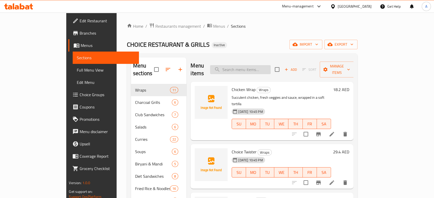
click at [271, 70] on input "search" at bounding box center [240, 69] width 61 height 9
paste input "Blue Curacao"
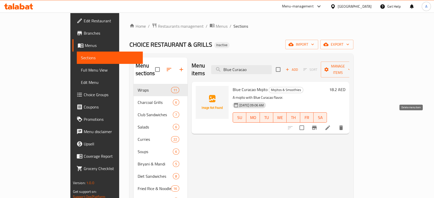
click at [347, 122] on button "delete" at bounding box center [341, 128] width 12 height 12
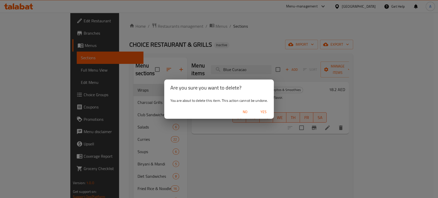
click at [272, 117] on div "No Yes" at bounding box center [219, 112] width 110 height 14
click at [270, 115] on span "Yes" at bounding box center [264, 112] width 12 height 6
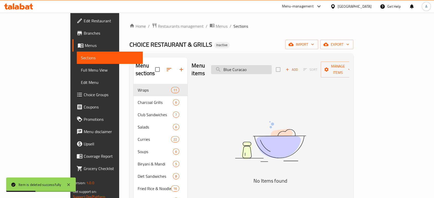
click at [264, 68] on input "Blue Curacao" at bounding box center [241, 69] width 61 height 9
paste input "Lemon Mojit"
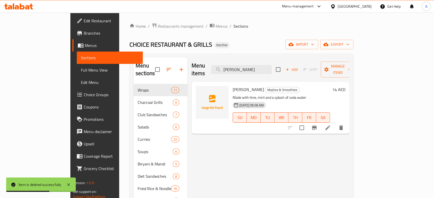
type input "[PERSON_NAME]"
click at [335, 123] on li at bounding box center [327, 127] width 14 height 9
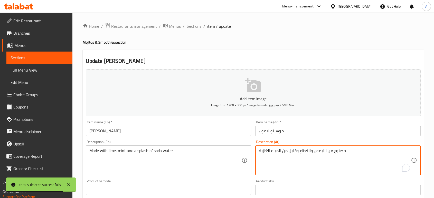
click at [325, 151] on textarea "مصنوع من الليمون والنعناع وقليل من المياه الغازية" at bounding box center [335, 160] width 152 height 24
click at [322, 151] on textarea "مصنوع من الليمون والنعناع وقليل من المياه الغازية" at bounding box center [335, 160] width 152 height 24
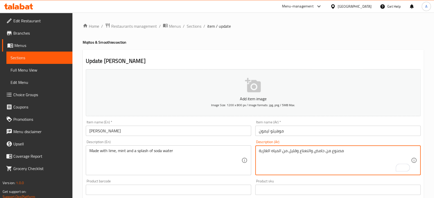
type textarea "مصنوع من حامض والنعناع وقليل من المياه الغازية"
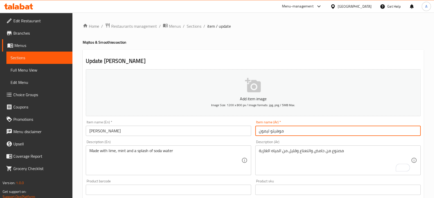
click at [311, 129] on input "موهيتو ليمون" at bounding box center [337, 131] width 165 height 10
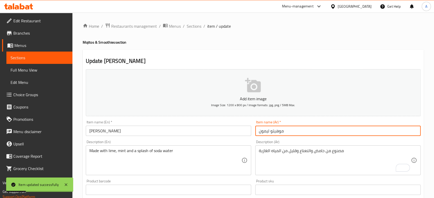
click at [297, 175] on div "مصنوع من حامض والنعناع وقليل من المياه الغازية Description (Ar)" at bounding box center [337, 161] width 165 height 30
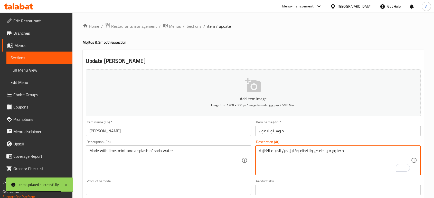
click at [197, 27] on span "Sections" at bounding box center [194, 26] width 15 height 6
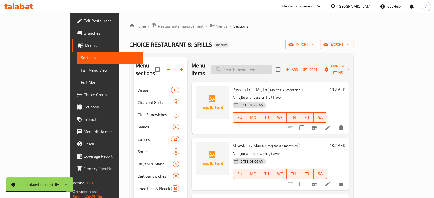
click at [272, 67] on input "search" at bounding box center [241, 69] width 61 height 9
paste input "Watermelon Mojito"
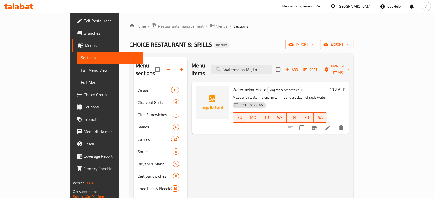
type input "Watermelon Mojito"
click at [335, 123] on li at bounding box center [327, 127] width 14 height 9
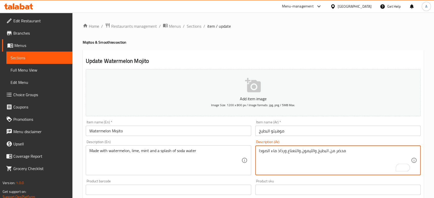
drag, startPoint x: 314, startPoint y: 151, endPoint x: 302, endPoint y: 152, distance: 12.1
type textarea "محضر من البطيخ وحامض والنعناع ورذاذ ماء الصودا"
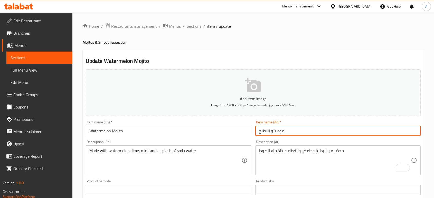
click at [300, 134] on input "موهيتو البطيخ" at bounding box center [337, 131] width 165 height 10
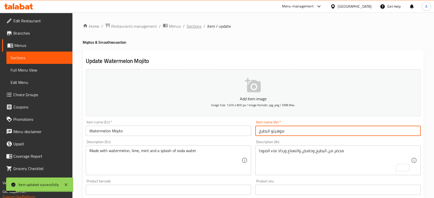
click at [194, 29] on span "Sections" at bounding box center [194, 26] width 15 height 6
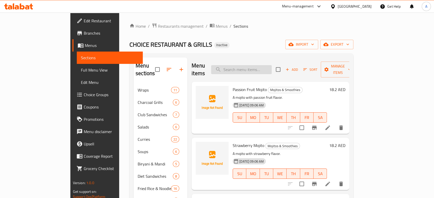
click at [263, 66] on input "search" at bounding box center [241, 69] width 61 height 9
click at [299, 67] on span "Add" at bounding box center [292, 70] width 14 height 6
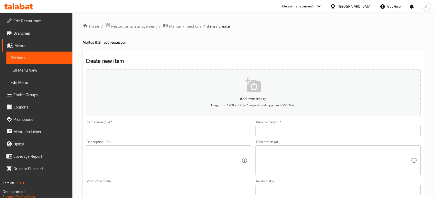
click at [156, 135] on input "text" at bounding box center [168, 131] width 165 height 10
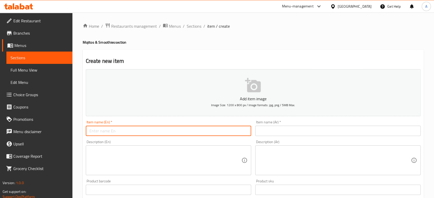
paste input "Choice Sp. Smoothie"
type input "Choice Sp. Smoothie"
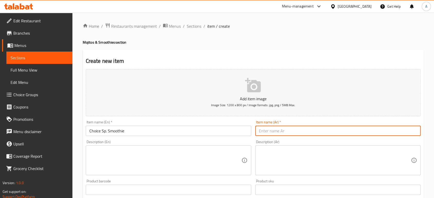
click at [274, 134] on input "text" at bounding box center [337, 131] width 165 height 10
type input "سموزي الاختيار سبيشيال"
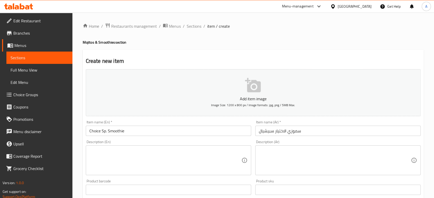
click at [203, 134] on input "Choice Sp. Smoothie" at bounding box center [168, 131] width 165 height 10
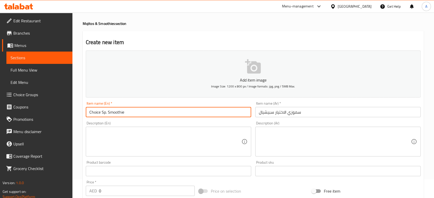
scroll to position [57, 0]
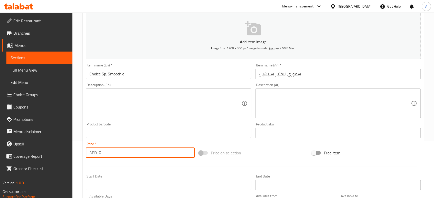
drag, startPoint x: 108, startPoint y: 153, endPoint x: 96, endPoint y: 153, distance: 12.6
click at [96, 153] on div "AED 0 Price *" at bounding box center [140, 153] width 109 height 10
type input "21"
click at [137, 71] on input "Choice Sp. Smoothie" at bounding box center [168, 74] width 165 height 10
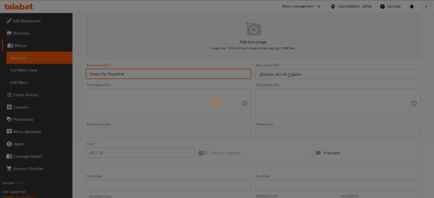
type input "0"
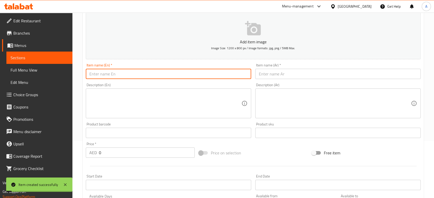
scroll to position [0, 0]
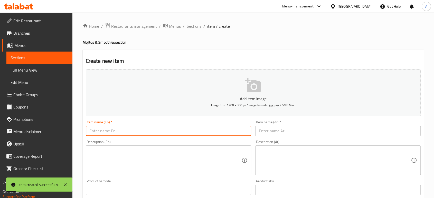
click at [194, 29] on span "Sections" at bounding box center [194, 26] width 15 height 6
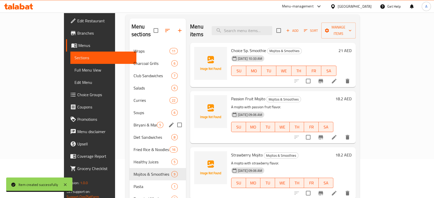
scroll to position [57, 0]
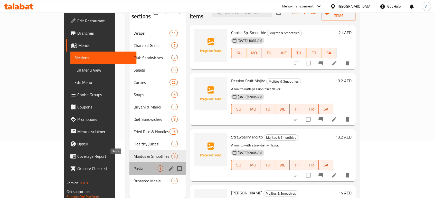
click at [134, 166] on span "Pasta" at bounding box center [145, 169] width 23 height 6
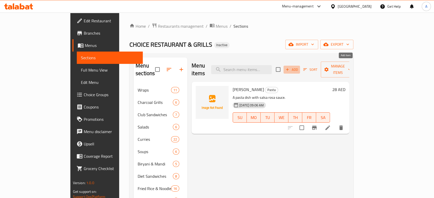
click at [299, 67] on span "Add" at bounding box center [292, 70] width 14 height 6
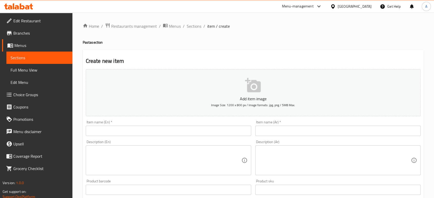
click at [193, 130] on input "text" at bounding box center [168, 131] width 165 height 10
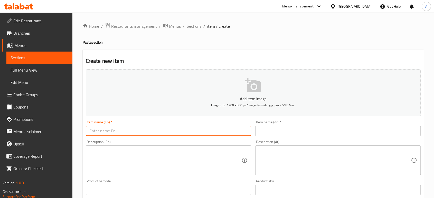
paste input "Aglio E Olio Spaghetti"
click at [96, 131] on input "Aglio E Olio Spaghetti" at bounding box center [168, 131] width 165 height 10
type input "Aglio E Olio Spaghetti"
click at [121, 131] on input "Aglio E Olio Spaghetti" at bounding box center [168, 131] width 165 height 10
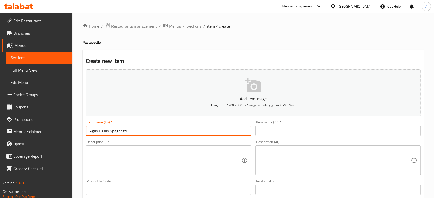
click at [121, 131] on input "Aglio E Olio Spaghetti" at bounding box center [168, 131] width 165 height 10
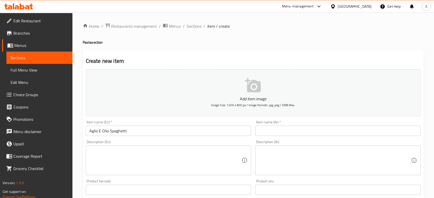
click at [289, 126] on div "Item name (Ar)   * Item name (Ar) *" at bounding box center [337, 128] width 165 height 16
click at [288, 126] on input "text" at bounding box center [337, 131] width 165 height 10
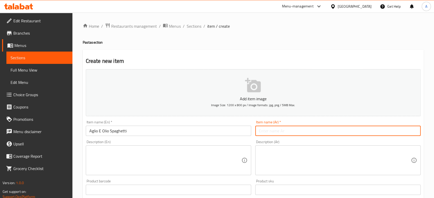
paste input "أغليو إي أوليو سباغيتي"
click at [296, 131] on input "أغليو إي أوليو سباغيتي" at bounding box center [337, 131] width 165 height 10
type input "أجليو إي أوليو سباغيتي"
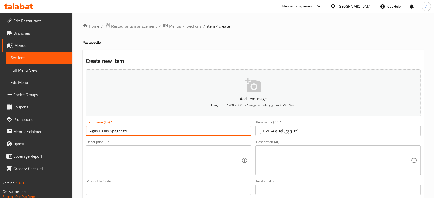
click at [119, 128] on input "Aglio E Olio Spaghetti" at bounding box center [168, 131] width 165 height 10
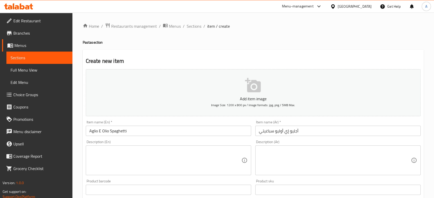
click at [293, 150] on textarea at bounding box center [335, 160] width 152 height 24
click at [191, 157] on textarea at bounding box center [165, 160] width 152 height 24
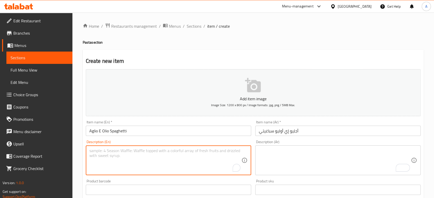
paste textarea "Spaghetti with garlic and oil."
type textarea "Spaghetti with garlic and oil."
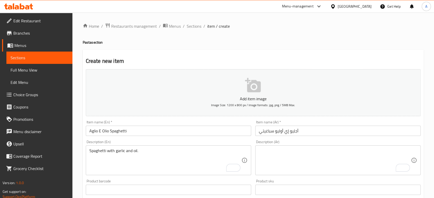
click at [310, 154] on textarea "To enrich screen reader interactions, please activate Accessibility in Grammarl…" at bounding box center [335, 160] width 152 height 24
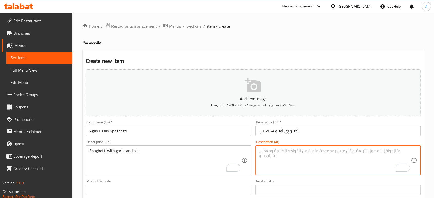
paste textarea "سباغيتي بالثوم والزيت."
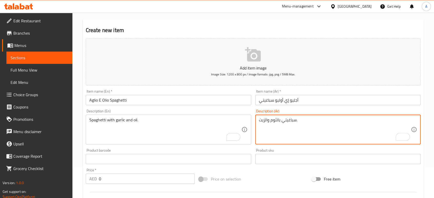
scroll to position [57, 0]
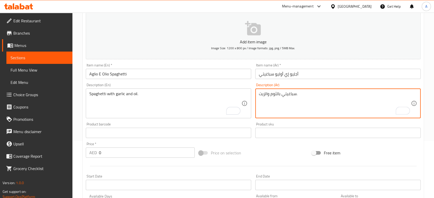
type textarea "سباغيتي بالثوم والزيت."
click at [320, 76] on input "أجليو إي أوليو سباغيتي" at bounding box center [337, 74] width 165 height 10
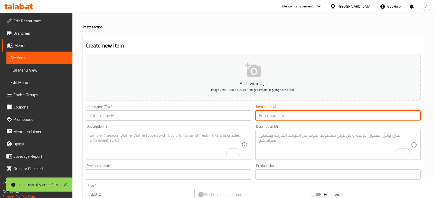
scroll to position [0, 0]
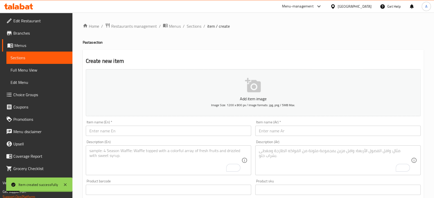
click at [298, 42] on h4 "Pasta section" at bounding box center [253, 42] width 341 height 5
click at [194, 138] on div "Item name (En)   * Item name (En) *" at bounding box center [168, 128] width 169 height 20
click at [189, 132] on input "text" at bounding box center [168, 131] width 165 height 10
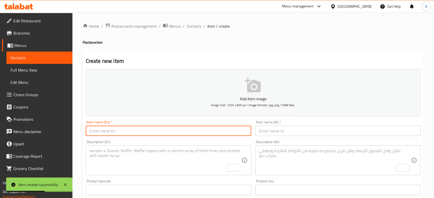
paste input "[PERSON_NAME]"
type input "[PERSON_NAME]"
click at [294, 127] on input "text" at bounding box center [337, 131] width 165 height 10
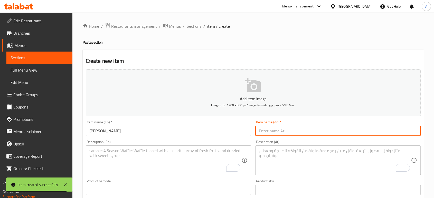
paste input "ألفريدو"
type input "ألفريدو"
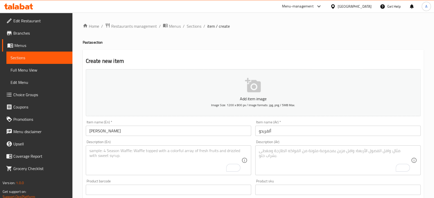
click at [193, 160] on textarea "To enrich screen reader interactions, please activate Accessibility in Grammarl…" at bounding box center [165, 160] width 152 height 24
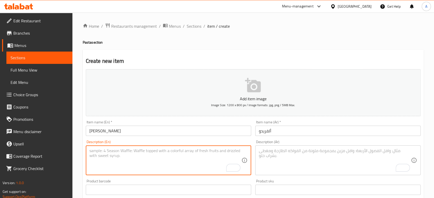
paste textarea "A pasta dish with Alfredo sauce."
type textarea "A pasta dish with Alfredo sauce."
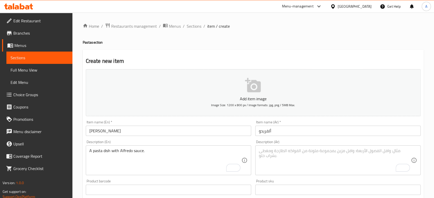
click at [296, 158] on textarea "To enrich screen reader interactions, please activate Accessibility in Grammarl…" at bounding box center [335, 160] width 152 height 24
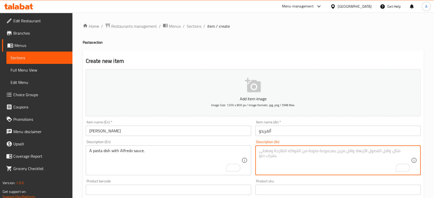
paste textarea "طبق معكرونة مع صلصة ألفريدو."
type textarea "طبق معكرونة مع صلصة ألفريدو."
click at [292, 131] on input "ألفريدو" at bounding box center [337, 131] width 165 height 10
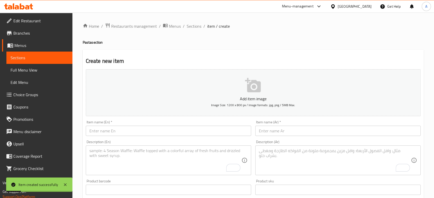
click at [306, 44] on h4 "Pasta section" at bounding box center [253, 42] width 341 height 5
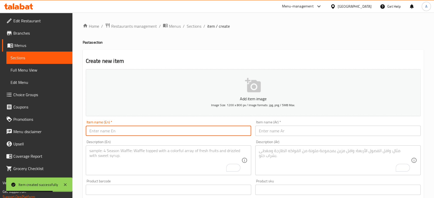
click at [189, 129] on input "text" at bounding box center [168, 131] width 165 height 10
paste input "Arabiata"
type input "Arabiata"
drag, startPoint x: 298, startPoint y: 139, endPoint x: 293, endPoint y: 137, distance: 4.4
click at [297, 139] on div "Description (Ar) Description (Ar)" at bounding box center [337, 157] width 169 height 39
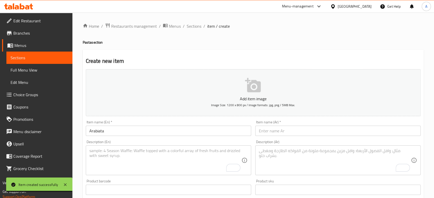
click at [289, 135] on input "text" at bounding box center [337, 131] width 165 height 10
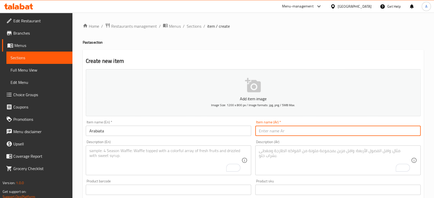
paste input "أرابياتا"
type input "أرابياتا"
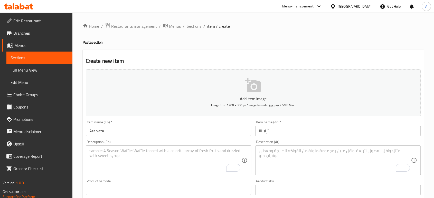
click at [187, 155] on textarea "To enrich screen reader interactions, please activate Accessibility in Grammarl…" at bounding box center [165, 160] width 152 height 24
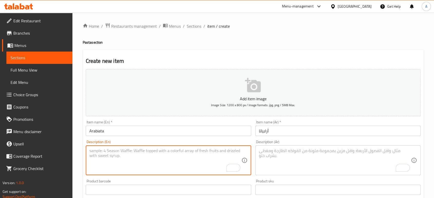
paste textarea "A spicy pasta dish."
type textarea "A spicy pasta dish."
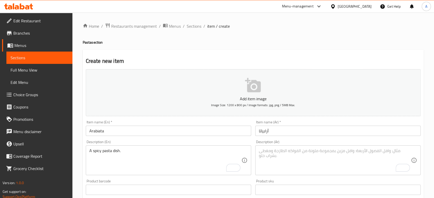
click at [296, 165] on textarea "To enrich screen reader interactions, please activate Accessibility in Grammarl…" at bounding box center [335, 160] width 152 height 24
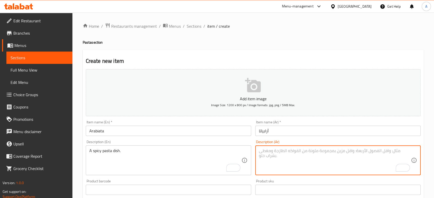
paste textarea "طبق معكرونة حار."
type textarea "طبق معكرونة حار."
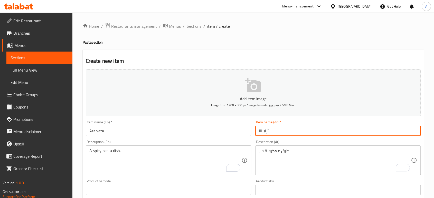
click at [292, 134] on input "أرابياتا" at bounding box center [337, 131] width 165 height 10
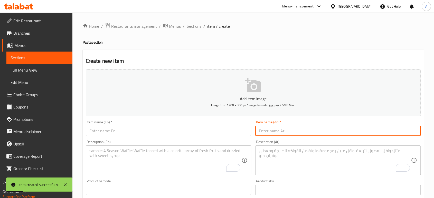
click at [24, 95] on span "Choice Groups" at bounding box center [40, 95] width 55 height 6
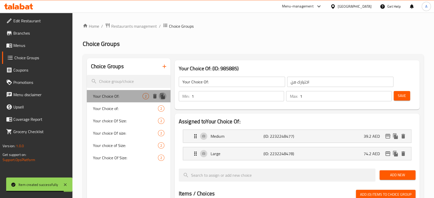
click at [160, 95] on icon "duplicate" at bounding box center [162, 96] width 5 height 6
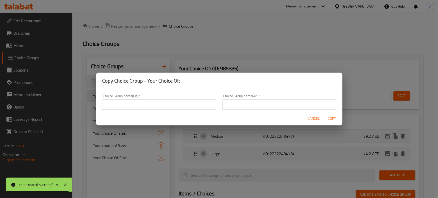
click at [170, 107] on input "text" at bounding box center [159, 105] width 114 height 10
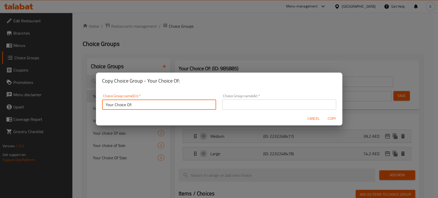
type input "Your Choice Of:"
click at [239, 106] on input "text" at bounding box center [279, 105] width 114 height 10
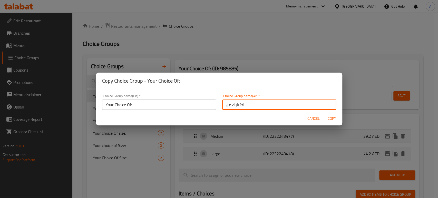
click at [258, 108] on input "اختيارك من" at bounding box center [279, 105] width 114 height 10
type input "اختيارك من:"
click at [328, 119] on span "Copy" at bounding box center [332, 119] width 12 height 6
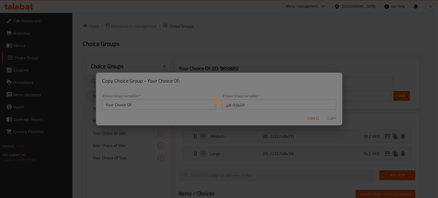
type input "Your Choice Of:"
type input "اختيارك من:"
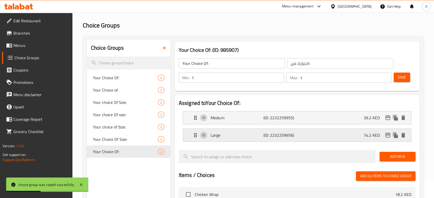
scroll to position [29, 0]
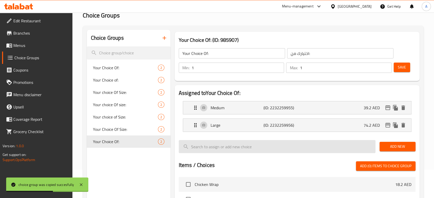
click at [262, 142] on input "search" at bounding box center [277, 146] width 197 height 13
type input "س"
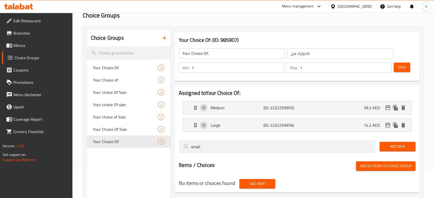
type input "small"
click at [391, 149] on span "Add New" at bounding box center [398, 147] width 28 height 6
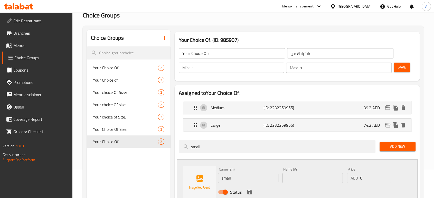
click at [300, 172] on div "Name (Ar) Name (Ar)" at bounding box center [312, 176] width 60 height 16
click at [302, 173] on input "text" at bounding box center [312, 178] width 60 height 10
type input "صغير"
click at [251, 189] on icon "save" at bounding box center [250, 192] width 6 height 6
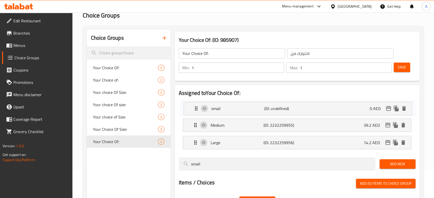
drag, startPoint x: 195, startPoint y: 140, endPoint x: 196, endPoint y: 104, distance: 36.0
click at [196, 104] on nav "Medium (ID: 2232259955) 39.2 AED Name (En) Medium Name (En) Name (Ar) وسط Name …" at bounding box center [297, 125] width 237 height 56
click at [288, 78] on div "Your Choice Of: ​ اختيارك من: ​ Min: 1 ​ Max: 1 ​ Save" at bounding box center [297, 60] width 241 height 37
click at [260, 104] on div "small (ID: undefined) 0 AED" at bounding box center [298, 107] width 213 height 13
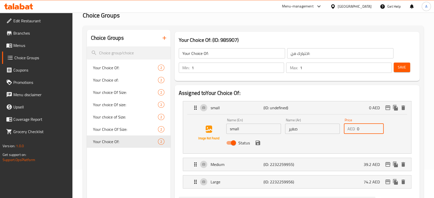
drag, startPoint x: 359, startPoint y: 127, endPoint x: 355, endPoint y: 127, distance: 4.6
click at [355, 127] on div "AED 0 Price" at bounding box center [364, 129] width 40 height 10
paste input "30.8"
click at [257, 143] on icon "save" at bounding box center [257, 143] width 5 height 5
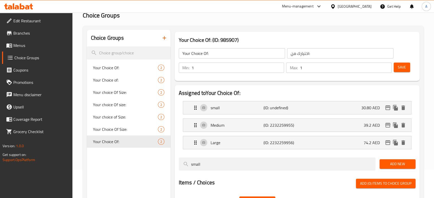
type input "30.80"
click at [247, 123] on p "Medium" at bounding box center [237, 125] width 53 height 6
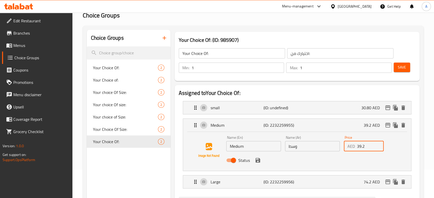
drag, startPoint x: 370, startPoint y: 144, endPoint x: 355, endPoint y: 145, distance: 14.4
click at [355, 145] on div "AED 39.2 Price" at bounding box center [364, 146] width 40 height 10
paste input "3.60"
click at [257, 161] on icon "save" at bounding box center [258, 160] width 6 height 6
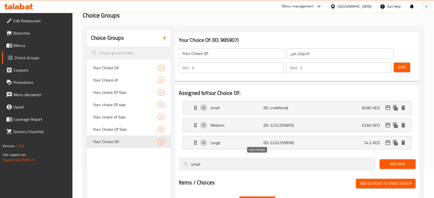
type input "33.60"
click at [254, 144] on p "Large" at bounding box center [237, 143] width 53 height 6
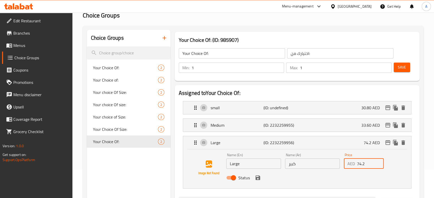
drag, startPoint x: 372, startPoint y: 164, endPoint x: 357, endPoint y: 164, distance: 14.1
click at [357, 164] on input "74.2" at bounding box center [370, 164] width 27 height 10
paste input "36.40"
click at [258, 176] on icon "save" at bounding box center [257, 178] width 5 height 5
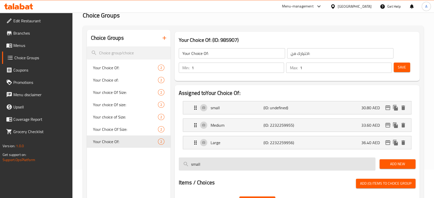
type input "36.40"
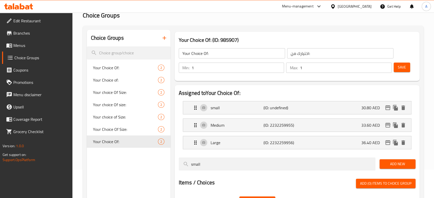
click at [395, 70] on button "Save" at bounding box center [402, 68] width 16 height 10
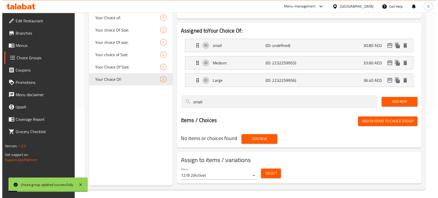
scroll to position [92, 0]
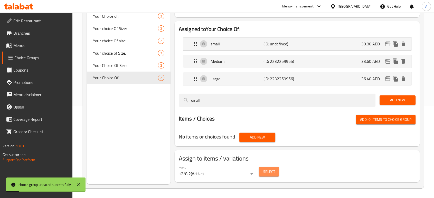
click at [265, 172] on span "Select" at bounding box center [269, 172] width 12 height 6
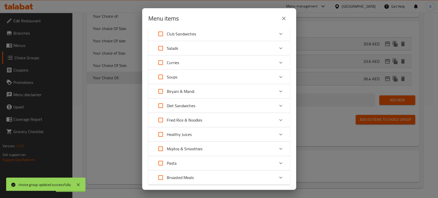
scroll to position [57, 0]
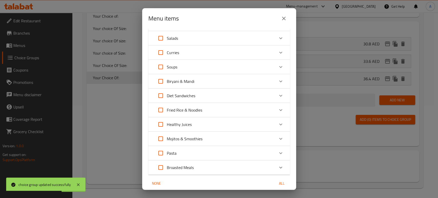
click at [213, 149] on div "Pasta" at bounding box center [215, 153] width 120 height 12
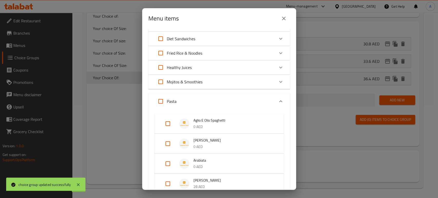
click at [171, 123] on input "Expand" at bounding box center [168, 124] width 12 height 12
checkbox input "true"
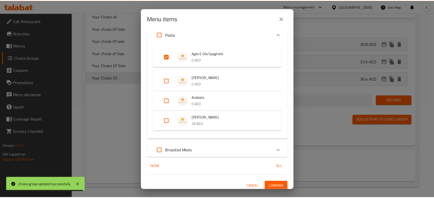
scroll to position [184, 0]
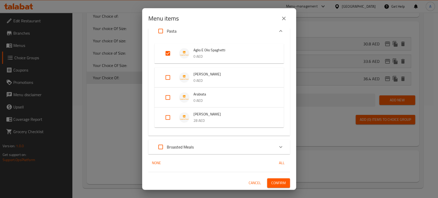
click at [275, 179] on button "Confirm" at bounding box center [278, 183] width 23 height 10
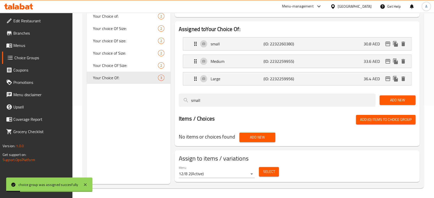
click at [344, 120] on div "Items / Choices Add (0) items to choice group" at bounding box center [297, 120] width 237 height 10
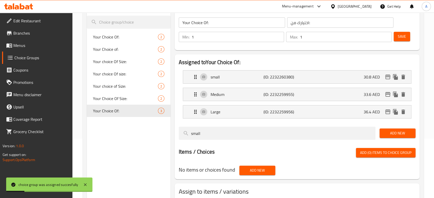
scroll to position [35, 0]
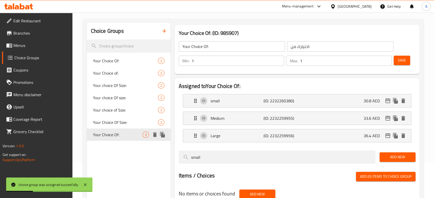
click at [161, 134] on icon "duplicate" at bounding box center [162, 135] width 5 height 6
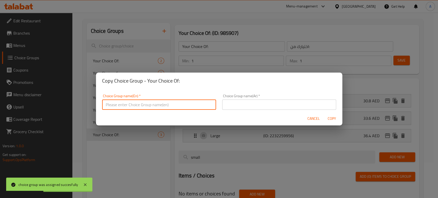
click at [123, 109] on input "text" at bounding box center [159, 105] width 114 height 10
click at [116, 106] on input "Your Choice Of:" at bounding box center [159, 105] width 114 height 10
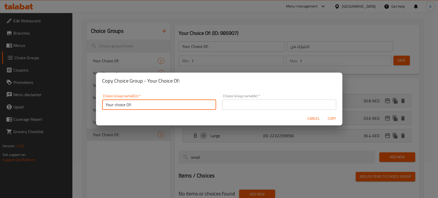
click at [128, 106] on input "Your choice Of:" at bounding box center [159, 105] width 114 height 10
type input "Your choice of:"
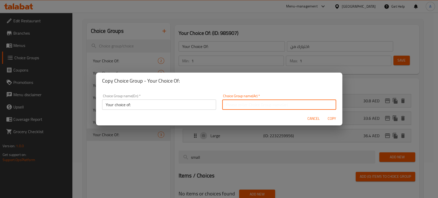
click at [237, 106] on input "text" at bounding box center [279, 105] width 114 height 10
type input "اختيارك من:"
click at [328, 119] on span "Copy" at bounding box center [332, 119] width 12 height 6
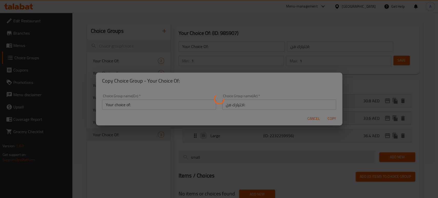
type input "Your choice of:"
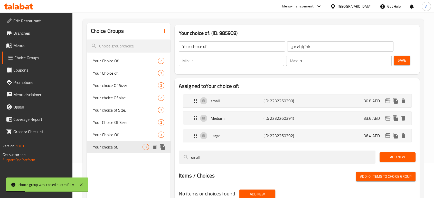
click at [130, 146] on span "Your choice of:" at bounding box center [118, 147] width 50 height 6
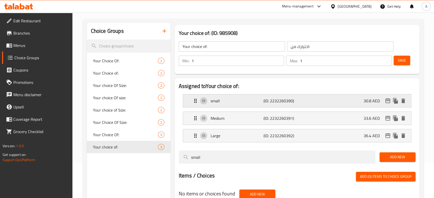
click at [325, 106] on div "small (ID: 2232260390) 30.8 AED" at bounding box center [298, 100] width 213 height 13
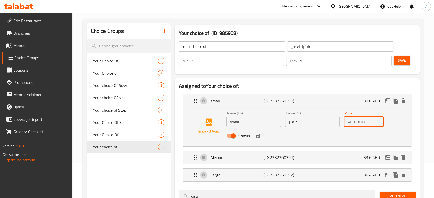
drag, startPoint x: 373, startPoint y: 121, endPoint x: 356, endPoint y: 123, distance: 17.5
click at [356, 123] on div "AED 30.8 Price" at bounding box center [364, 122] width 40 height 10
paste input "28.00"
click at [257, 137] on icon "save" at bounding box center [258, 136] width 6 height 6
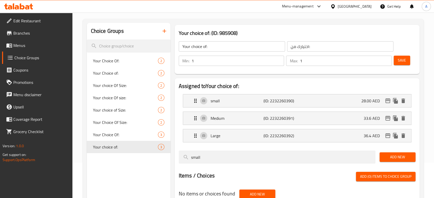
type input "28.00"
click at [298, 123] on div "Medium (ID: 2232260391) 33.6 AED" at bounding box center [298, 118] width 213 height 13
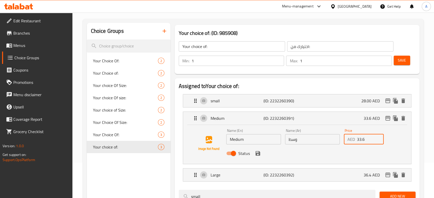
click at [349, 139] on div "AED 33.6 Price" at bounding box center [364, 139] width 40 height 10
paste input "0.80"
click at [259, 152] on icon "save" at bounding box center [257, 153] width 5 height 5
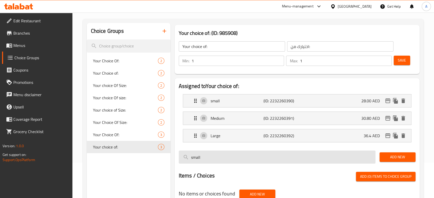
type input "30.80"
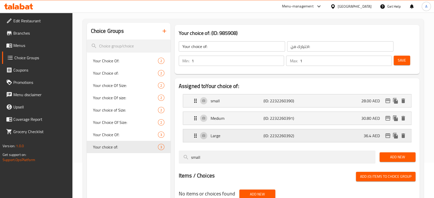
click at [288, 137] on p "(ID: 2232260392)" at bounding box center [280, 136] width 35 height 6
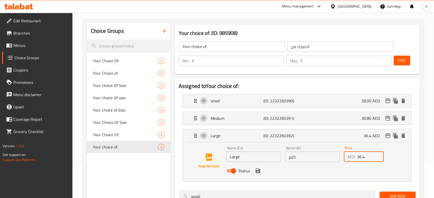
drag, startPoint x: 367, startPoint y: 159, endPoint x: 352, endPoint y: 157, distance: 15.4
click at [352, 157] on div "AED 36.4 Price" at bounding box center [364, 157] width 40 height 10
paste input "3.60"
click at [261, 169] on div "Status" at bounding box center [312, 171] width 176 height 14
click at [257, 170] on icon "save" at bounding box center [257, 171] width 5 height 5
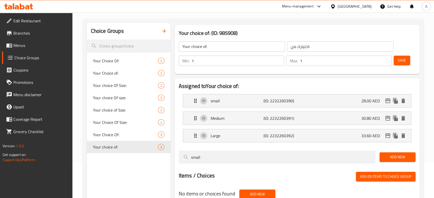
type input "33.60"
click at [403, 62] on span "Save" at bounding box center [402, 60] width 8 height 6
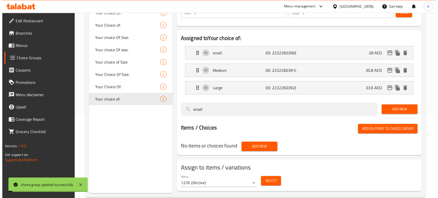
scroll to position [92, 0]
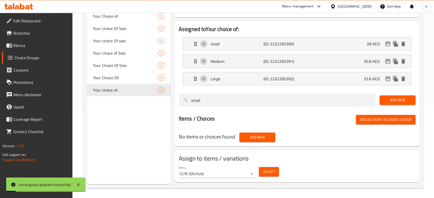
click at [276, 171] on button "Select" at bounding box center [269, 172] width 20 height 10
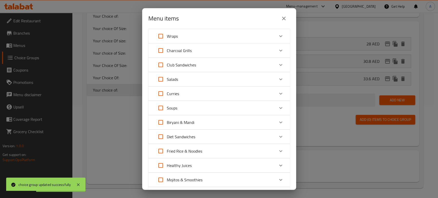
scroll to position [57, 0]
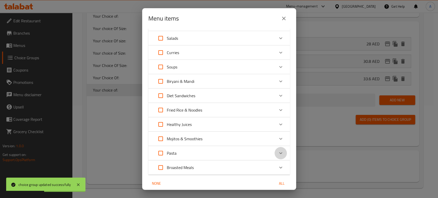
click at [278, 154] on icon "Expand" at bounding box center [281, 153] width 6 height 6
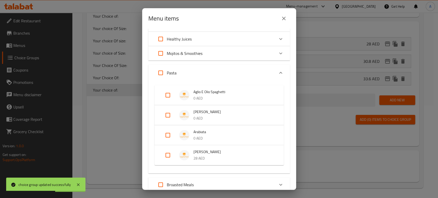
click at [167, 112] on input "Expand" at bounding box center [168, 115] width 12 height 12
checkbox input "true"
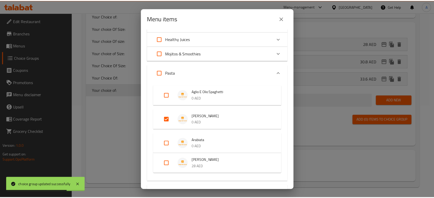
scroll to position [188, 0]
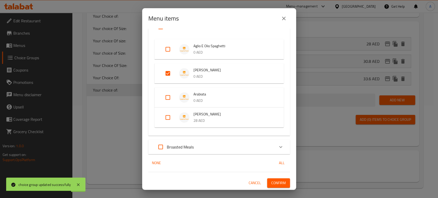
click at [279, 180] on span "Confirm" at bounding box center [278, 183] width 15 height 6
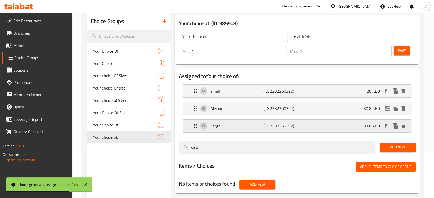
scroll to position [35, 0]
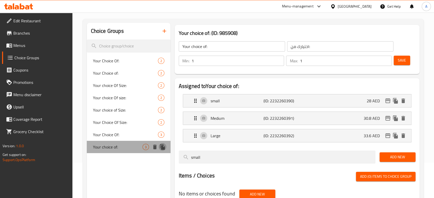
click at [161, 144] on icon "duplicate" at bounding box center [162, 147] width 5 height 6
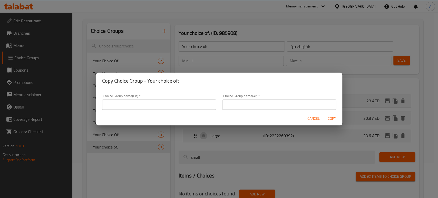
click at [119, 102] on input "text" at bounding box center [159, 105] width 114 height 10
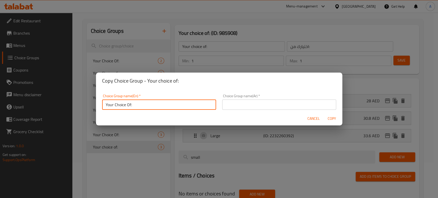
drag, startPoint x: 109, startPoint y: 106, endPoint x: 105, endPoint y: 107, distance: 4.4
click at [105, 107] on input "Your Choice Of:" at bounding box center [159, 105] width 114 height 10
type input "your Choice Of:"
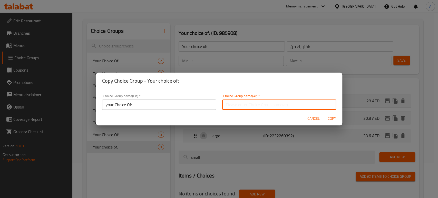
drag, startPoint x: 272, startPoint y: 107, endPoint x: 274, endPoint y: 109, distance: 3.5
click at [272, 107] on input "text" at bounding box center [279, 105] width 114 height 10
click at [269, 105] on input "اختيارك من" at bounding box center [279, 105] width 114 height 10
type input "اختيارك من:"
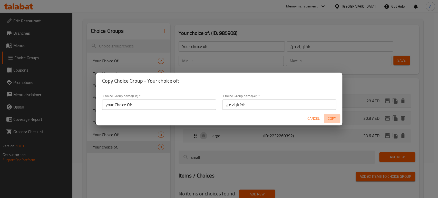
click at [339, 119] on button "Copy" at bounding box center [332, 119] width 16 height 10
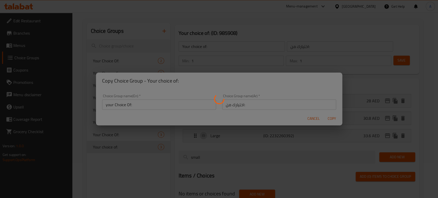
type input "your Choice Of:"
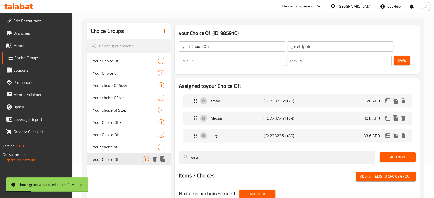
drag, startPoint x: 167, startPoint y: 156, endPoint x: 157, endPoint y: 160, distance: 10.8
click at [157, 160] on icon "delete" at bounding box center [155, 159] width 6 height 6
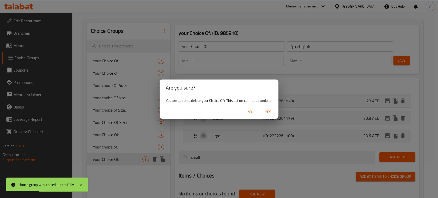
click at [248, 115] on span "No" at bounding box center [250, 112] width 12 height 6
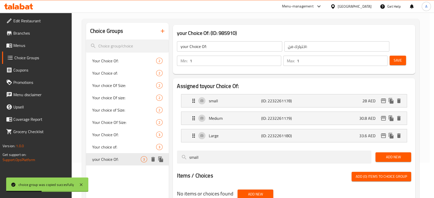
click at [113, 194] on div "Choice Groups Your Choice Of: 2 Your Choice of: 2 Your choice Of Size: 2 Your c…" at bounding box center [127, 132] width 83 height 219
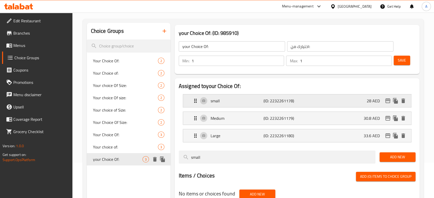
click at [325, 101] on div "small (ID: 2232261178) 28 AED" at bounding box center [298, 100] width 213 height 13
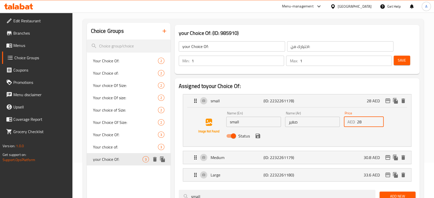
drag, startPoint x: 364, startPoint y: 125, endPoint x: 351, endPoint y: 125, distance: 12.3
click at [351, 125] on div "AED 28 Price" at bounding box center [364, 122] width 40 height 10
paste input "33.60"
click at [260, 137] on icon "save" at bounding box center [258, 136] width 6 height 6
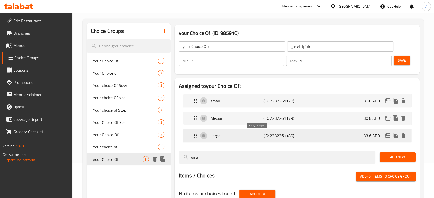
type input "33.60"
click at [318, 121] on div "Medium (ID: 2232261179) 30.8 AED" at bounding box center [298, 118] width 213 height 13
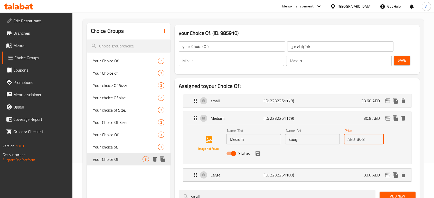
drag, startPoint x: 368, startPoint y: 138, endPoint x: 348, endPoint y: 146, distance: 22.0
click at [355, 138] on div "AED 30.8 Price" at bounding box center [364, 139] width 40 height 10
paste input "6.40"
click at [257, 154] on icon "save" at bounding box center [258, 153] width 6 height 6
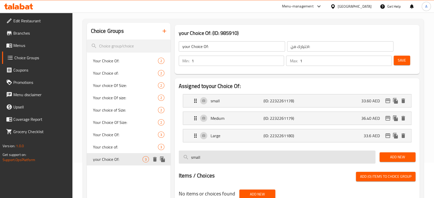
type input "36.40"
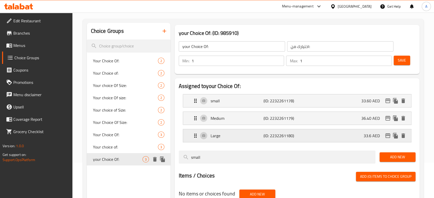
click at [308, 137] on div "Large (ID: 2232261180) 33.6 AED" at bounding box center [298, 135] width 213 height 13
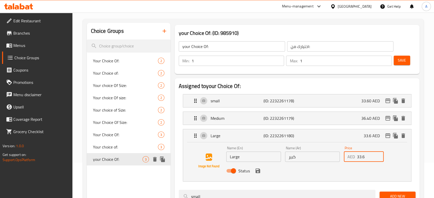
drag, startPoint x: 363, startPoint y: 157, endPoint x: 357, endPoint y: 158, distance: 6.3
click at [357, 158] on input "33.6" at bounding box center [370, 157] width 27 height 10
click at [362, 156] on input "33.6" at bounding box center [370, 157] width 27 height 10
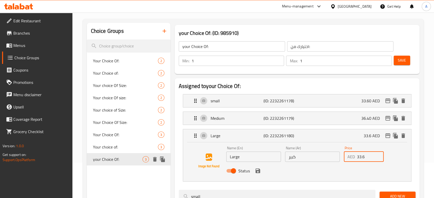
paste input "9.20"
click at [256, 170] on icon "save" at bounding box center [257, 171] width 5 height 5
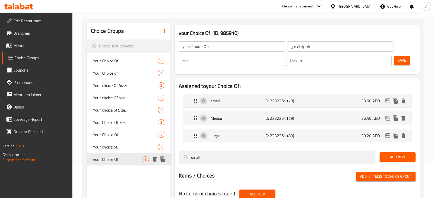
type input "39.20"
click at [396, 64] on button "Save" at bounding box center [402, 61] width 16 height 10
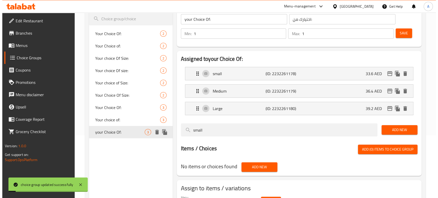
scroll to position [92, 0]
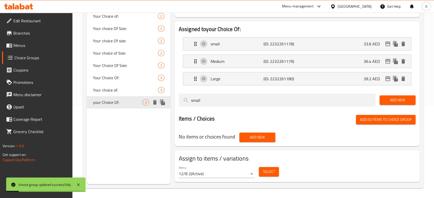
click at [273, 167] on div "Select" at bounding box center [269, 172] width 24 height 14
click at [269, 171] on span "Select" at bounding box center [269, 172] width 12 height 6
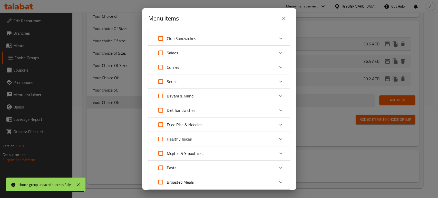
scroll to position [78, 0]
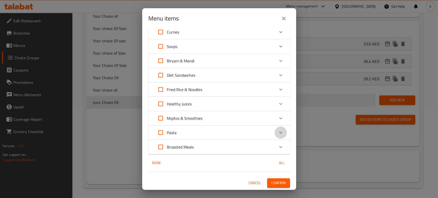
click at [278, 133] on icon "Expand" at bounding box center [281, 133] width 6 height 6
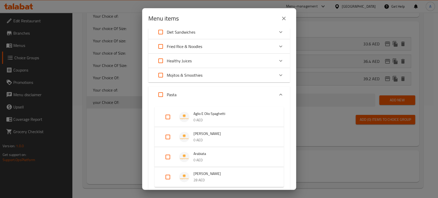
scroll to position [163, 0]
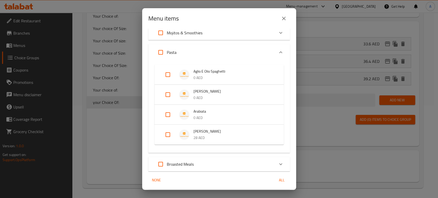
click at [200, 115] on p "0 AED" at bounding box center [234, 118] width 80 height 6
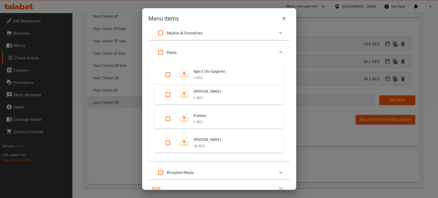
click at [169, 117] on input "Expand" at bounding box center [168, 119] width 12 height 12
checkbox input "true"
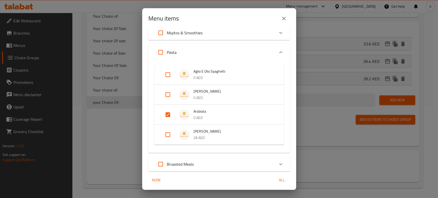
click at [292, 130] on div "1 / 110 items selected ​ Wraps Chicken Wrap 18.2 AED Choice Twister 29.4 AED Zi…" at bounding box center [219, 109] width 154 height 161
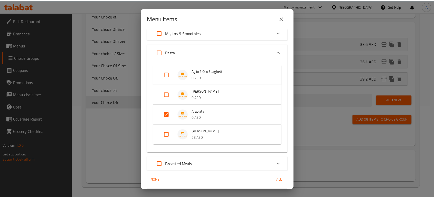
scroll to position [180, 0]
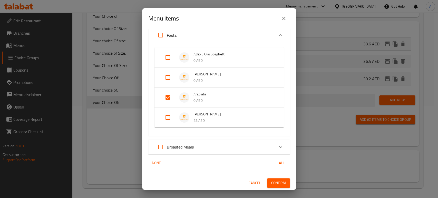
click at [275, 181] on span "Confirm" at bounding box center [278, 183] width 15 height 6
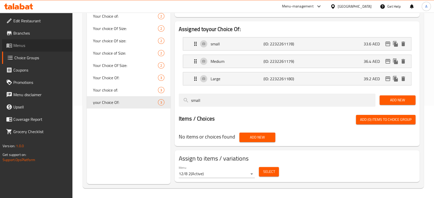
click at [32, 44] on span "Menus" at bounding box center [40, 45] width 55 height 6
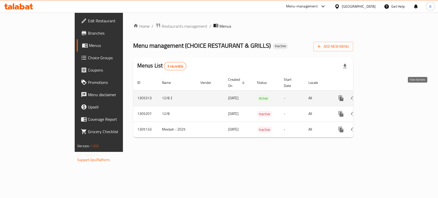
click at [381, 95] on icon "enhanced table" at bounding box center [378, 98] width 6 height 6
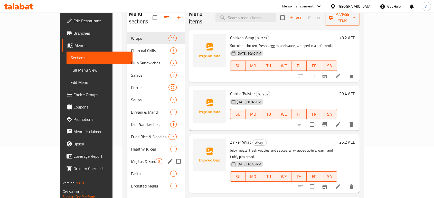
scroll to position [51, 0]
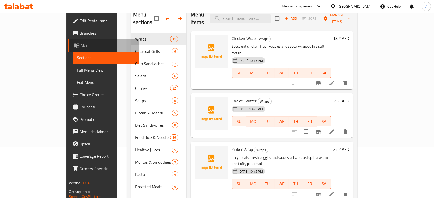
click at [81, 47] on span "Menus" at bounding box center [108, 45] width 54 height 6
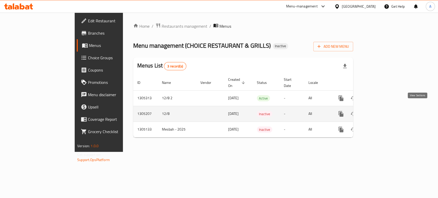
click at [381, 111] on icon "enhanced table" at bounding box center [378, 114] width 6 height 6
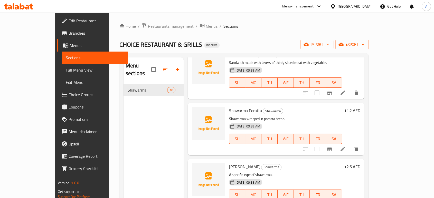
scroll to position [258, 0]
click at [364, 43] on span "export" at bounding box center [351, 44] width 25 height 6
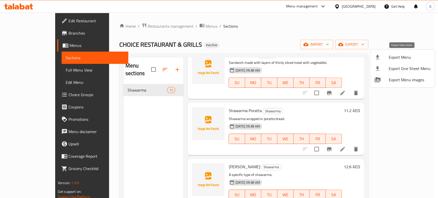
click at [399, 53] on li "Export Menu" at bounding box center [403, 57] width 64 height 11
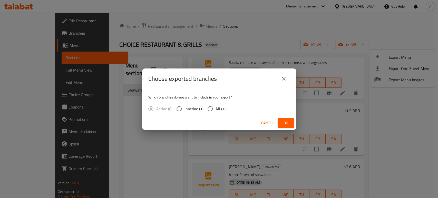
click at [223, 108] on span "All (1)" at bounding box center [221, 109] width 10 height 6
click at [216, 108] on input "All (1)" at bounding box center [210, 108] width 11 height 11
radio input "true"
click at [295, 125] on div "Cancel Ok" at bounding box center [219, 123] width 154 height 14
click at [289, 124] on span "Ok" at bounding box center [286, 123] width 8 height 6
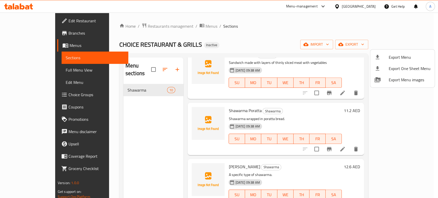
click at [22, 44] on div at bounding box center [219, 99] width 438 height 198
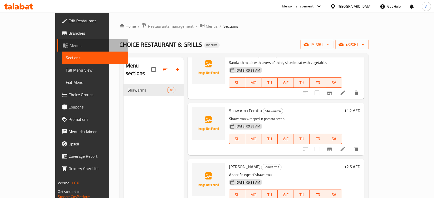
click at [70, 44] on span "Menus" at bounding box center [97, 45] width 54 height 6
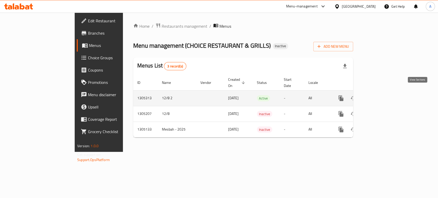
click at [381, 95] on icon "enhanced table" at bounding box center [378, 98] width 6 height 6
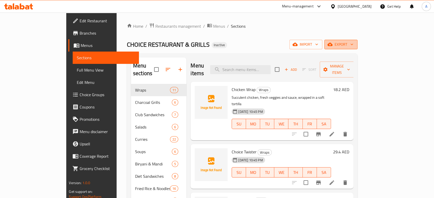
click at [353, 45] on span "export" at bounding box center [340, 44] width 25 height 6
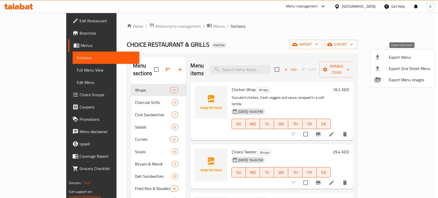
click at [403, 54] on span "Export Menu" at bounding box center [410, 57] width 42 height 6
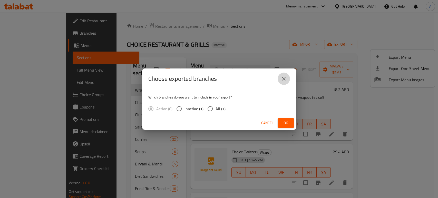
click at [283, 81] on icon "close" at bounding box center [284, 79] width 6 height 6
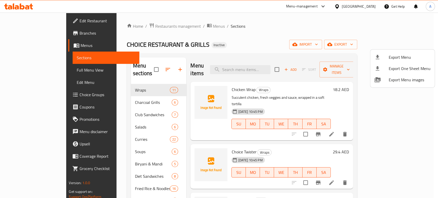
click at [369, 44] on div at bounding box center [219, 99] width 438 height 198
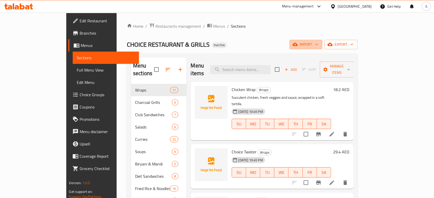
click at [318, 44] on span "import" at bounding box center [305, 44] width 25 height 6
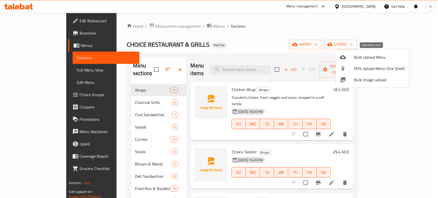
click at [350, 56] on div at bounding box center [347, 57] width 14 height 6
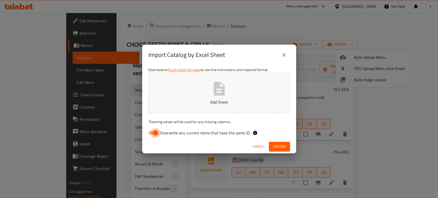
click at [155, 132] on input "Overwrite any current items that have the same ID." at bounding box center [155, 133] width 29 height 10
checkbox input "false"
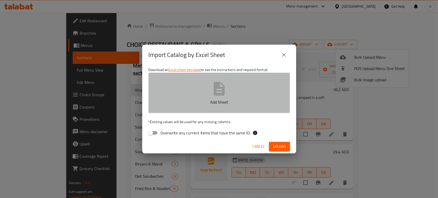
click at [217, 101] on p "Add Sheet" at bounding box center [219, 102] width 126 height 6
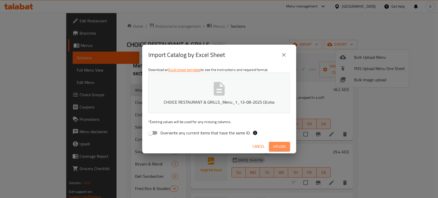
click at [277, 145] on span "Upload" at bounding box center [279, 147] width 13 height 6
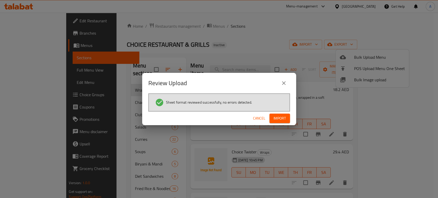
click at [277, 120] on span "Import" at bounding box center [280, 118] width 12 height 6
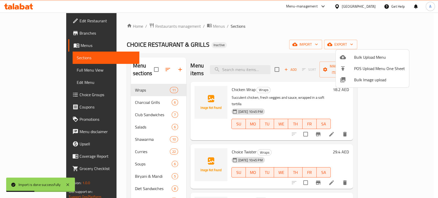
click at [37, 69] on div at bounding box center [219, 99] width 438 height 198
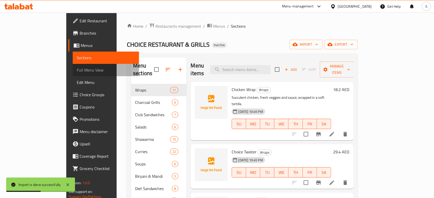
click at [77, 69] on span "Full Menu View" at bounding box center [106, 70] width 58 height 6
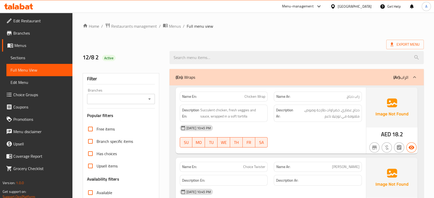
checkbox input "false"
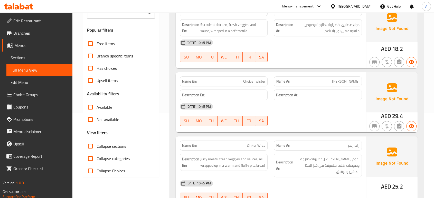
click at [280, 117] on div "[DATE] 10:45 PM SU MO TU WE TH FR SA" at bounding box center [271, 114] width 188 height 29
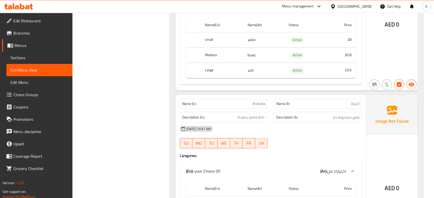
scroll to position [8705, 0]
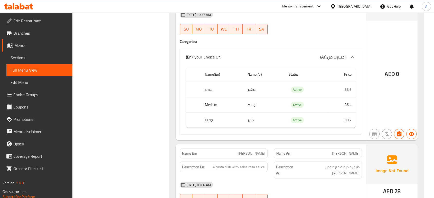
drag, startPoint x: 199, startPoint y: 122, endPoint x: 181, endPoint y: 119, distance: 18.7
copy strong "Name En:"
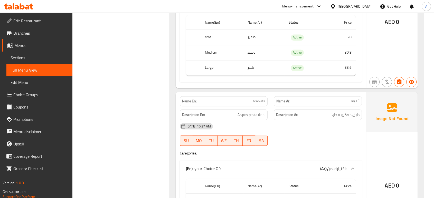
scroll to position [8674, 0]
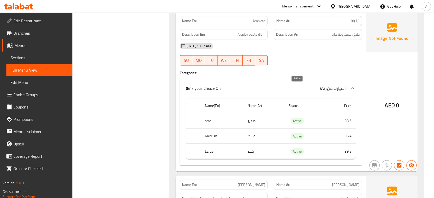
click at [297, 118] on span "Active" at bounding box center [297, 121] width 13 height 6
copy span "Active"
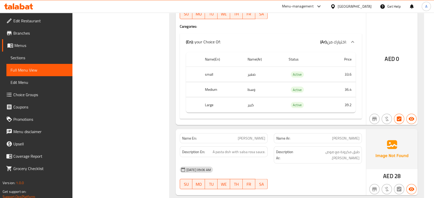
scroll to position [8759, 0]
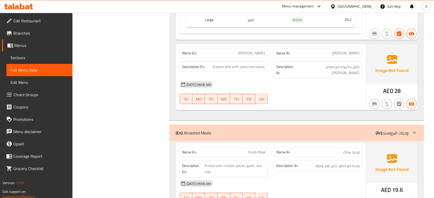
scroll to position [8873, 0]
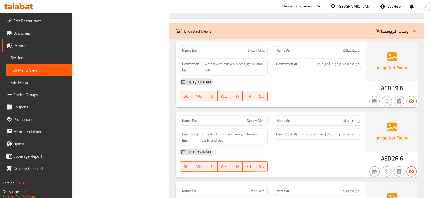
scroll to position [8930, 0]
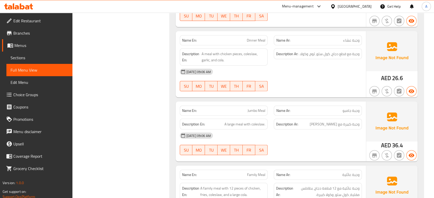
scroll to position [9016, 0]
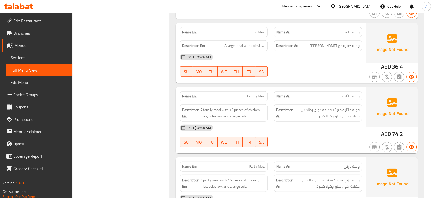
scroll to position [9073, 0]
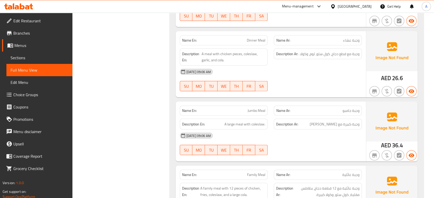
scroll to position [8959, 0]
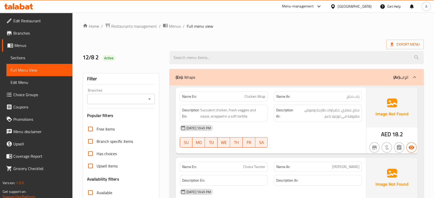
click at [51, 58] on span "Sections" at bounding box center [40, 58] width 58 height 6
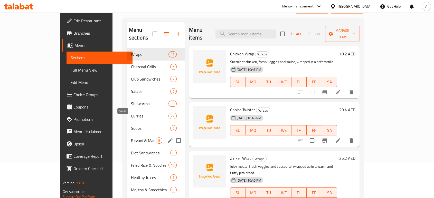
scroll to position [57, 0]
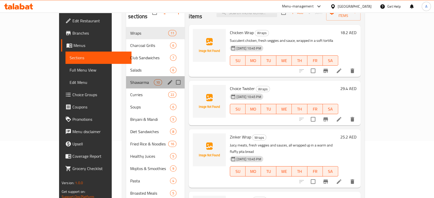
click at [126, 79] on div "Shawarma 10" at bounding box center [155, 82] width 59 height 12
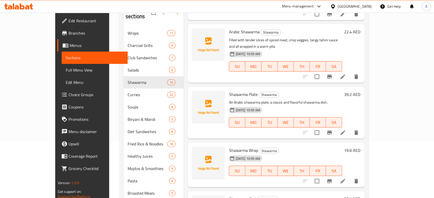
scroll to position [57, 0]
click at [350, 128] on li at bounding box center [343, 132] width 14 height 9
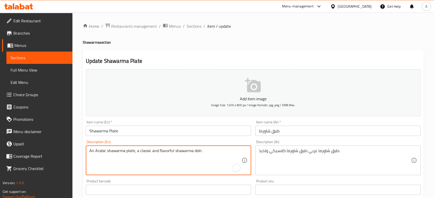
click at [215, 153] on textarea "An Arabic shawarma plate, a classic and flavorful shawarma dish." at bounding box center [165, 160] width 152 height 24
paste textarea "Middle Eastern dish made with thinly sliced, spiced beef that is grilled on a v…"
type textarea "Middle Eastern dish made with thinly sliced, spiced beef that is grilled on a v…"
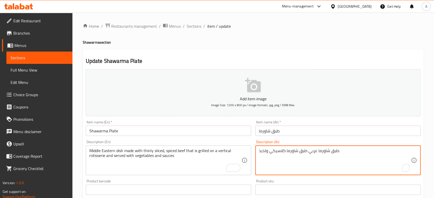
click at [296, 149] on textarea "طبق شاورما عربي طبق شاورما كلاسيكي ولذيذ." at bounding box center [335, 160] width 152 height 24
paste textarea "ق أوسطي مصنوع من شرائح رفيعة من اللحم البقري المتبل المشوي على المشواة العمودية…"
type textarea "طبق شرق أوسطي مصنوع من شرائح رفيعة من اللحم البقري المتبل المشوي على المشواة ال…"
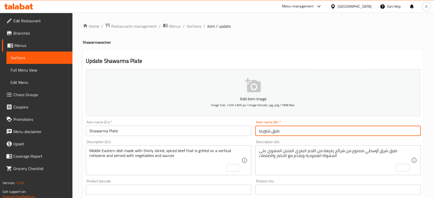
click at [306, 129] on input "طبق شاورما" at bounding box center [337, 131] width 165 height 10
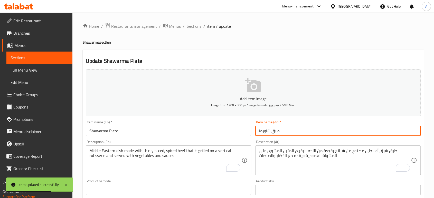
click at [196, 26] on span "Sections" at bounding box center [194, 26] width 15 height 6
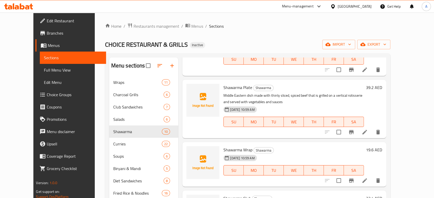
scroll to position [143, 0]
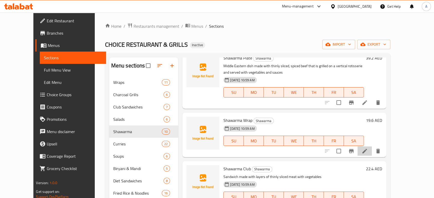
click at [372, 147] on li at bounding box center [364, 151] width 14 height 9
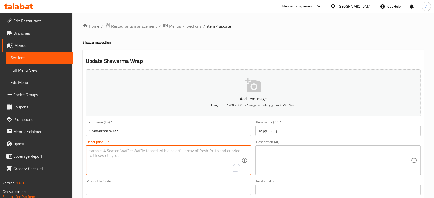
click at [205, 155] on textarea "To enrich screen reader interactions, please activate Accessibility in Grammarl…" at bounding box center [165, 160] width 152 height 24
paste textarea "Tender, juicy slices of meat, or crispy vegetables, wrapped in a warm tortilla …"
type textarea "Tender, juicy slices of meat, or crispy vegetables, wrapped in a warm tortilla …"
click at [300, 149] on textarea at bounding box center [335, 160] width 152 height 24
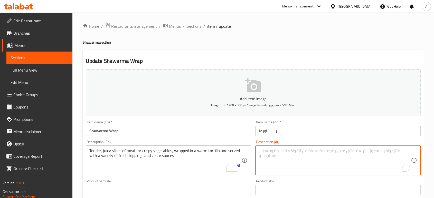
paste textarea "شرائح اللحم الطرية أو الخضار المقرمشة ملفوفة في خبز التورتيلا الدافئ وتقدم مع م…"
type textarea "شرائح اللحم الطرية أو الخضار المقرمشة ملفوفة في خبز التورتيلا الدافئ وتقدم مع م…"
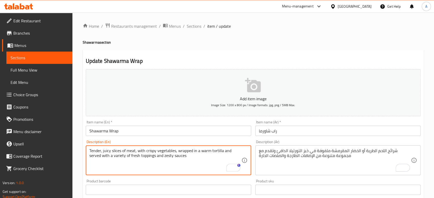
type textarea "Tender, juicy slices of meat, with crispy vegetables, wrapped in a warm tortill…"
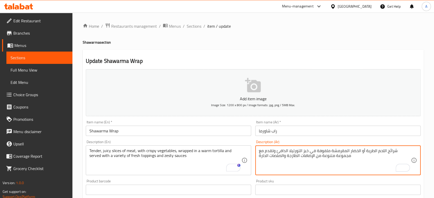
drag, startPoint x: 361, startPoint y: 153, endPoint x: 363, endPoint y: 153, distance: 2.6
type textarea "شرائح اللحم الطرية مع الخضار المقرمشة ملفوفة في خبز التورتيلا الدافئ وتقدم مع م…"
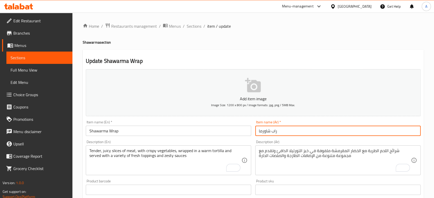
click at [308, 134] on input "راب شاورما" at bounding box center [337, 131] width 165 height 10
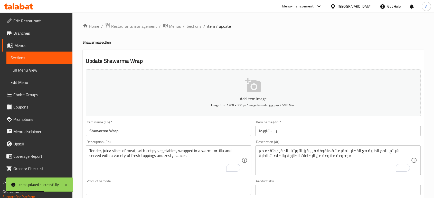
click at [193, 26] on span "Sections" at bounding box center [194, 26] width 15 height 6
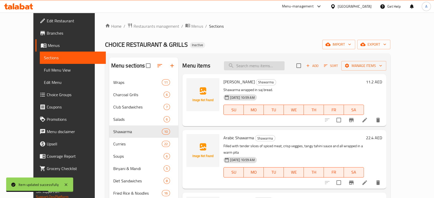
click at [277, 65] on input "search" at bounding box center [254, 65] width 61 height 9
paste input "Choice Special Shawarma"
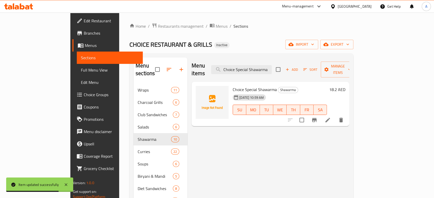
type input "Choice Special Shawarma"
click at [331, 117] on icon at bounding box center [328, 120] width 6 height 6
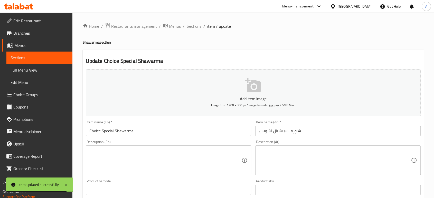
click at [269, 132] on input "شاورما سبيشيال تشويس" at bounding box center [337, 131] width 165 height 10
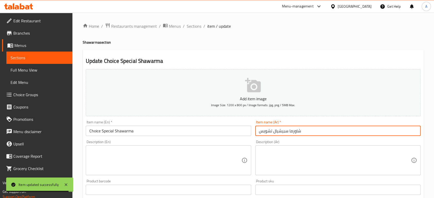
click at [269, 132] on input "شاورما سبيشيال تشويس" at bounding box center [337, 131] width 165 height 10
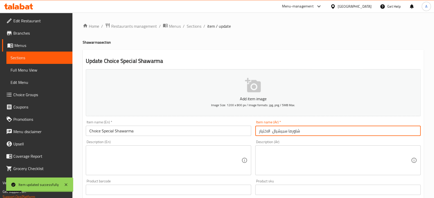
click at [270, 131] on input "شاورما سبيشيال الاختيار" at bounding box center [337, 131] width 165 height 10
type input "شاورما سبيشيال الاختيار"
click at [51, 22] on span "Edit Restaurant" at bounding box center [40, 21] width 55 height 6
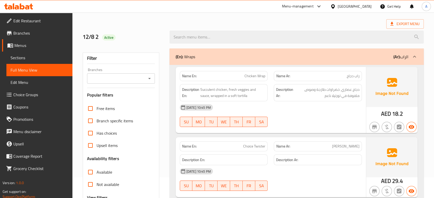
scroll to position [86, 0]
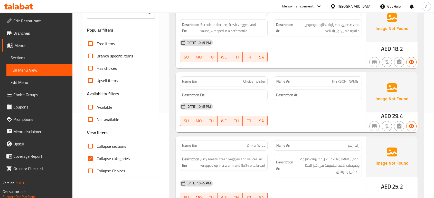
click at [107, 156] on span "Collapse categories" at bounding box center [113, 159] width 33 height 6
click at [97, 156] on input "Collapse categories" at bounding box center [90, 159] width 12 height 12
checkbox input "false"
click at [274, 91] on div "Description Ar:" at bounding box center [318, 95] width 88 height 11
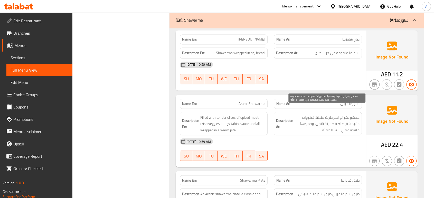
scroll to position [2830, 0]
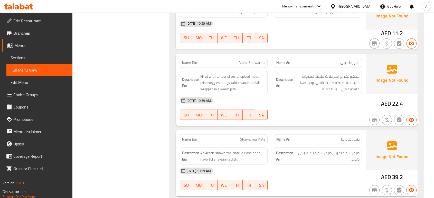
scroll to position [2887, 0]
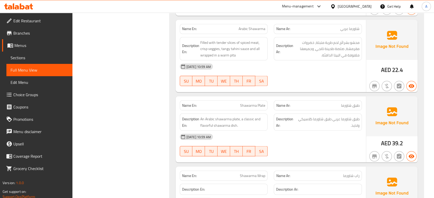
copy span "Shawarma Plate"
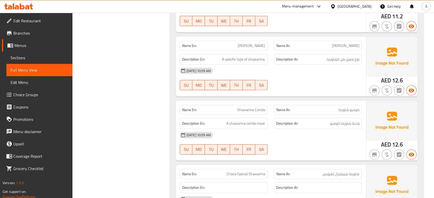
scroll to position [3258, 0]
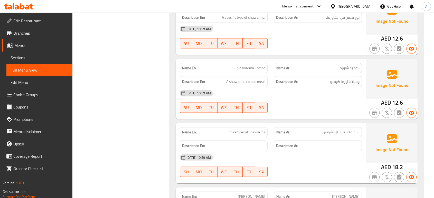
copy span "Choice Special Shawarma"
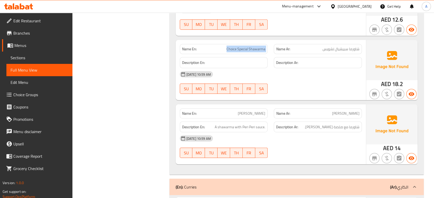
scroll to position [3372, 0]
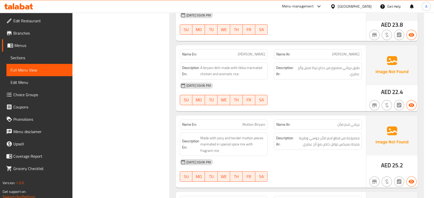
scroll to position [5885, 0]
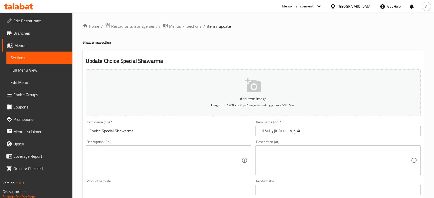
click at [191, 27] on span "Sections" at bounding box center [194, 26] width 15 height 6
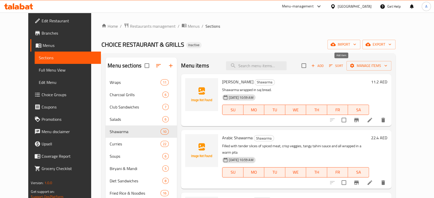
click at [324, 66] on span "Add" at bounding box center [317, 66] width 14 height 6
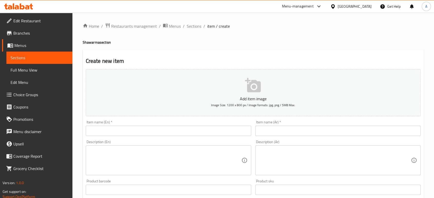
click at [197, 133] on input "text" at bounding box center [168, 131] width 165 height 10
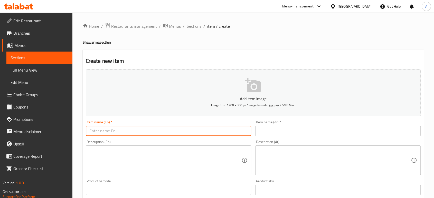
paste input "Chicken Mandi"
type input "Chicken Mandi"
click at [311, 135] on input "text" at bounding box center [337, 131] width 165 height 10
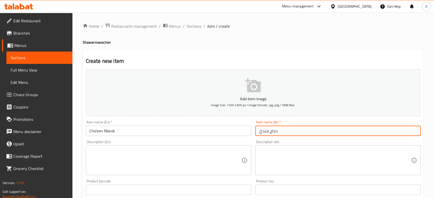
type input "دجاج مندي"
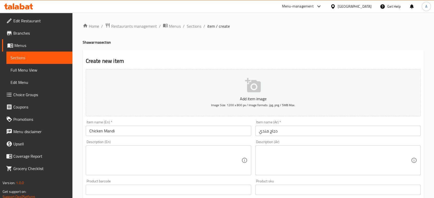
click at [232, 134] on input "Chicken Mandi" at bounding box center [168, 131] width 165 height 10
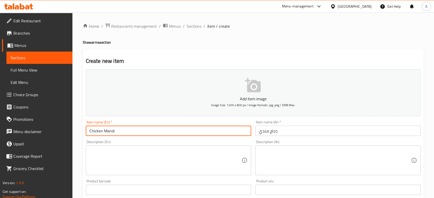
click at [232, 134] on input "Chicken Mandi" at bounding box center [168, 131] width 165 height 10
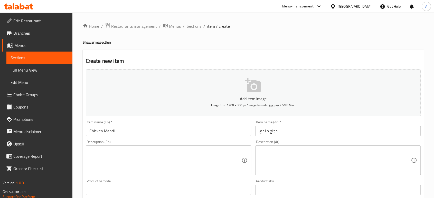
drag, startPoint x: 182, startPoint y: 148, endPoint x: 197, endPoint y: 149, distance: 15.2
click at [182, 148] on div "Description (En)" at bounding box center [168, 161] width 165 height 30
paste textarea "Whole Chicken, basmati rice, tomato, olive oil, green chili"
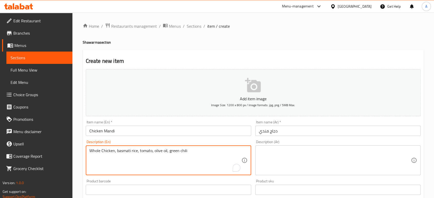
type textarea "Whole Chicken, basmati rice, tomato, olive oil, green chili"
click at [285, 152] on textarea at bounding box center [335, 160] width 152 height 24
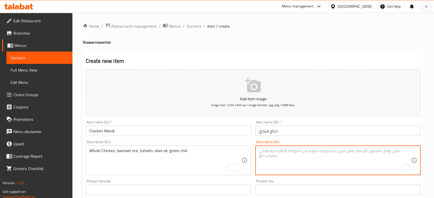
paste textarea "دجاجة كاملة، أرز بسمتي، طماطم، زيت زيتون، فلفل أخضر حار"
click at [345, 151] on textarea "دجاجة كاملة، أرز بسمتي، طماطم، زيت زيتون، فلفل أخضر حار" at bounding box center [335, 160] width 152 height 24
type textarea "دجاجة ، أرز بسمتي، طماطم، زيت زيتون، فلفل أخضر حار"
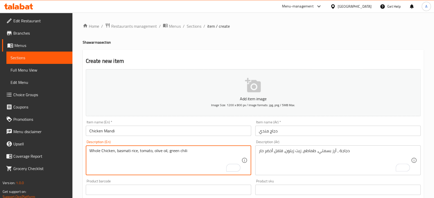
click at [95, 151] on textarea "Whole Chicken, basmati rice, tomato, olive oil, green chili" at bounding box center [165, 160] width 152 height 24
type textarea "Chicken, basmati rice, tomato, olive oil, green chili"
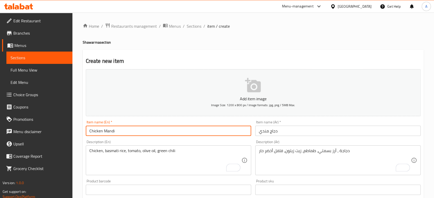
click at [131, 132] on input "Chicken Mandi" at bounding box center [168, 131] width 165 height 10
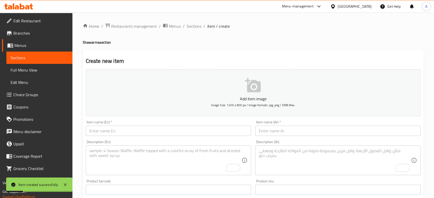
drag, startPoint x: 251, startPoint y: 47, endPoint x: 244, endPoint y: 47, distance: 7.2
click at [251, 47] on div "Home / Restaurants management / Menus / Sections / item / create Shawarma secti…" at bounding box center [253, 188] width 341 height 330
click at [199, 25] on span "Sections" at bounding box center [194, 26] width 15 height 6
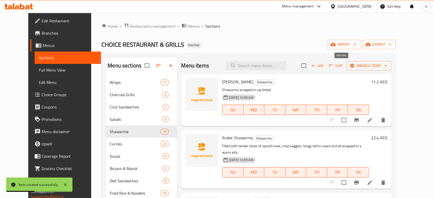
click at [315, 67] on icon "button" at bounding box center [313, 65] width 5 height 5
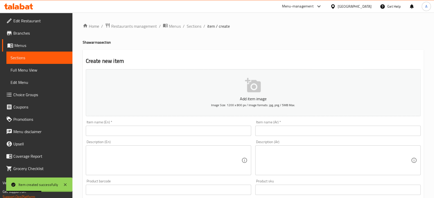
click at [157, 135] on input "text" at bounding box center [168, 131] width 165 height 10
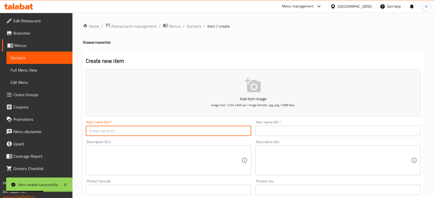
paste input "Chicken Charcoal Madhbi"
type input "Chicken Charcoal Madhbi"
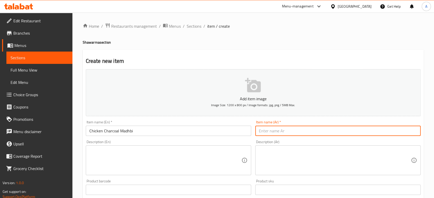
click at [288, 127] on input "text" at bounding box center [337, 131] width 165 height 10
paste input "مظبي دجاج على الفحم"
type input "مظبي دجاج على الفحم"
click at [144, 130] on input "Chicken Charcoal Madhbi" at bounding box center [168, 131] width 165 height 10
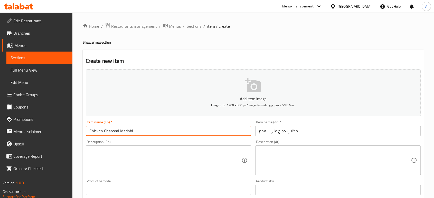
click at [144, 131] on input "Chicken Charcoal Madhbi" at bounding box center [168, 131] width 165 height 10
click at [140, 129] on input "Chicken Charcoal Madhbi" at bounding box center [168, 131] width 165 height 10
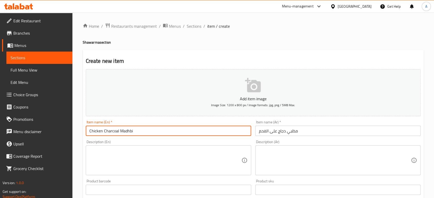
click at [208, 166] on textarea at bounding box center [165, 160] width 152 height 24
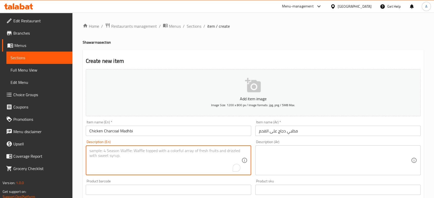
paste textarea "Mathbi Rice, Chicken and a Mixture of Spices"
type textarea "Mathbi Rice, Chicken and a Mixture of Spices"
click at [290, 150] on textarea at bounding box center [335, 160] width 152 height 24
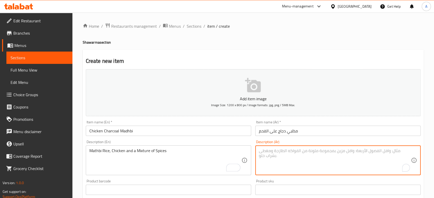
paste textarea "أرز مظبي، دجاج وخليط من بهارات"
type textarea "أرز مظبي، دجاج وخليط من بهارات"
click at [311, 131] on input "مظبي دجاج على الفحم" at bounding box center [337, 131] width 165 height 10
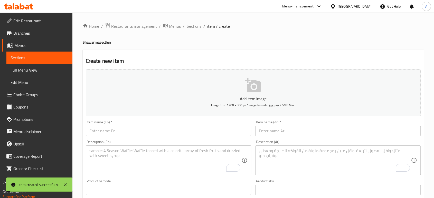
click at [193, 27] on span "Sections" at bounding box center [194, 26] width 15 height 6
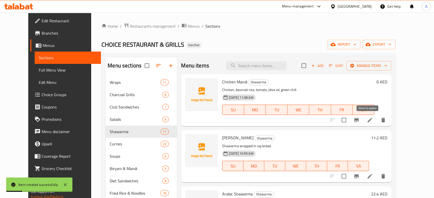
click at [349, 120] on input "checkbox" at bounding box center [343, 120] width 11 height 11
checkbox input "true"
click at [349, 176] on input "checkbox" at bounding box center [343, 176] width 11 height 11
checkbox input "true"
click at [387, 69] on span "Manage items" at bounding box center [369, 66] width 37 height 6
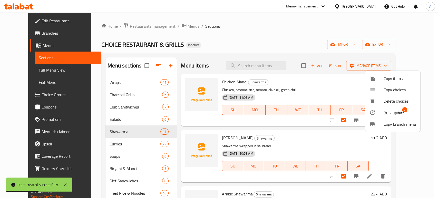
click at [384, 110] on span "Bulk update" at bounding box center [394, 113] width 21 height 6
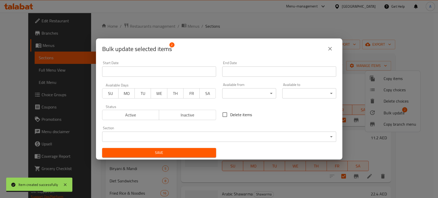
click at [271, 136] on body "Item created successfully ​ Menu-management United Arab Emirates Get Help A Edi…" at bounding box center [219, 106] width 438 height 186
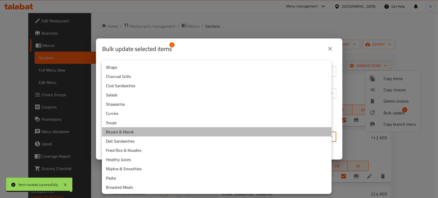
click at [136, 133] on li "Biryani & Mandi" at bounding box center [217, 131] width 230 height 9
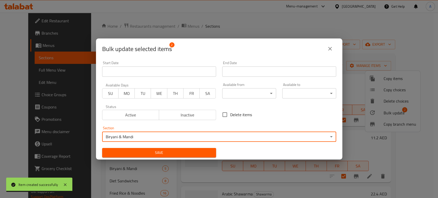
click at [182, 154] on span "Save" at bounding box center [159, 153] width 106 height 6
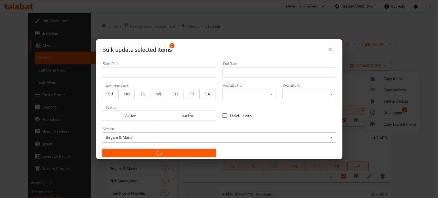
checkbox input "false"
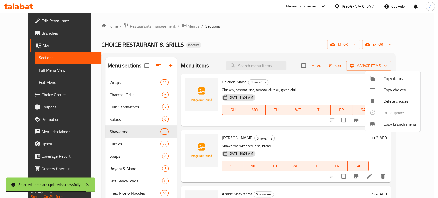
click at [294, 138] on div at bounding box center [219, 99] width 438 height 198
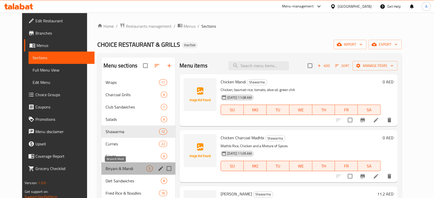
click at [124, 168] on span "Biryani & Mandi" at bounding box center [126, 169] width 41 height 6
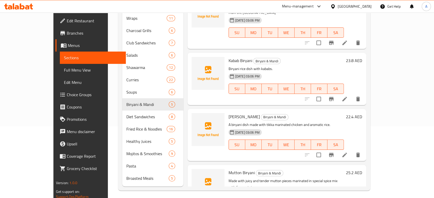
scroll to position [2, 0]
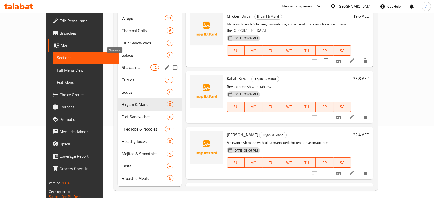
click at [122, 64] on span "Shawarma" at bounding box center [136, 67] width 29 height 6
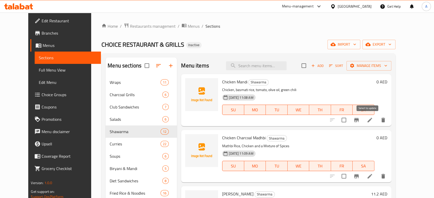
click at [349, 121] on input "checkbox" at bounding box center [343, 120] width 11 height 11
checkbox input "true"
click at [349, 175] on input "checkbox" at bounding box center [343, 176] width 11 height 11
checkbox input "true"
click at [387, 67] on span "Manage items" at bounding box center [369, 66] width 37 height 6
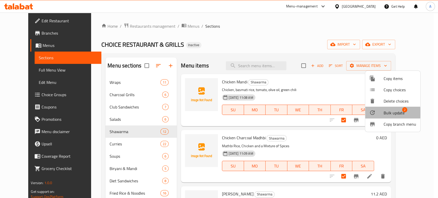
click at [382, 113] on div at bounding box center [377, 113] width 14 height 6
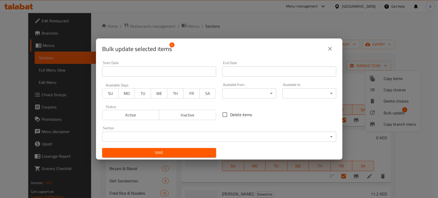
click at [244, 141] on body "​ Menu-management United Arab Emirates Get Help A Edit Restaurant Branches Menu…" at bounding box center [219, 106] width 438 height 186
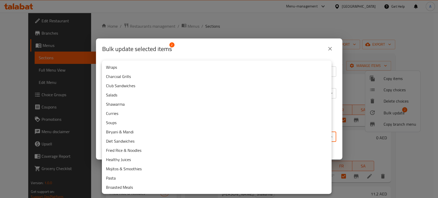
click at [152, 132] on li "Biryani & Mandi" at bounding box center [217, 131] width 230 height 9
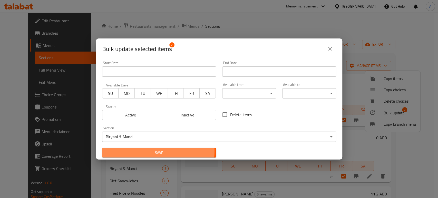
click at [148, 151] on span "Save" at bounding box center [159, 153] width 106 height 6
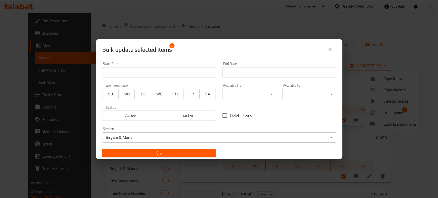
checkbox input "false"
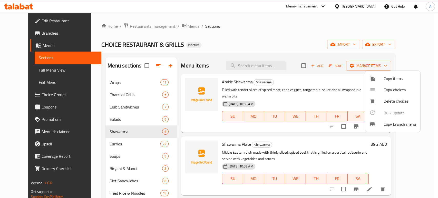
click at [131, 169] on div at bounding box center [219, 99] width 438 height 198
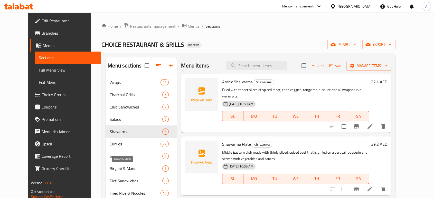
click at [130, 169] on span "Biryani & Mandi" at bounding box center [136, 169] width 53 height 6
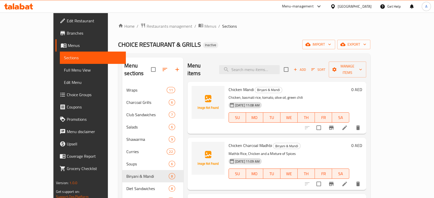
click at [55, 90] on link "Choice Groups" at bounding box center [90, 95] width 70 height 12
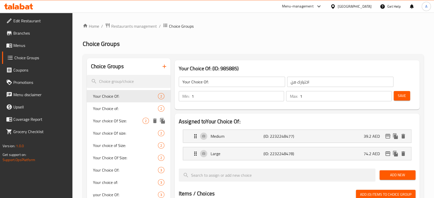
click at [139, 121] on span "Your choice Of Size:" at bounding box center [118, 121] width 50 height 6
type input "Your choice Of Size:"
type input "اختيارك من الحجم:"
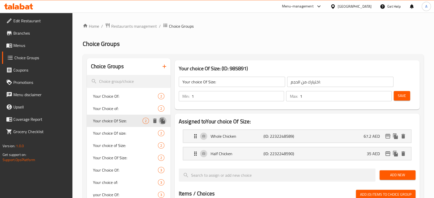
click at [160, 121] on icon "duplicate" at bounding box center [162, 121] width 6 height 6
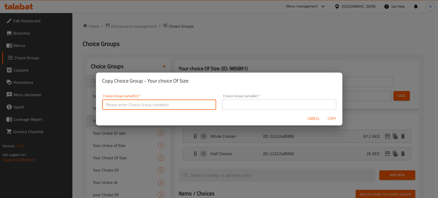
click at [165, 106] on input "text" at bounding box center [159, 105] width 114 height 10
click at [132, 107] on input "Your choice Of Size:" at bounding box center [159, 105] width 114 height 10
type input "Your choice Of size:"
click at [297, 106] on input "text" at bounding box center [279, 105] width 114 height 10
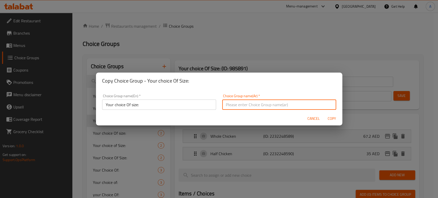
type input "اختيارك من الحجم:"
click at [329, 119] on span "Copy" at bounding box center [332, 119] width 12 height 6
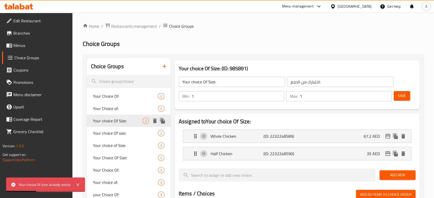
click at [160, 122] on icon "duplicate" at bounding box center [162, 121] width 6 height 6
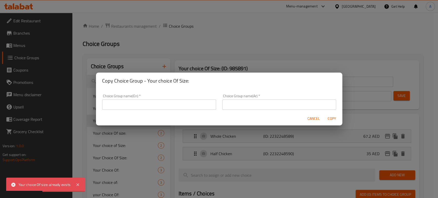
click at [163, 108] on input "text" at bounding box center [159, 105] width 114 height 10
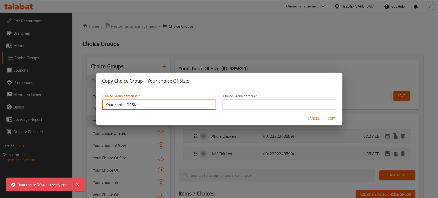
type input "Your choice Of Size::"
click at [220, 110] on div "Choice Group name(Ar)   * Choice Group name(Ar) *" at bounding box center [279, 102] width 120 height 22
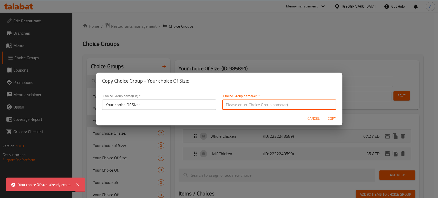
drag, startPoint x: 234, startPoint y: 105, endPoint x: 242, endPoint y: 115, distance: 12.5
click at [234, 105] on input "text" at bounding box center [279, 105] width 114 height 10
type input "اختيارك من الحجم:"
click at [339, 118] on button "Copy" at bounding box center [332, 119] width 16 height 10
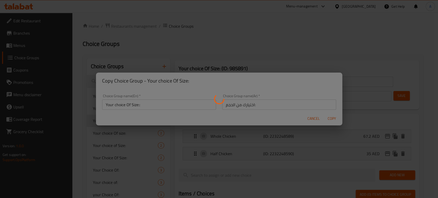
type input "Your choice Of Size::"
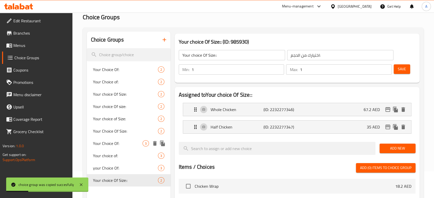
scroll to position [57, 0]
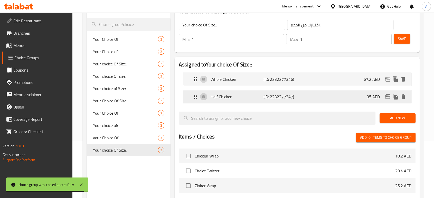
click at [241, 100] on div "Half Chicken (ID: 2232277347) 35 AED" at bounding box center [298, 96] width 213 height 13
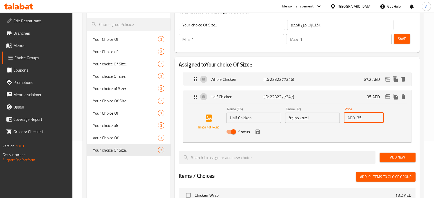
drag, startPoint x: 370, startPoint y: 116, endPoint x: 355, endPoint y: 117, distance: 14.9
click at [355, 117] on div "AED 35 Price" at bounding box center [364, 118] width 40 height 10
paste input "29.40"
click at [259, 131] on icon "save" at bounding box center [257, 132] width 5 height 5
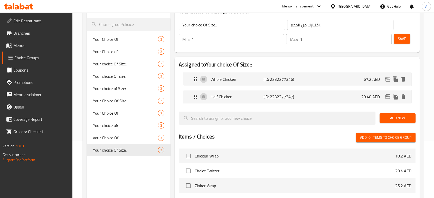
type input "29.40"
click at [287, 83] on div "Whole Chicken (ID: 2232277346) 67.2 AED" at bounding box center [298, 79] width 213 height 13
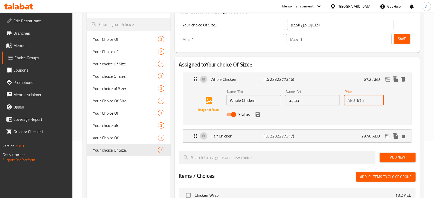
drag, startPoint x: 368, startPoint y: 102, endPoint x: 354, endPoint y: 103, distance: 13.9
click at [354, 103] on div "AED 67.2 Price" at bounding box center [364, 100] width 40 height 10
paste input "56.00"
click at [258, 113] on icon "save" at bounding box center [258, 114] width 6 height 6
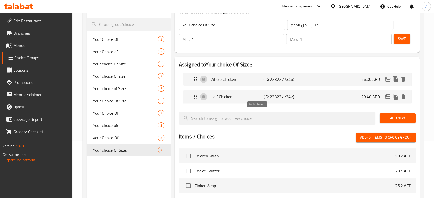
type input "56.00"
click at [402, 41] on span "Save" at bounding box center [402, 39] width 8 height 6
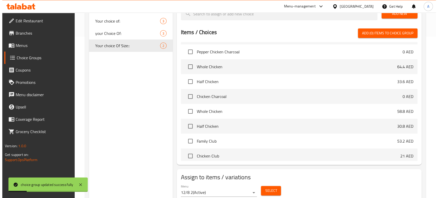
scroll to position [181, 0]
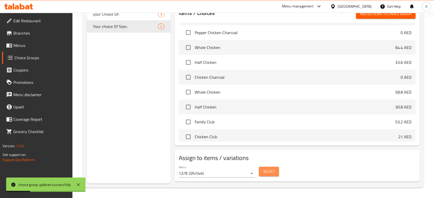
click at [278, 168] on button "Select" at bounding box center [269, 172] width 20 height 10
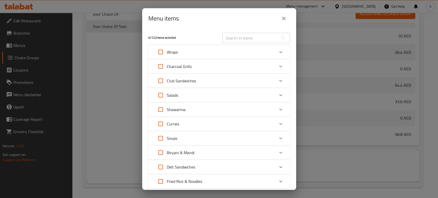
click at [200, 153] on div "Biryani & Mandi" at bounding box center [215, 153] width 120 height 12
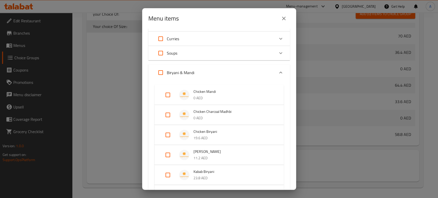
scroll to position [86, 0]
click at [191, 94] on div "Expand" at bounding box center [186, 95] width 14 height 10
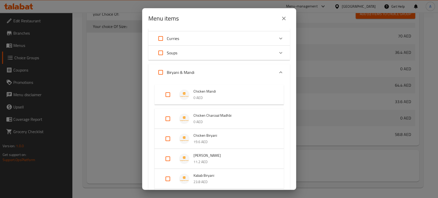
click at [169, 97] on input "Expand" at bounding box center [168, 95] width 12 height 12
checkbox input "true"
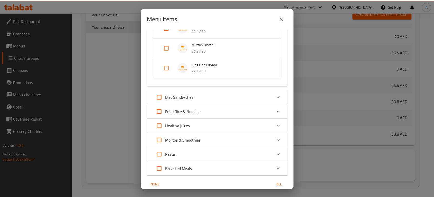
scroll to position [274, 0]
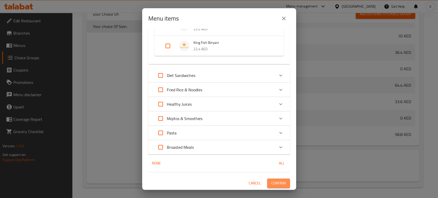
click at [273, 182] on span "Confirm" at bounding box center [278, 183] width 15 height 6
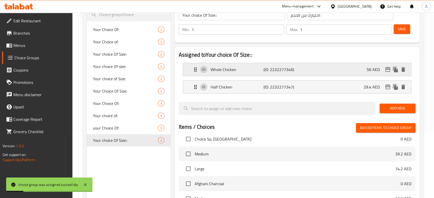
scroll to position [38, 0]
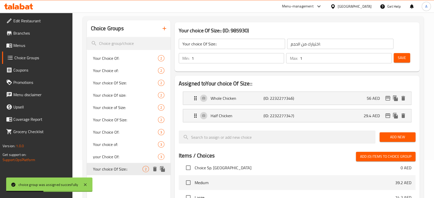
click at [160, 169] on icon "duplicate" at bounding box center [162, 169] width 5 height 6
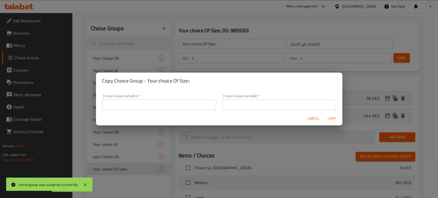
click at [156, 104] on input "text" at bounding box center [159, 105] width 114 height 10
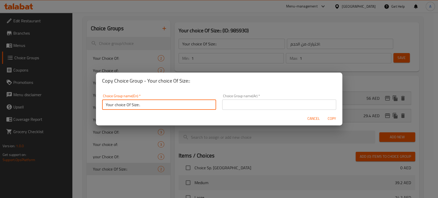
type input "Your choice Of Size:."
click at [230, 105] on input "text" at bounding box center [279, 105] width 114 height 10
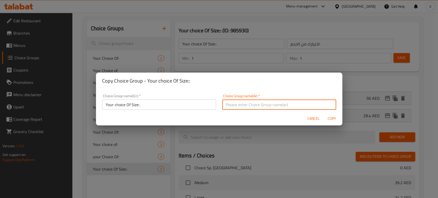
type input "اختيارك من الحجم:"
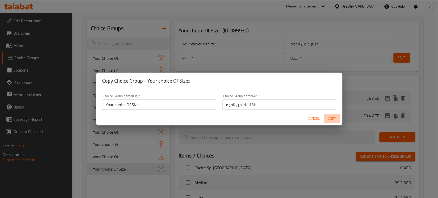
click at [328, 118] on span "Copy" at bounding box center [332, 119] width 12 height 6
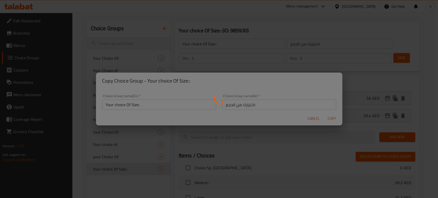
type input "Your choice Of Size:."
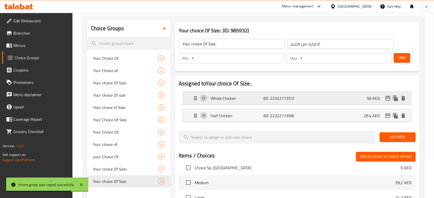
click at [281, 102] on div "Whole Chicken (ID: 2232277357) 56 AED" at bounding box center [298, 98] width 213 height 13
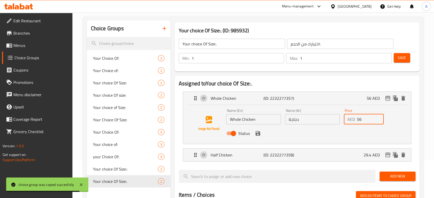
drag, startPoint x: 362, startPoint y: 119, endPoint x: 353, endPoint y: 120, distance: 8.7
click at [353, 120] on div "AED 56 Price" at bounding box center [364, 119] width 40 height 10
paste input "8.80"
click at [258, 132] on icon "save" at bounding box center [257, 133] width 5 height 5
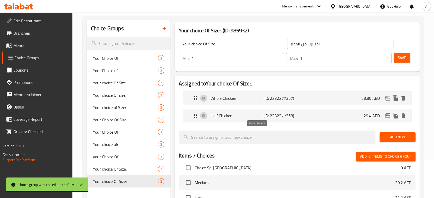
type input "58.80"
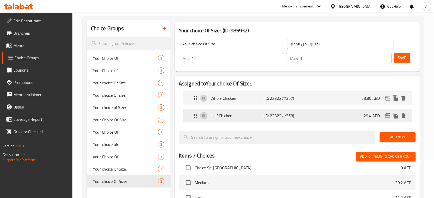
click at [246, 115] on p "Half Chicken" at bounding box center [237, 116] width 53 height 6
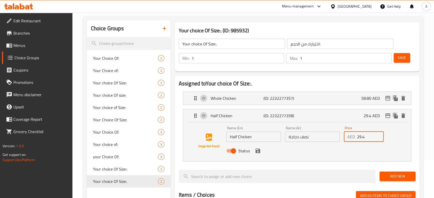
drag, startPoint x: 365, startPoint y: 138, endPoint x: 345, endPoint y: 137, distance: 20.6
click at [345, 137] on div "AED 29.4 Price" at bounding box center [364, 137] width 40 height 10
paste input "30.80"
type input "30.80"
click at [254, 151] on button "save" at bounding box center [258, 151] width 8 height 8
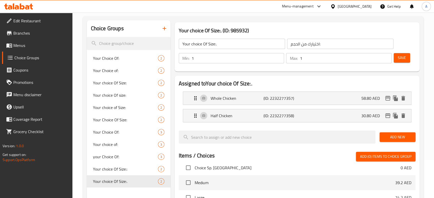
click at [401, 59] on span "Save" at bounding box center [402, 58] width 8 height 6
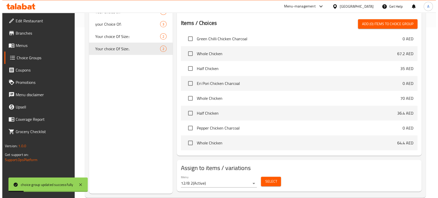
scroll to position [181, 0]
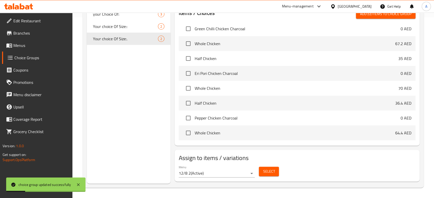
click at [277, 173] on button "Select" at bounding box center [269, 172] width 20 height 10
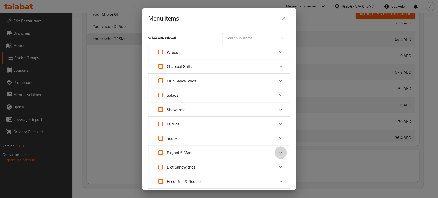
click at [278, 151] on icon "Expand" at bounding box center [281, 153] width 6 height 6
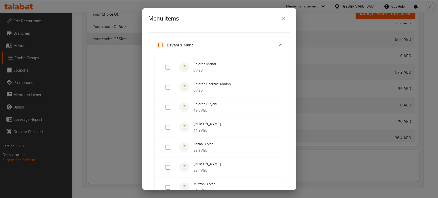
scroll to position [114, 0]
click at [166, 87] on input "Expand" at bounding box center [168, 86] width 12 height 12
checkbox input "true"
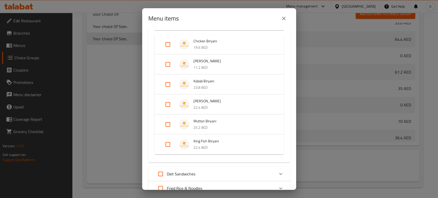
scroll to position [283, 0]
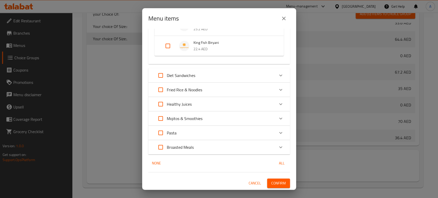
click at [276, 178] on div "1 / 122 items selected ​ Wraps Chicken Wrap 18.2 AED Choice Twister 29.4 AED Zi…" at bounding box center [219, 109] width 154 height 161
click at [275, 182] on span "Confirm" at bounding box center [278, 183] width 15 height 6
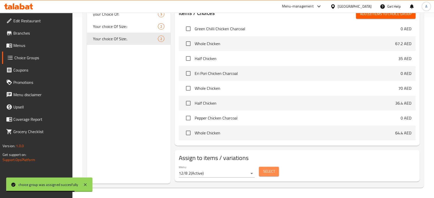
click at [268, 170] on span "Select" at bounding box center [269, 171] width 12 height 6
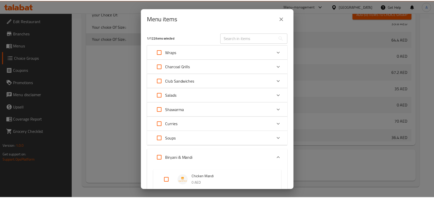
scroll to position [57, 0]
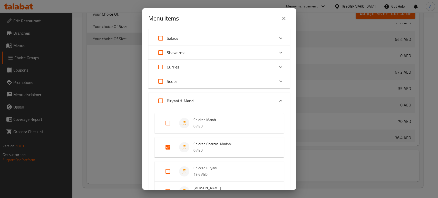
click at [285, 22] on button "close" at bounding box center [284, 18] width 12 height 12
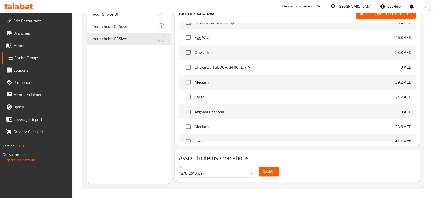
scroll to position [114, 0]
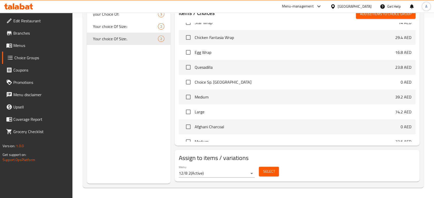
click at [44, 51] on link "Menus" at bounding box center [37, 45] width 70 height 12
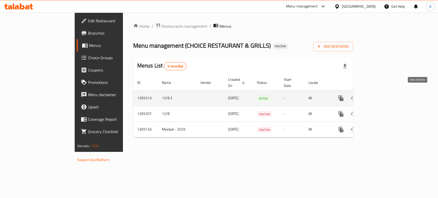
click at [381, 95] on icon "enhanced table" at bounding box center [378, 98] width 6 height 6
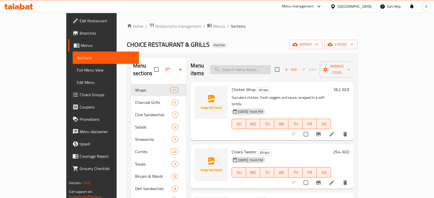
click at [271, 69] on input "search" at bounding box center [240, 69] width 61 height 9
paste input "Choice Twister"
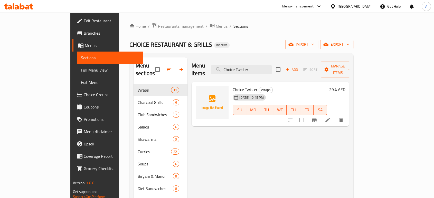
type input "Choice Twister"
click at [335, 116] on li at bounding box center [327, 120] width 14 height 9
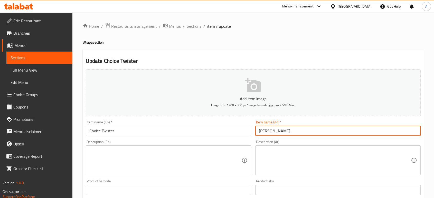
click at [267, 134] on input "[PERSON_NAME]" at bounding box center [337, 131] width 165 height 10
type input "تويستر الأختيار"
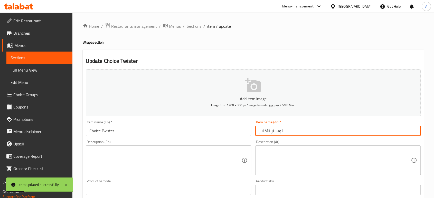
click at [201, 26] on ol "Home / Restaurants management / Menus / Sections / item / update" at bounding box center [253, 26] width 341 height 7
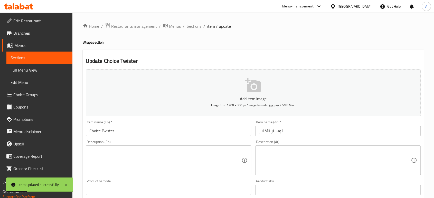
click at [200, 26] on span "Sections" at bounding box center [194, 26] width 15 height 6
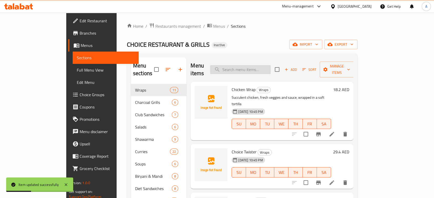
click at [271, 66] on input "search" at bounding box center [240, 69] width 61 height 9
paste input "Mega Choice"
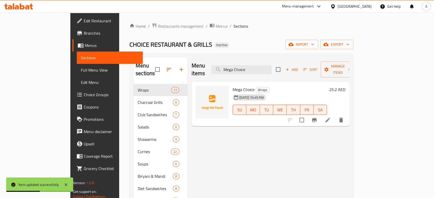
type input "Mega Choice"
click at [331, 117] on icon at bounding box center [328, 120] width 6 height 6
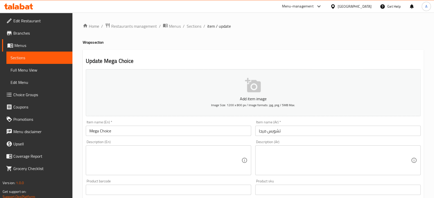
click at [272, 133] on input "تشويس ميجا" at bounding box center [337, 131] width 165 height 10
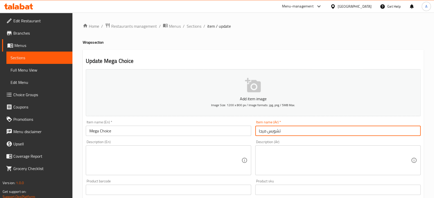
click at [272, 133] on input "تشويس ميجا" at bounding box center [337, 131] width 165 height 10
type input "الأختيار ميجا"
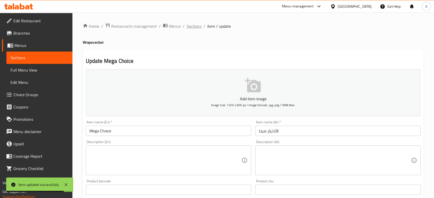
click at [194, 27] on span "Sections" at bounding box center [194, 26] width 15 height 6
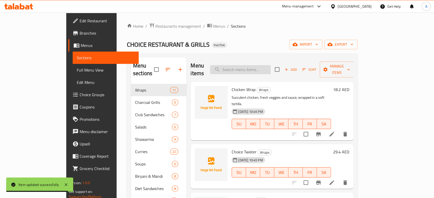
click at [271, 65] on input "search" at bounding box center [240, 69] width 61 height 9
paste input "Schezwan Fried Rice (Veg./Chi/Beef)"
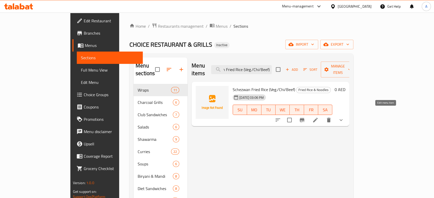
type input "Schezwan Fried Rice (Veg./Chi/Beef)"
click at [318, 117] on icon at bounding box center [315, 120] width 6 height 6
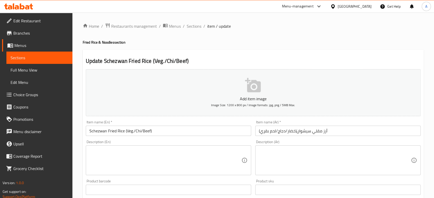
click at [184, 165] on textarea at bounding box center [165, 160] width 152 height 24
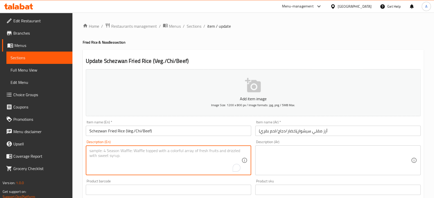
paste textarea "Rice dish cooked in a spicy Szechuan sauce."
type textarea "Rice dish cooked in a spicy Szechuan sauce."
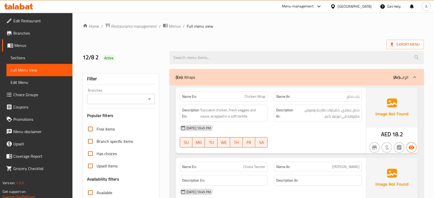
drag, startPoint x: 270, startPoint y: 29, endPoint x: 271, endPoint y: 25, distance: 3.2
click at [270, 28] on ol "Home / Restaurants management / Menus / Full menu view" at bounding box center [253, 26] width 341 height 7
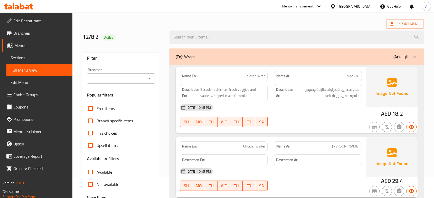
scroll to position [114, 0]
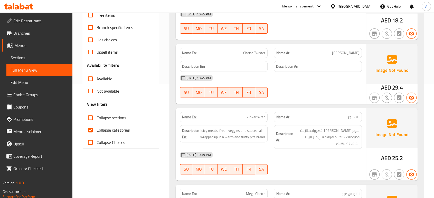
click at [113, 129] on span "Collapse categories" at bounding box center [113, 130] width 33 height 6
click at [97, 129] on input "Collapse categories" at bounding box center [90, 130] width 12 height 12
checkbox input "false"
drag, startPoint x: 197, startPoint y: 116, endPoint x: 180, endPoint y: 119, distance: 17.3
click at [180, 119] on div "Name En: Zinker Wrap" at bounding box center [224, 117] width 88 height 10
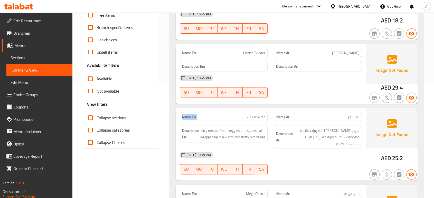
copy strong "Name En:"
click at [257, 79] on div "[DATE] 10:45 PM" at bounding box center [271, 78] width 188 height 12
click at [282, 78] on div "[DATE] 10:45 PM" at bounding box center [271, 78] width 188 height 12
click at [253, 53] on span "Choice Twister" at bounding box center [254, 52] width 22 height 5
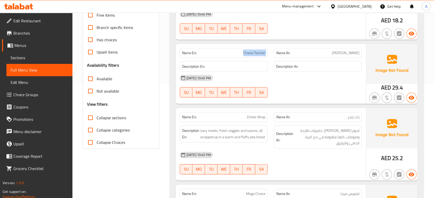
click at [253, 53] on span "Choice Twister" at bounding box center [254, 52] width 22 height 5
copy span "Choice Twister"
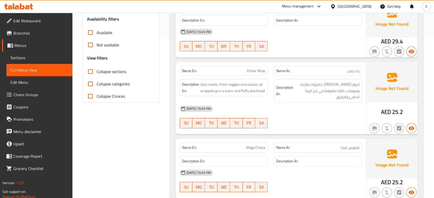
scroll to position [200, 0]
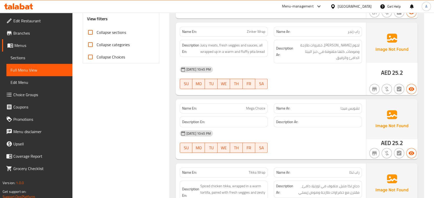
click at [256, 106] on span "Mega Choice" at bounding box center [255, 108] width 19 height 5
copy span "Mega Choice"
click at [263, 76] on div "SU MO TU WE TH FR SA" at bounding box center [224, 84] width 94 height 16
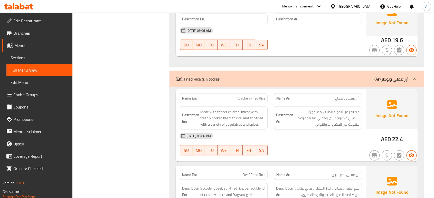
scroll to position [7011, 0]
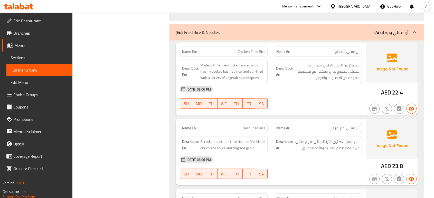
copy span "Chicken Fried Rice"
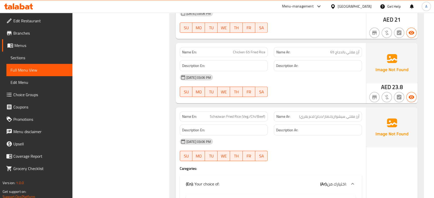
scroll to position [7468, 0]
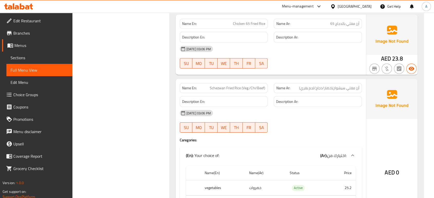
copy span "Schezwan Fried Rice (Veg./Chi/Beef)"
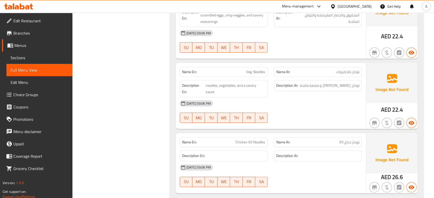
scroll to position [7981, 0]
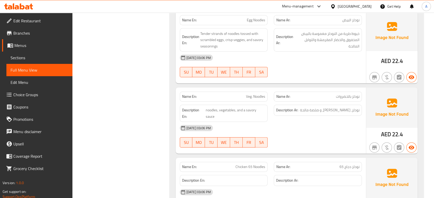
copy span "Chicken 65 Noodles"
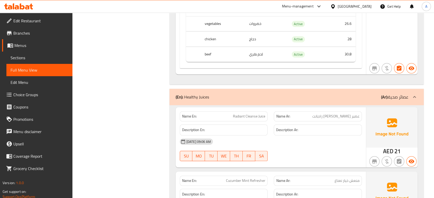
scroll to position [8324, 0]
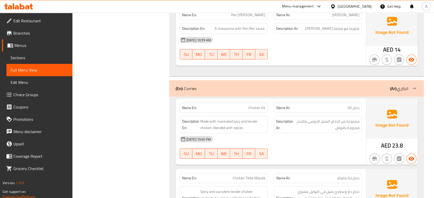
scroll to position [3463, 0]
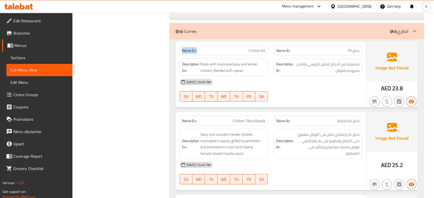
drag, startPoint x: 205, startPoint y: 43, endPoint x: 182, endPoint y: 42, distance: 23.9
copy strong "Name En:"
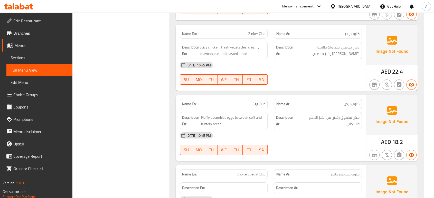
scroll to position [0, 0]
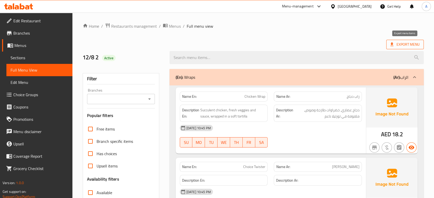
click at [410, 44] on span "Export Menu" at bounding box center [404, 44] width 29 height 6
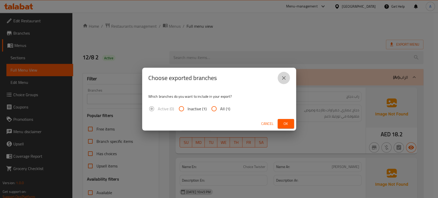
click at [283, 73] on button "close" at bounding box center [284, 78] width 12 height 12
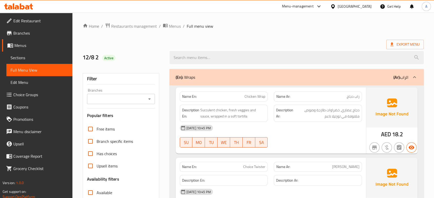
click at [245, 165] on span "Choice Twister" at bounding box center [254, 166] width 22 height 5
copy span "Choice"
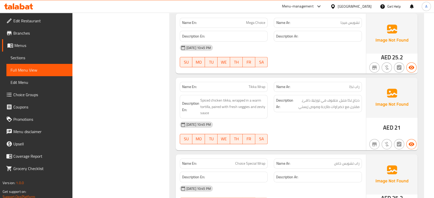
scroll to position [314, 0]
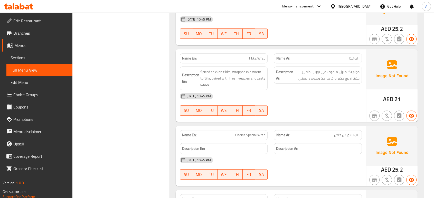
click at [255, 132] on span "Choice Special Wrap" at bounding box center [250, 134] width 30 height 5
copy span "Choice Special Wrap"
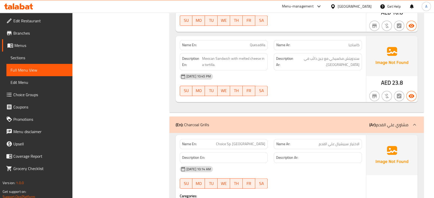
scroll to position [770, 0]
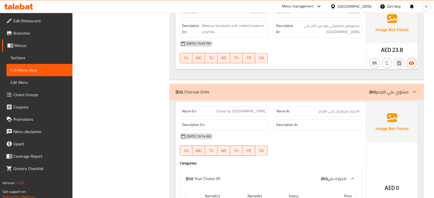
copy span "Choice Sp. [GEOGRAPHIC_DATA]"
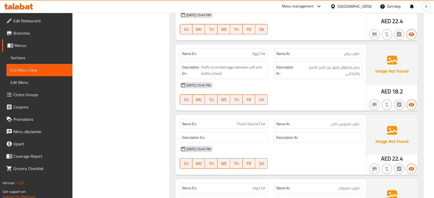
scroll to position [2054, 0]
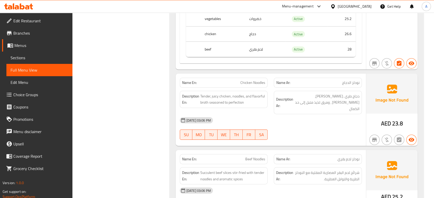
scroll to position [7675, 0]
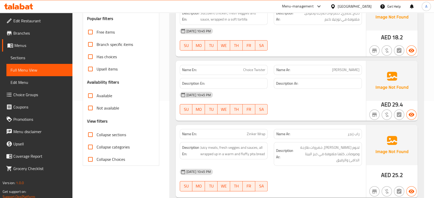
scroll to position [0, 0]
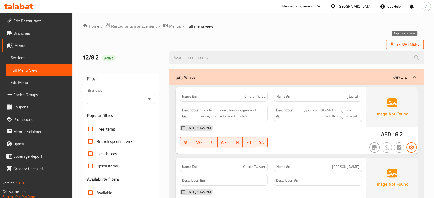
click at [403, 43] on span "Export Menu" at bounding box center [404, 44] width 29 height 6
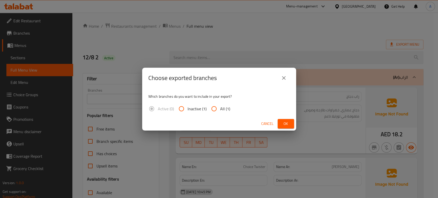
click at [224, 106] on span "All (1)" at bounding box center [225, 109] width 10 height 6
click at [220, 106] on input "All (1)" at bounding box center [214, 109] width 12 height 12
radio input "true"
click at [284, 122] on span "Ok" at bounding box center [286, 124] width 8 height 6
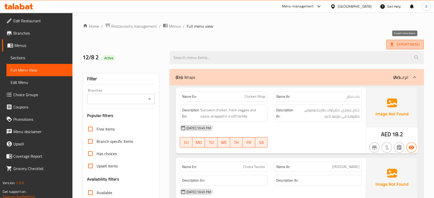
click at [405, 48] on span "Export Menu" at bounding box center [404, 44] width 29 height 6
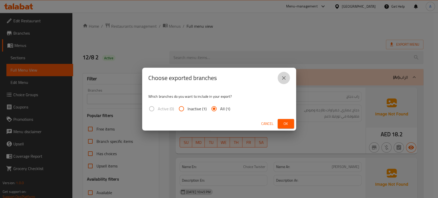
click at [284, 77] on icon "close" at bounding box center [284, 78] width 6 height 6
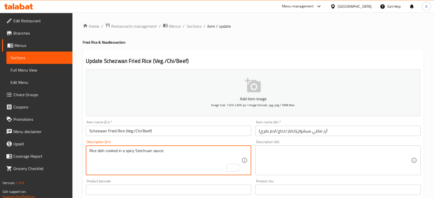
type textarea "Rice dish cooked in a spicy Szechuan sauce."
click at [319, 156] on textarea at bounding box center [335, 160] width 152 height 24
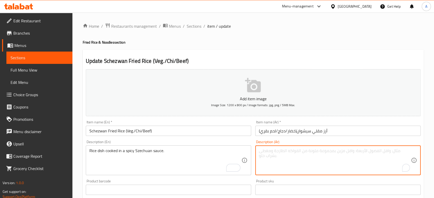
paste textarea "طبق أرز مطبوخ في صلصة سيشوان حارة."
type textarea "طبق أرز مطبوخ في صلصة سيشوان حارة."
click at [341, 133] on input "أرز مقلي سيشوان(خضار/دجاج/لحم بقري)" at bounding box center [337, 131] width 165 height 10
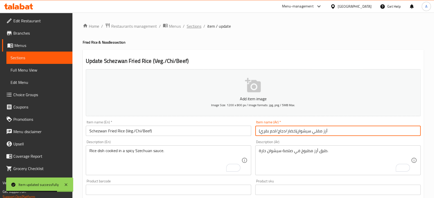
click at [193, 25] on span "Sections" at bounding box center [194, 26] width 15 height 6
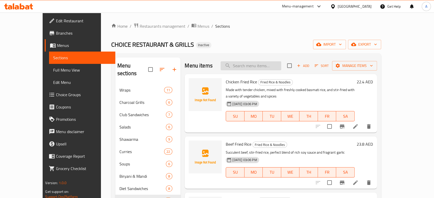
click at [272, 64] on input "search" at bounding box center [251, 65] width 61 height 9
paste input "Choice Special Wrap"
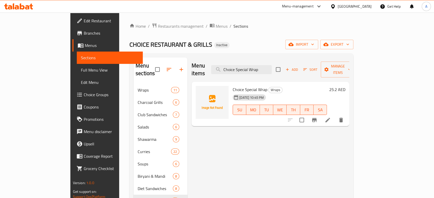
type input "Choice Special Wrap"
click at [331, 117] on icon at bounding box center [328, 120] width 6 height 6
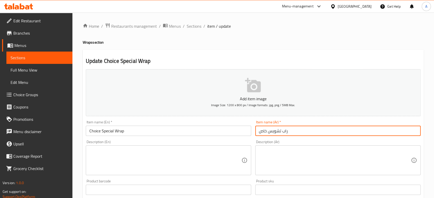
click at [263, 132] on input "راب تشويس خاص" at bounding box center [337, 131] width 165 height 10
type input "راب تشويس الاختيار"
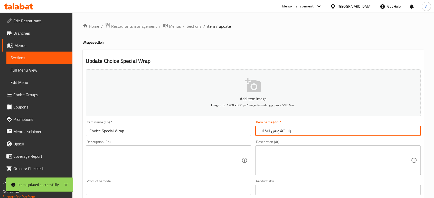
click at [195, 28] on span "Sections" at bounding box center [194, 26] width 15 height 6
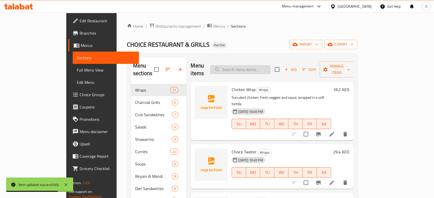
click at [270, 70] on input "search" at bounding box center [240, 69] width 61 height 9
paste input "Choice Special Club"
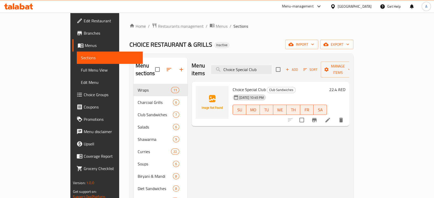
type input "Choice Special Club"
click at [349, 119] on div "Menu items Choice Special Club Add Sort Manage items Choice Special Club Club S…" at bounding box center [268, 158] width 162 height 201
click at [335, 116] on li at bounding box center [327, 120] width 14 height 9
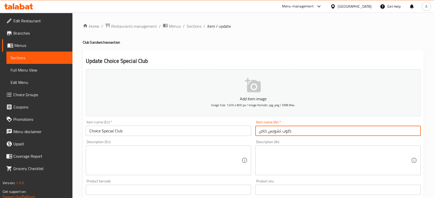
click at [262, 131] on input "كلوب تشويس خاص" at bounding box center [337, 131] width 165 height 10
type input "كلوب تشويس الاختيار"
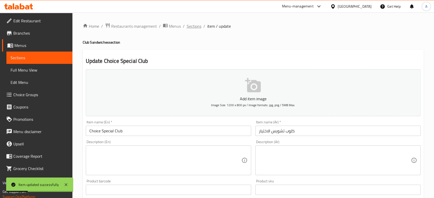
click at [194, 25] on span "Sections" at bounding box center [194, 26] width 15 height 6
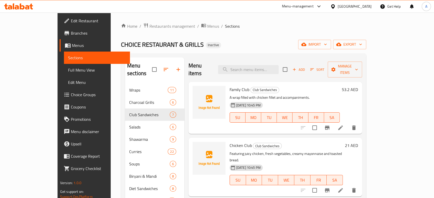
click at [302, 27] on ol "Home / Restaurants management / Menus / Sections" at bounding box center [243, 26] width 245 height 7
click at [68, 73] on span "Full Menu View" at bounding box center [97, 70] width 58 height 6
